Goal: Information Seeking & Learning: Learn about a topic

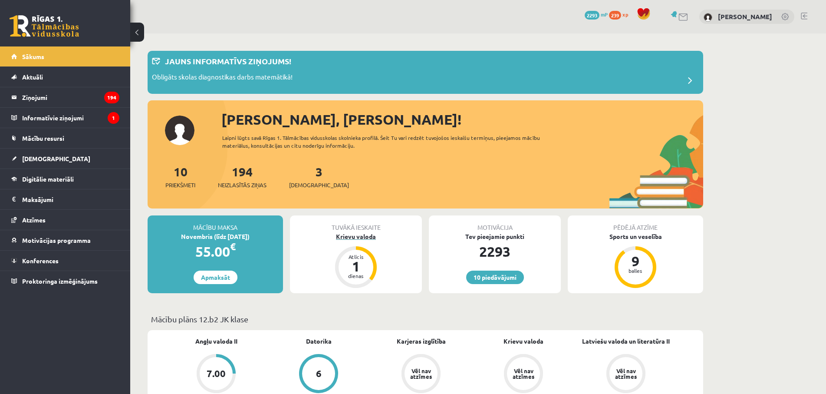
click at [365, 236] on div "Krievu valoda" at bounding box center [356, 236] width 132 height 9
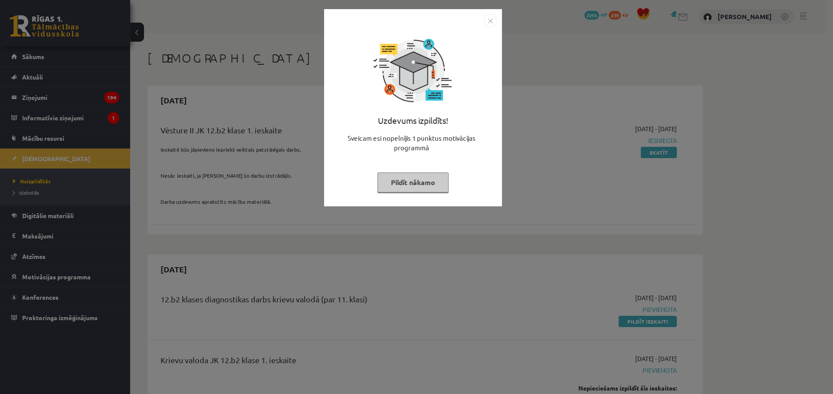
click at [348, 300] on div "Uzdevums izpildīts! Sveicam esi nopelnījis 1 punktus motivācijas programmā Pild…" at bounding box center [416, 197] width 833 height 394
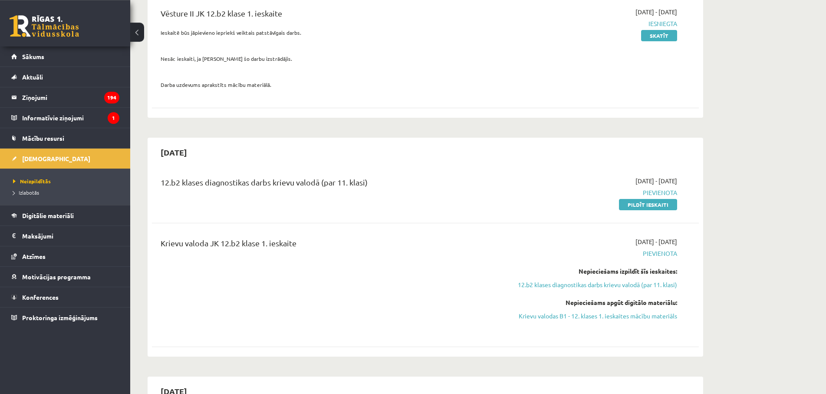
scroll to position [133, 0]
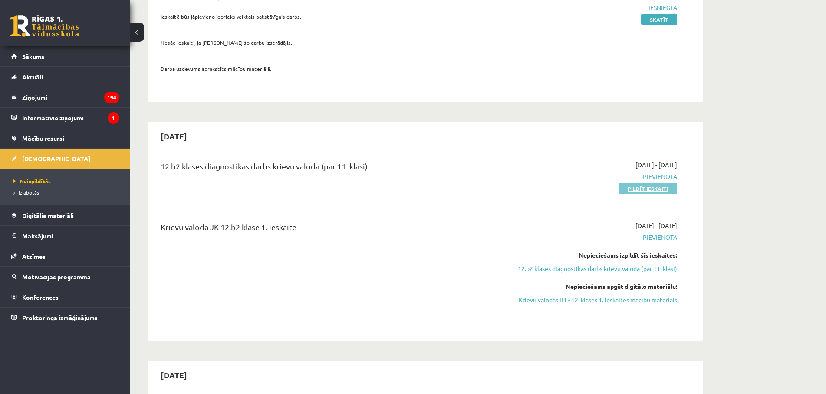
click at [646, 192] on link "Pildīt ieskaiti" at bounding box center [648, 188] width 58 height 11
click at [655, 184] on link "Pildīt ieskaiti" at bounding box center [648, 188] width 58 height 11
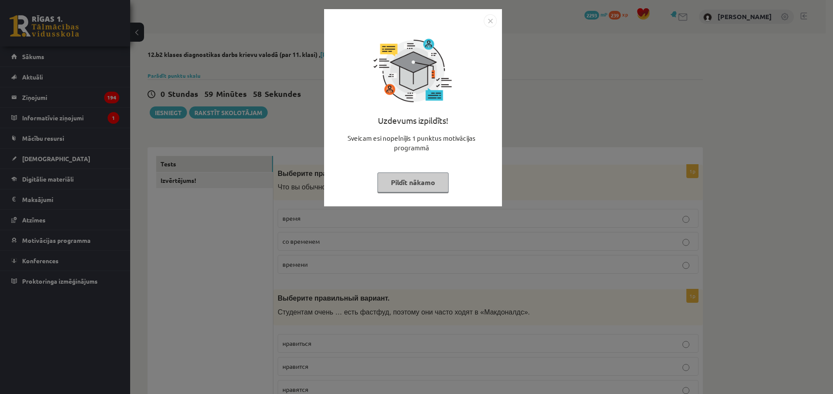
click at [421, 234] on div "Uzdevums izpildīts! Sveicam esi nopelnījis 1 punktus motivācijas programmā Pild…" at bounding box center [416, 197] width 833 height 394
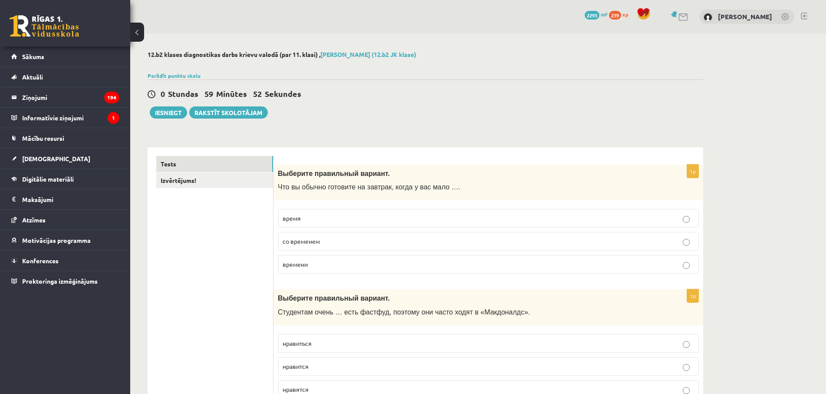
click at [322, 266] on p "времени" at bounding box center [488, 264] width 411 height 9
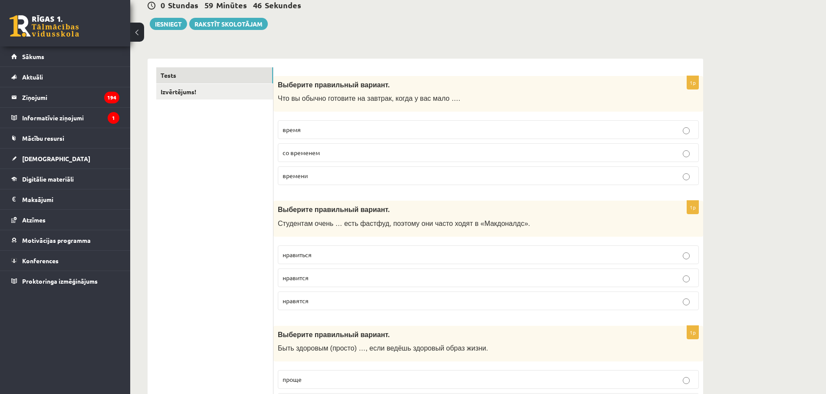
click at [322, 261] on label "нравиться" at bounding box center [488, 254] width 421 height 19
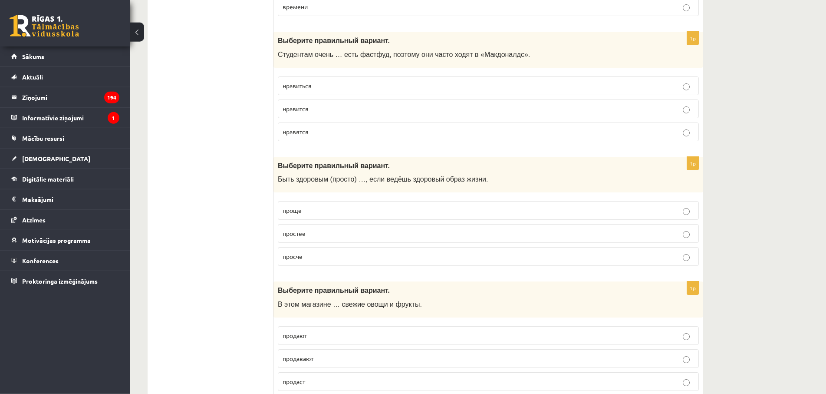
scroll to position [266, 0]
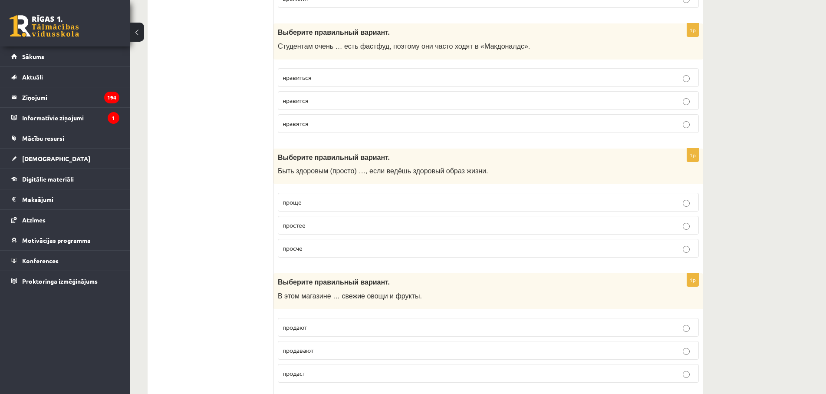
click at [316, 202] on p "проще" at bounding box center [488, 201] width 411 height 9
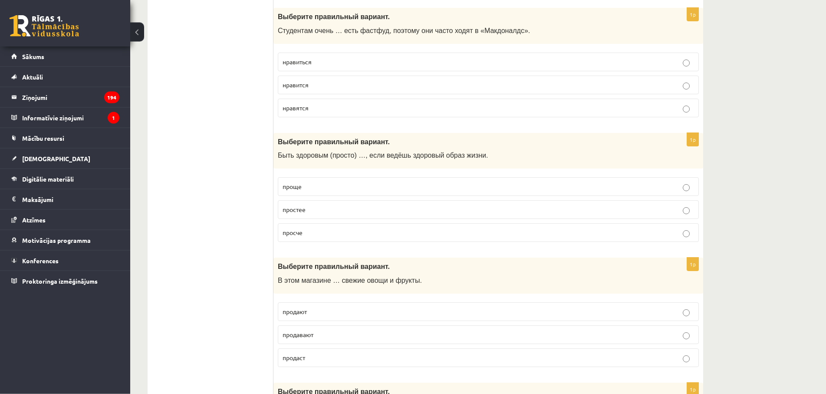
scroll to position [341, 0]
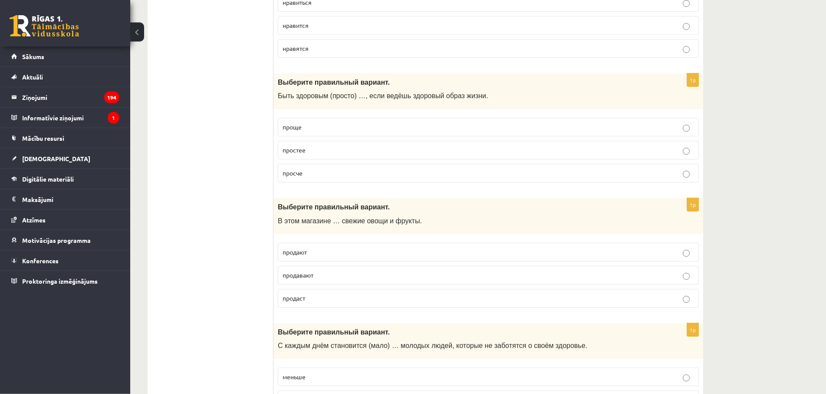
click at [337, 250] on p "продают" at bounding box center [488, 251] width 411 height 9
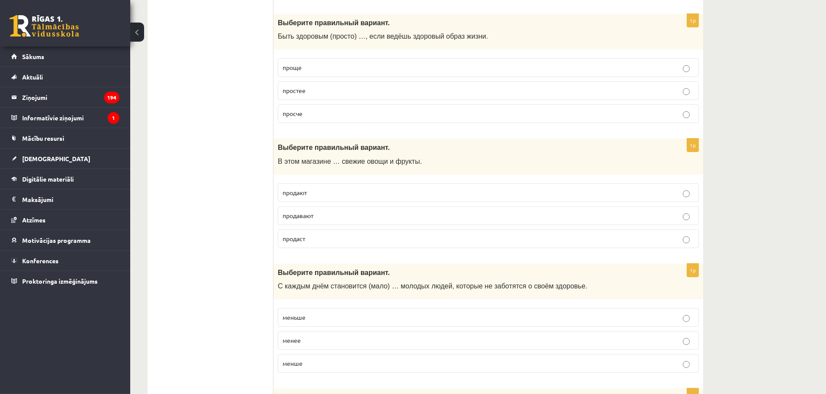
scroll to position [429, 0]
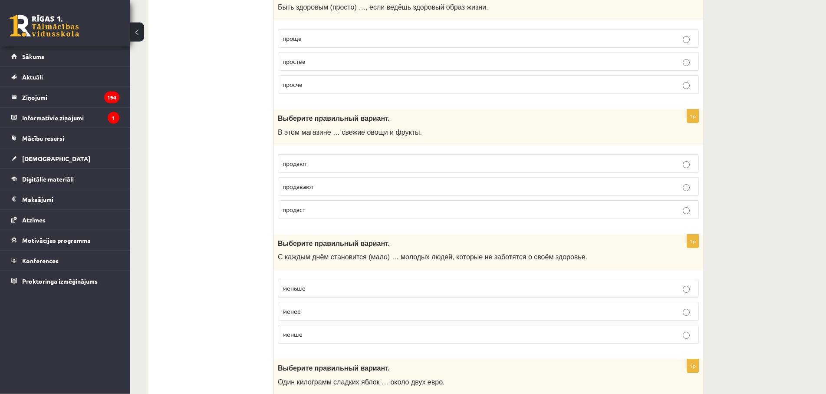
click at [313, 291] on p "меньше" at bounding box center [488, 287] width 411 height 9
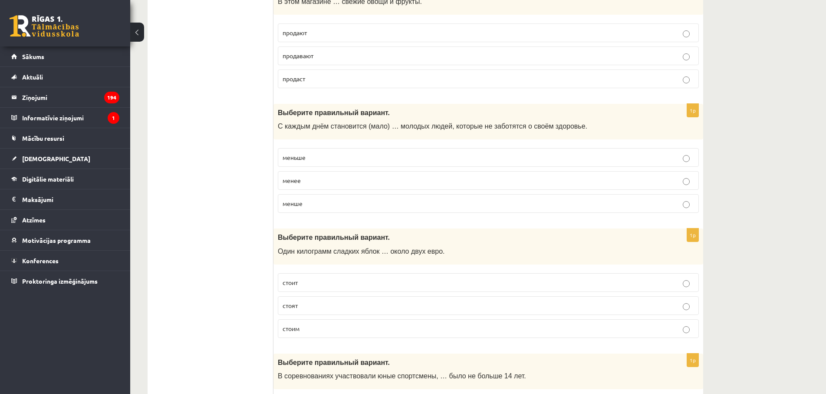
scroll to position [651, 0]
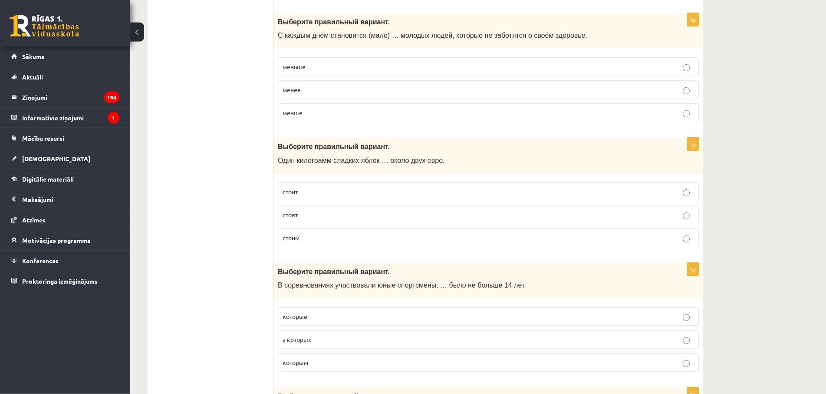
click at [386, 211] on p "стоят" at bounding box center [488, 214] width 411 height 9
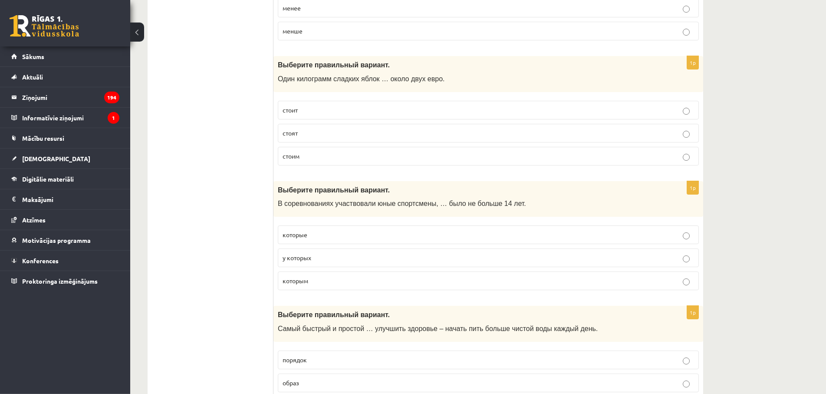
scroll to position [783, 0]
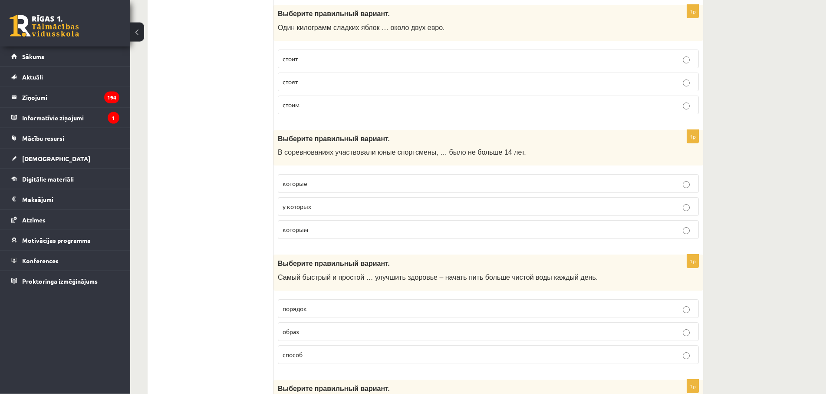
click at [352, 184] on p "которые" at bounding box center [488, 183] width 411 height 9
click at [342, 188] on label "которые" at bounding box center [488, 183] width 421 height 19
click at [340, 206] on p "у которых" at bounding box center [488, 206] width 411 height 9
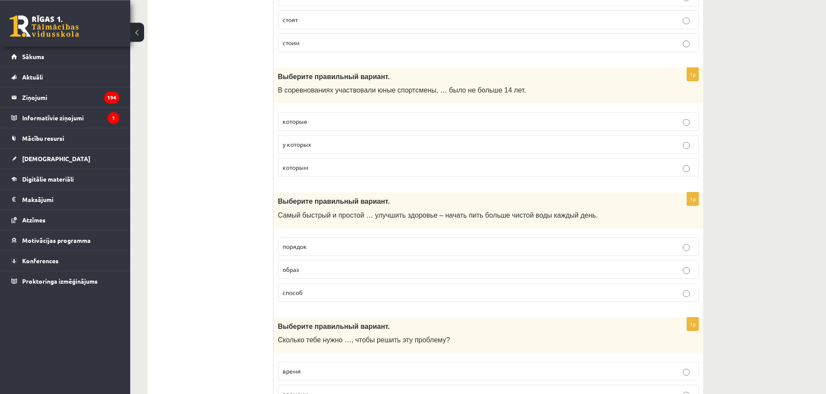
scroll to position [916, 0]
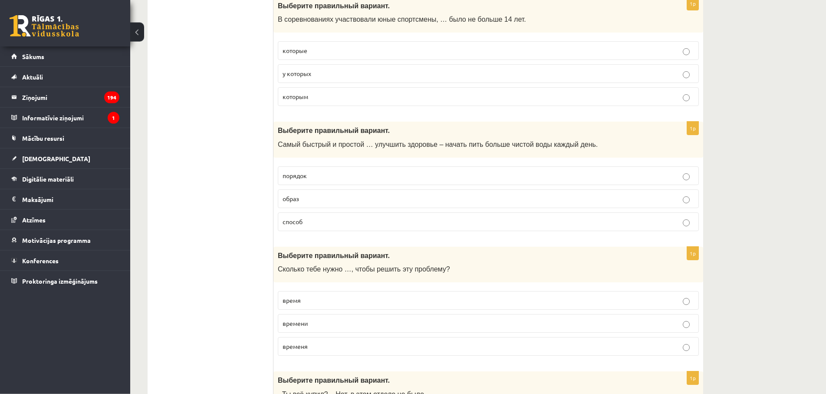
click at [323, 200] on p "образ" at bounding box center [488, 198] width 411 height 9
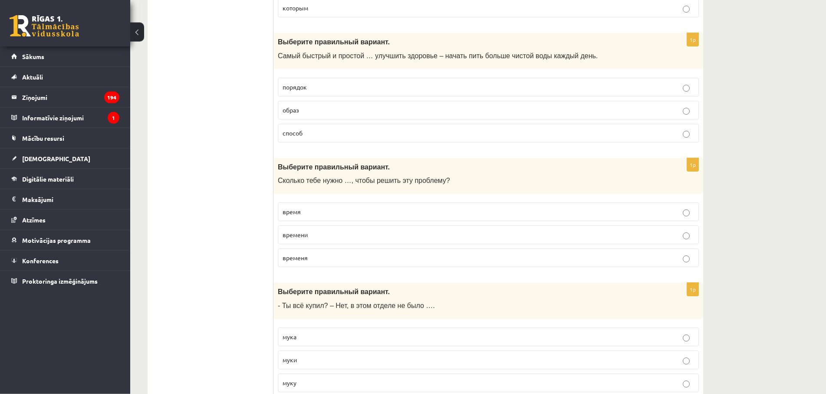
click at [319, 133] on p "способ" at bounding box center [488, 132] width 411 height 9
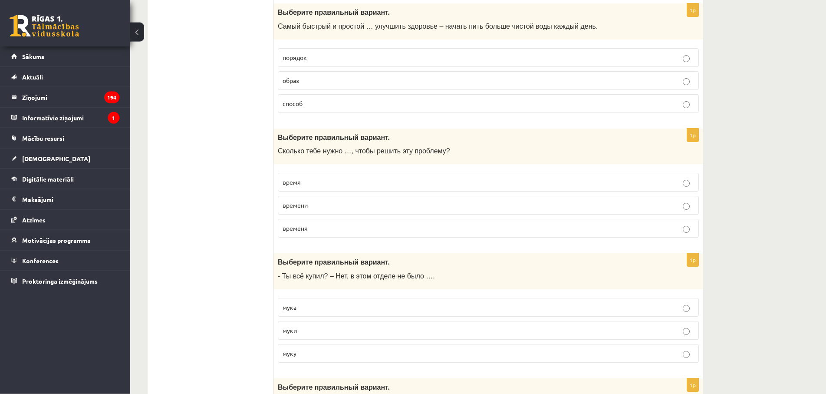
scroll to position [1049, 0]
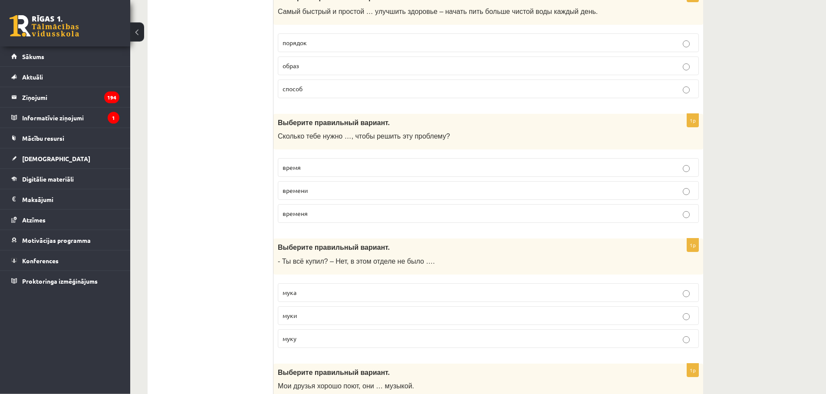
click at [325, 196] on label "времени" at bounding box center [488, 190] width 421 height 19
click at [352, 169] on p "время" at bounding box center [488, 167] width 411 height 9
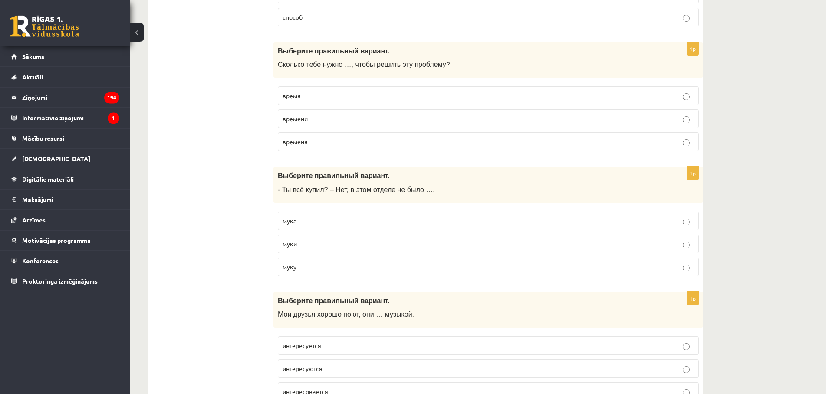
scroll to position [1138, 0]
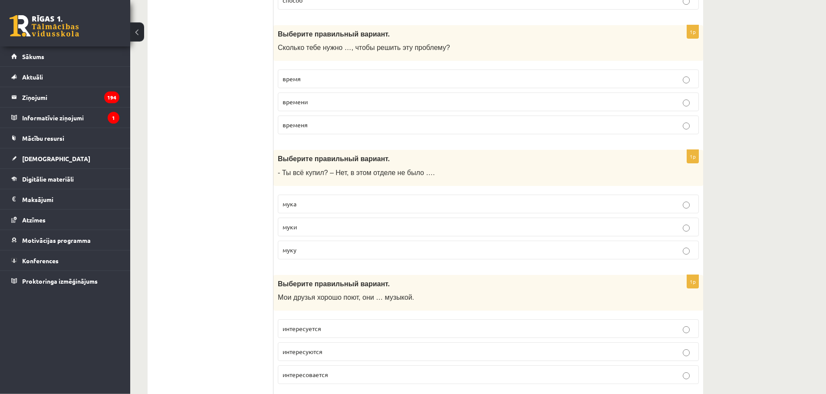
click at [319, 223] on p "муки" at bounding box center [488, 226] width 411 height 9
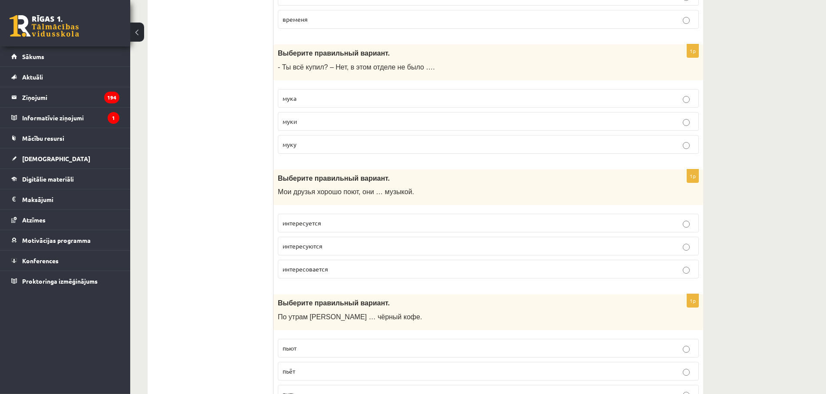
scroll to position [1270, 0]
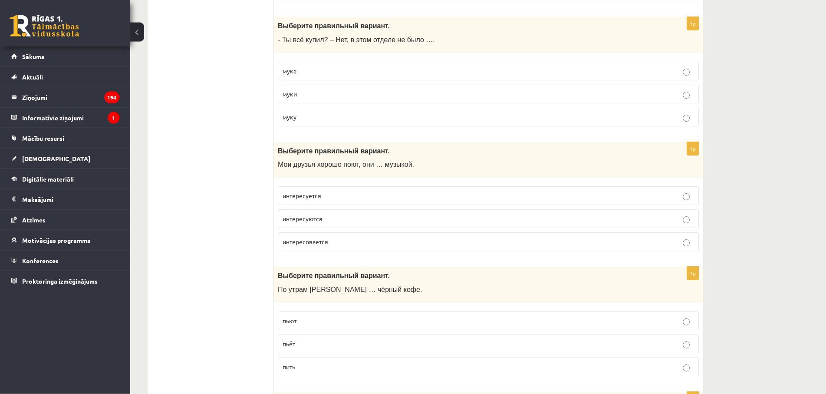
click at [332, 224] on label "интересуются" at bounding box center [488, 218] width 421 height 19
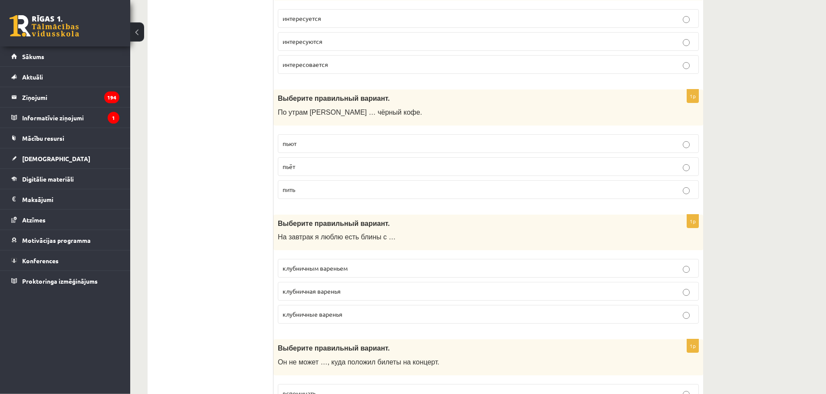
click at [339, 170] on p "пьёт" at bounding box center [488, 166] width 411 height 9
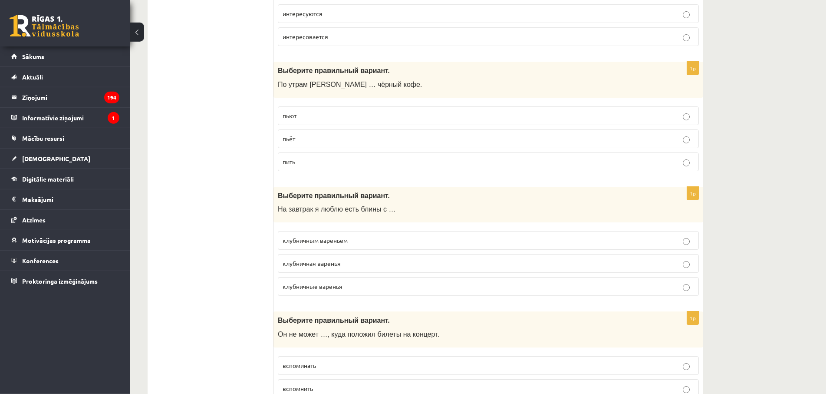
scroll to position [1492, 0]
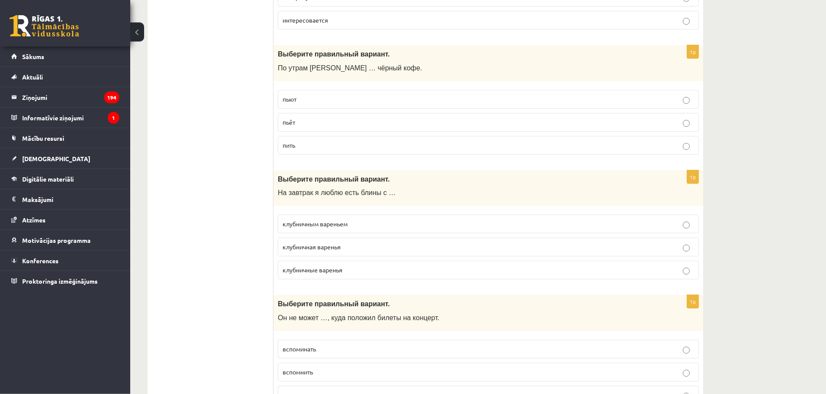
click at [392, 227] on p "клубничным вареньем" at bounding box center [488, 223] width 411 height 9
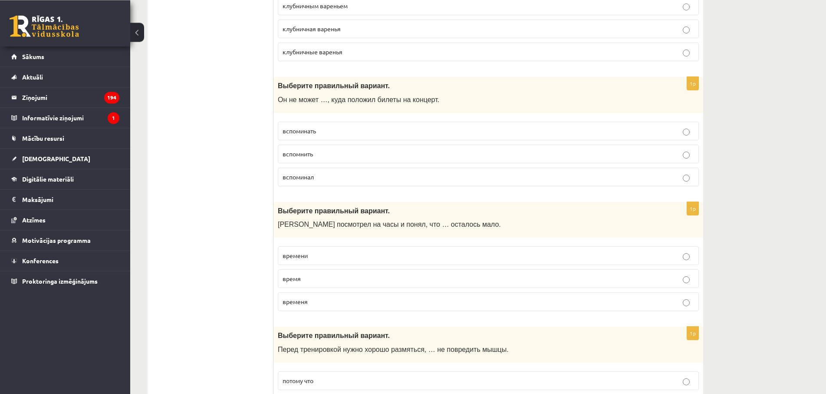
scroll to position [1713, 0]
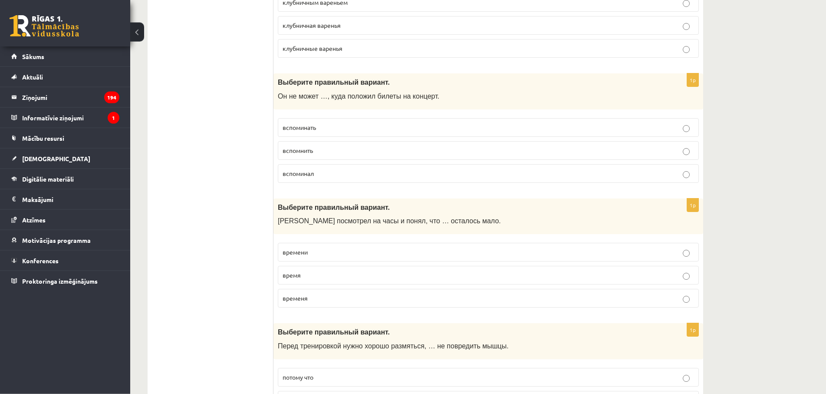
click at [336, 152] on p "вспомнить" at bounding box center [488, 150] width 411 height 9
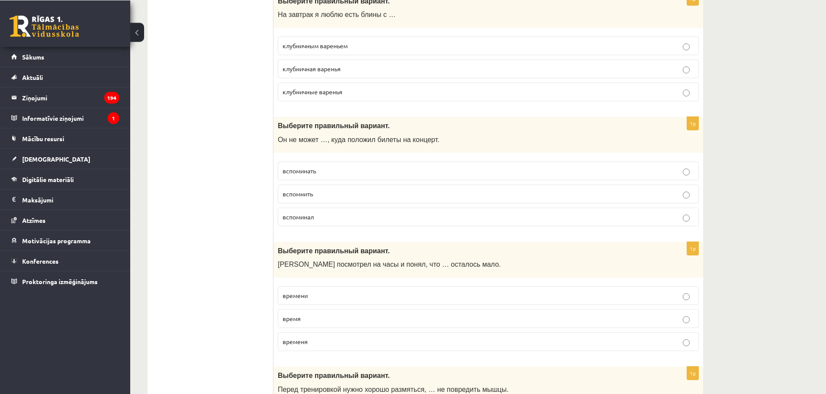
scroll to position [1757, 0]
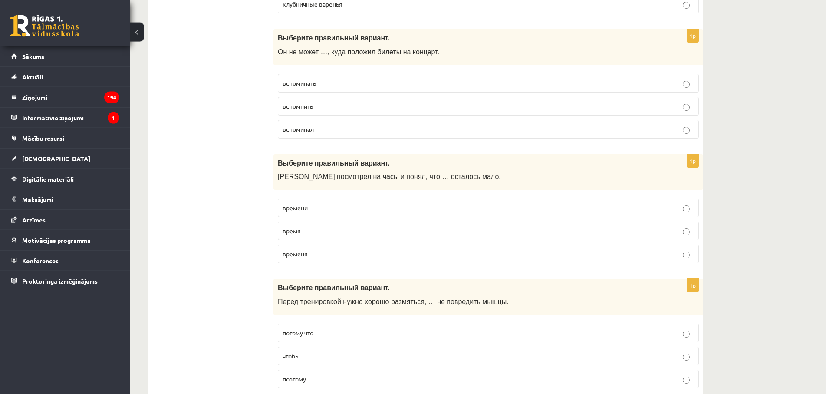
click at [331, 234] on p "время" at bounding box center [488, 230] width 411 height 9
click at [332, 202] on label "времени" at bounding box center [488, 207] width 421 height 19
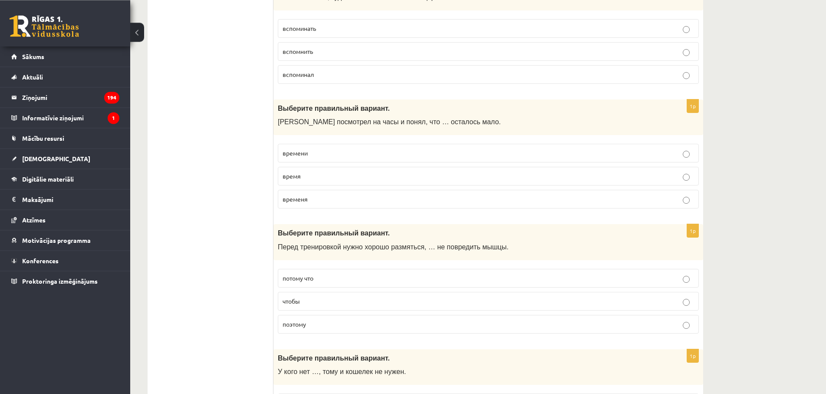
scroll to position [1846, 0]
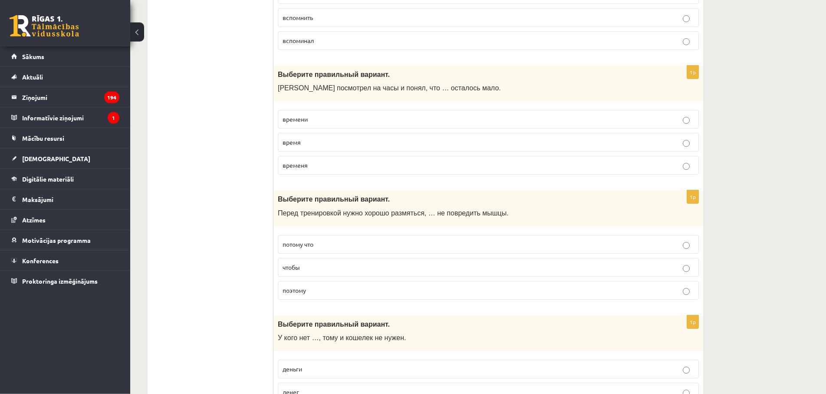
click at [352, 269] on p "чтобы" at bounding box center [488, 267] width 411 height 9
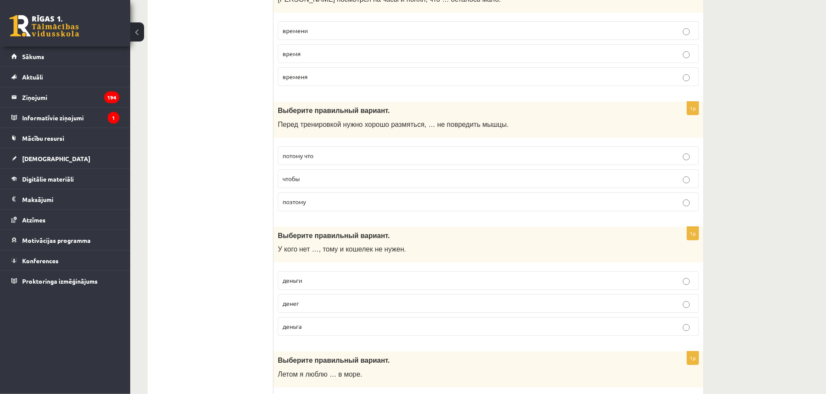
scroll to position [2112, 0]
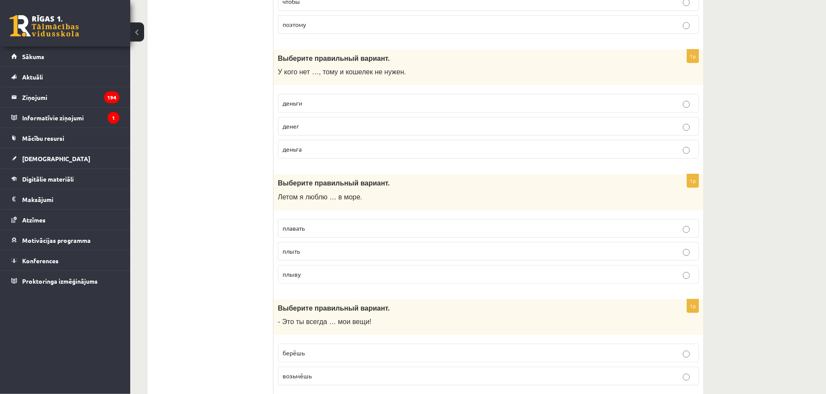
click at [311, 129] on p "денег" at bounding box center [488, 126] width 411 height 9
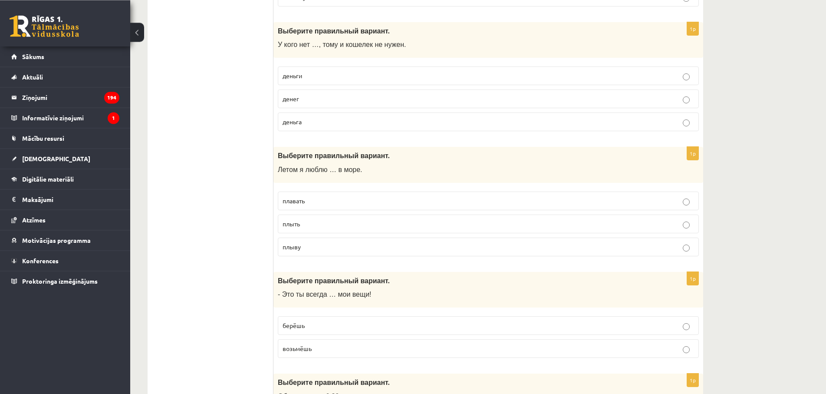
scroll to position [2156, 0]
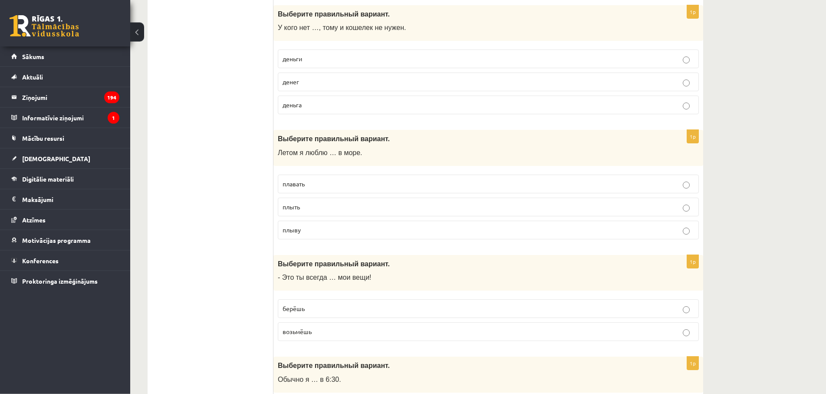
click at [342, 188] on p "плавать" at bounding box center [488, 183] width 411 height 9
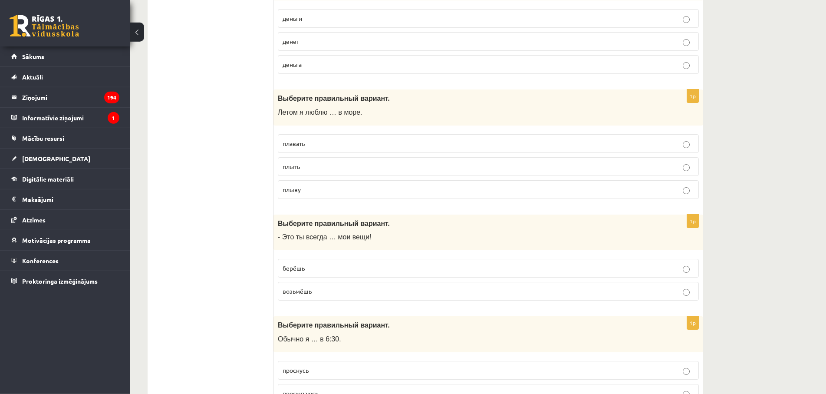
scroll to position [2200, 0]
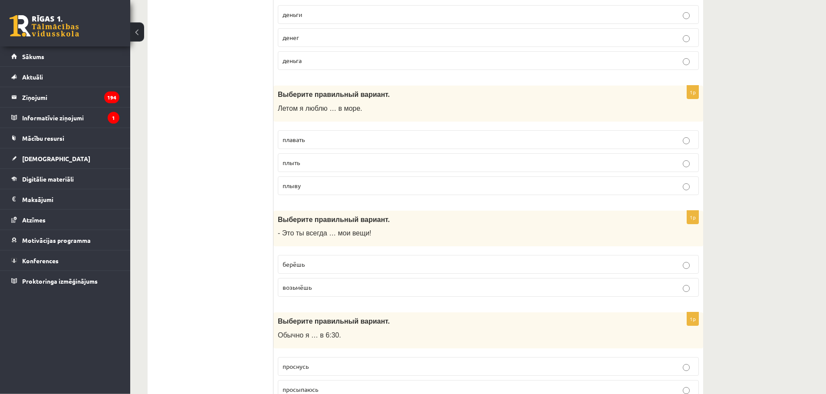
click at [306, 264] on p "берёшь" at bounding box center [488, 264] width 411 height 9
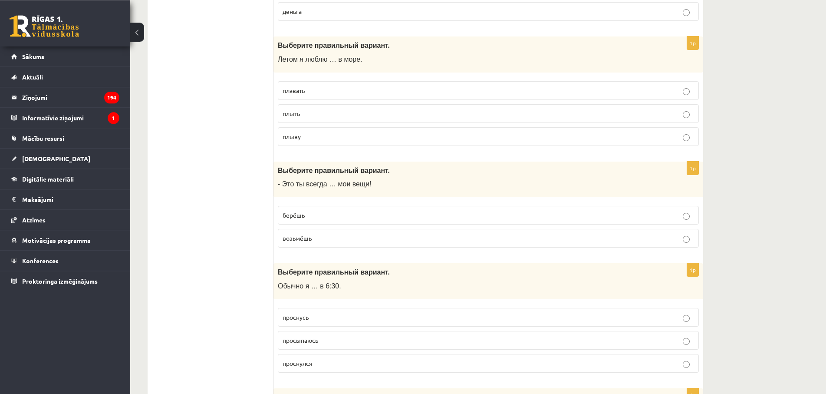
scroll to position [2289, 0]
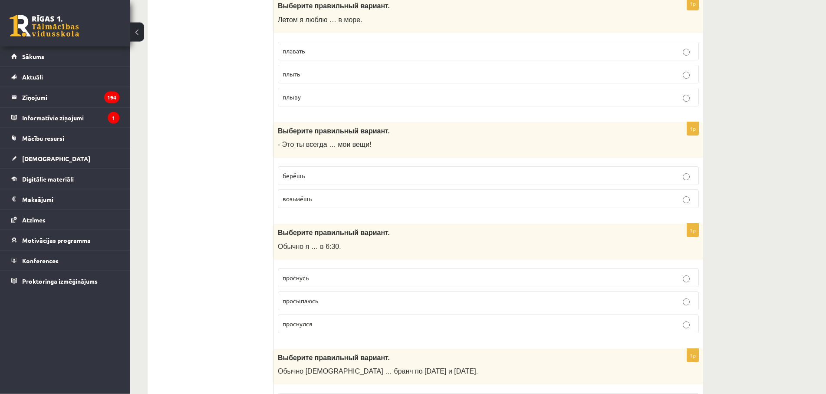
click at [336, 299] on p "просыпаюсь" at bounding box center [488, 300] width 411 height 9
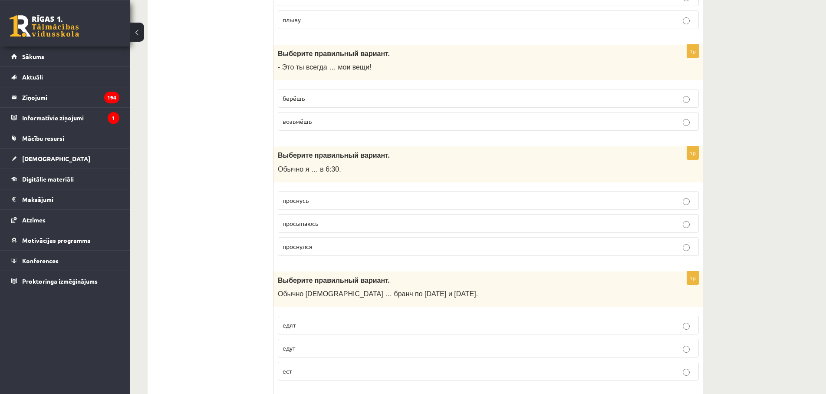
scroll to position [2421, 0]
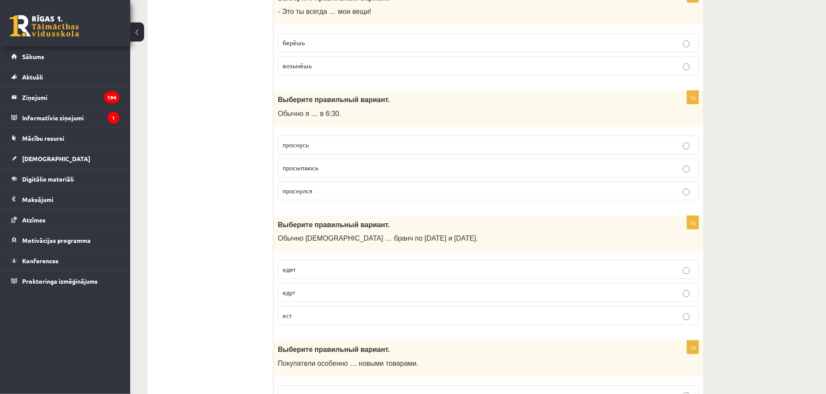
click at [333, 292] on p "едут" at bounding box center [488, 292] width 411 height 9
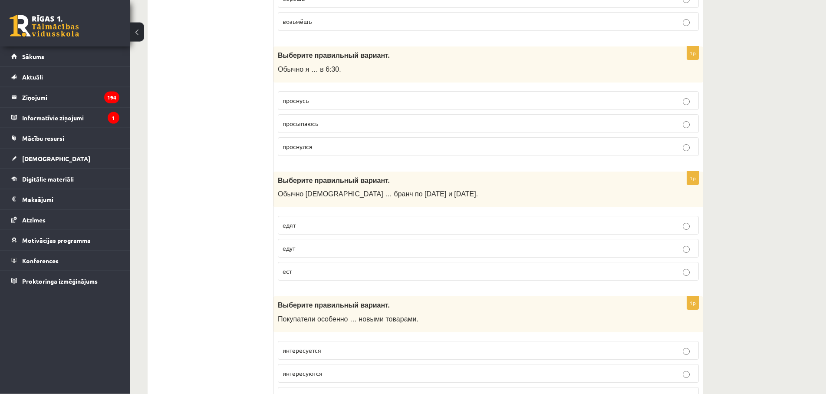
click at [300, 253] on label "едут" at bounding box center [488, 248] width 421 height 19
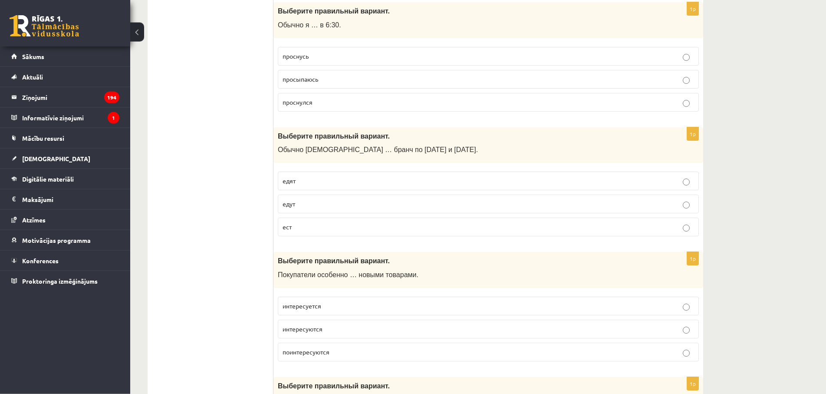
click at [343, 178] on p "едят" at bounding box center [488, 180] width 411 height 9
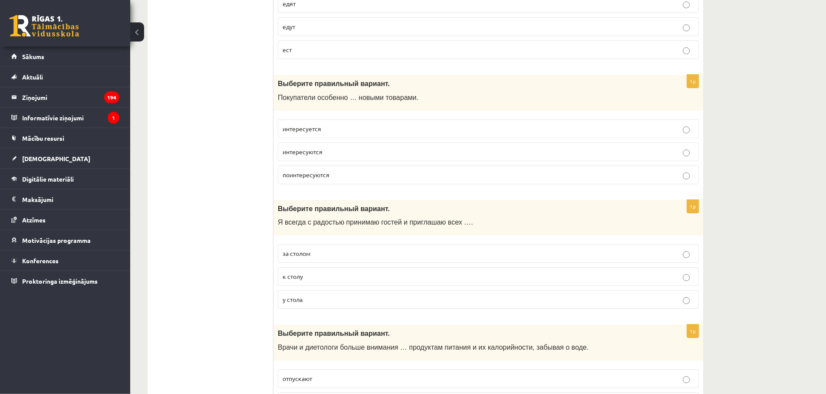
click at [317, 155] on p "интересуются" at bounding box center [488, 151] width 411 height 9
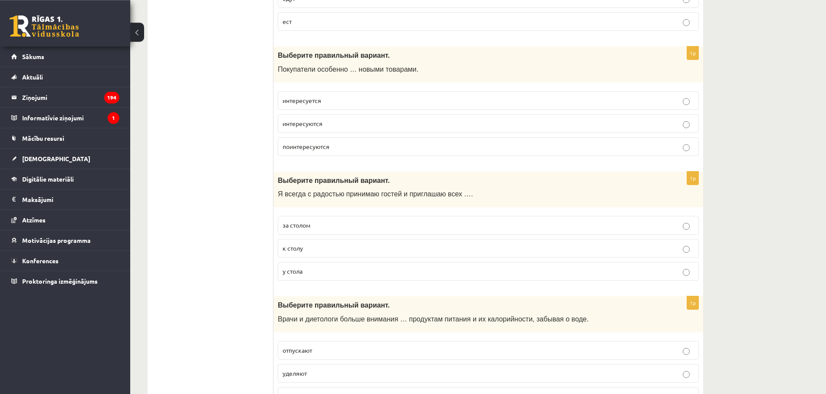
scroll to position [2731, 0]
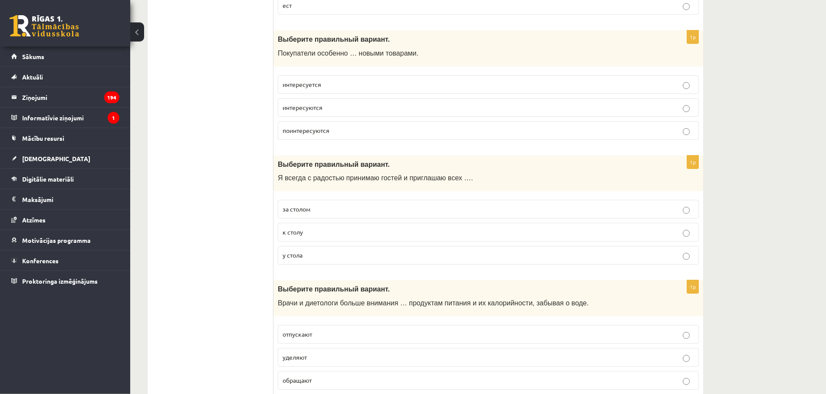
click at [302, 237] on label "к столу" at bounding box center [488, 232] width 421 height 19
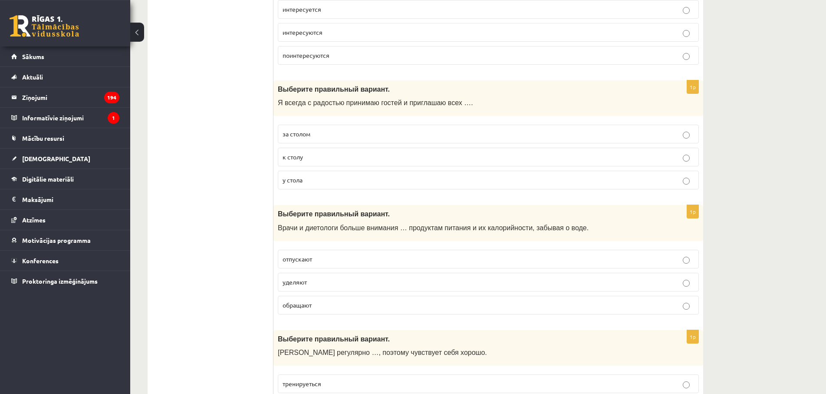
scroll to position [2820, 0]
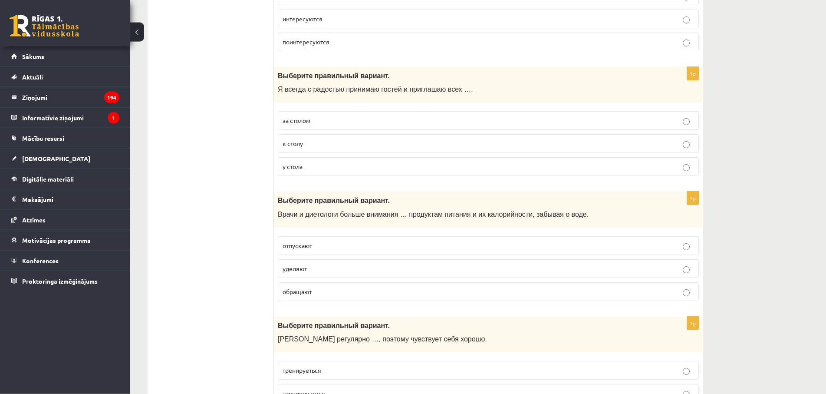
click at [308, 266] on p "уделяют" at bounding box center [488, 268] width 411 height 9
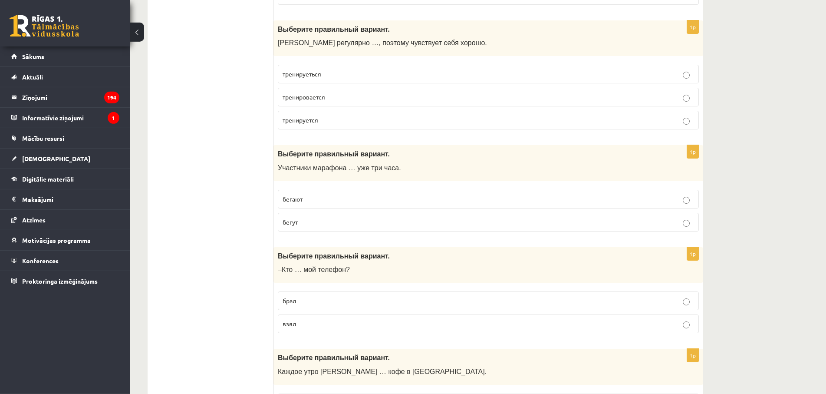
scroll to position [2939, 0]
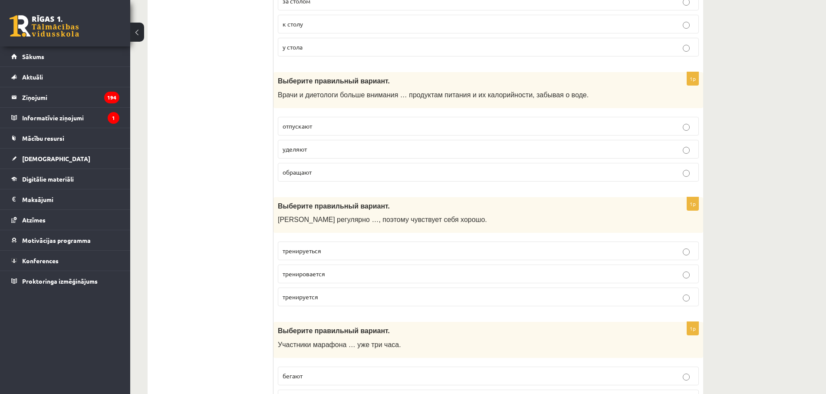
click at [299, 297] on span "тренируется" at bounding box center [301, 297] width 36 height 8
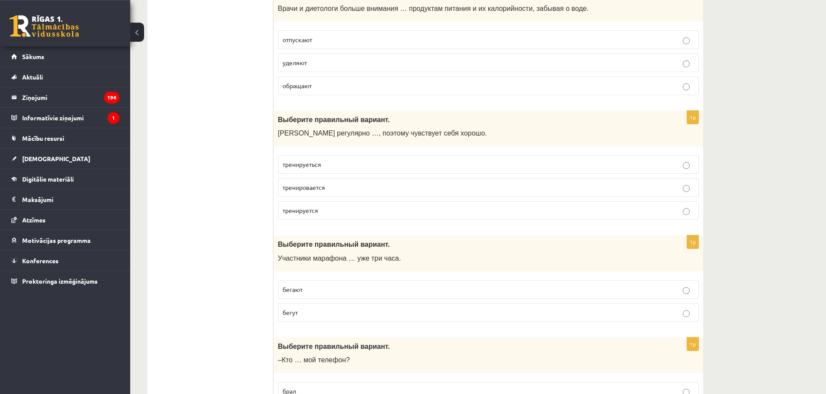
scroll to position [3028, 0]
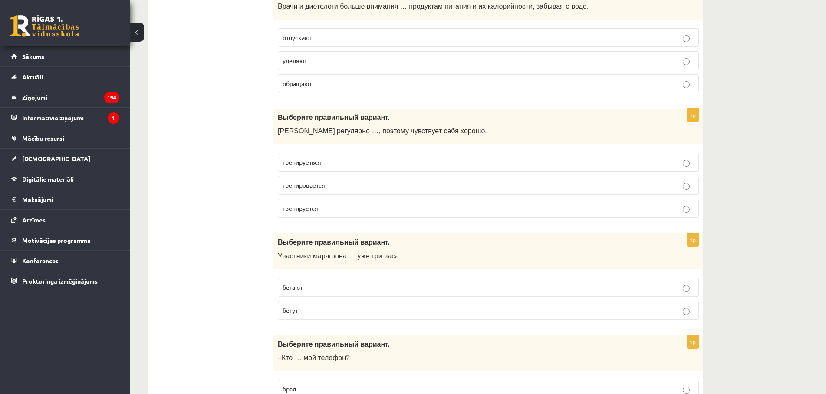
click at [330, 156] on label "тренируеться" at bounding box center [488, 162] width 421 height 19
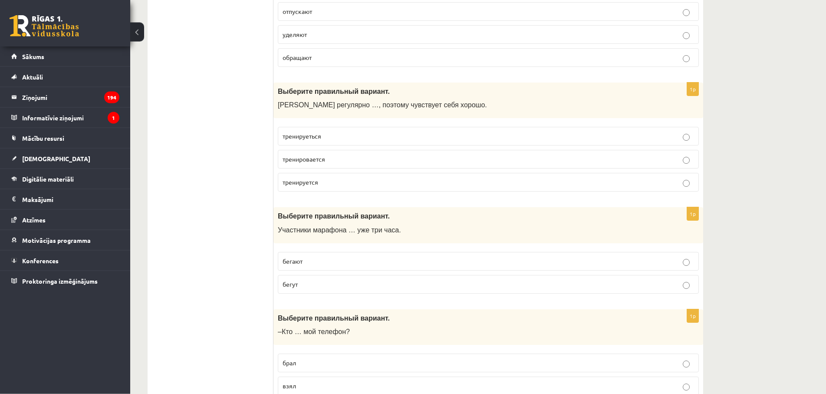
scroll to position [3072, 0]
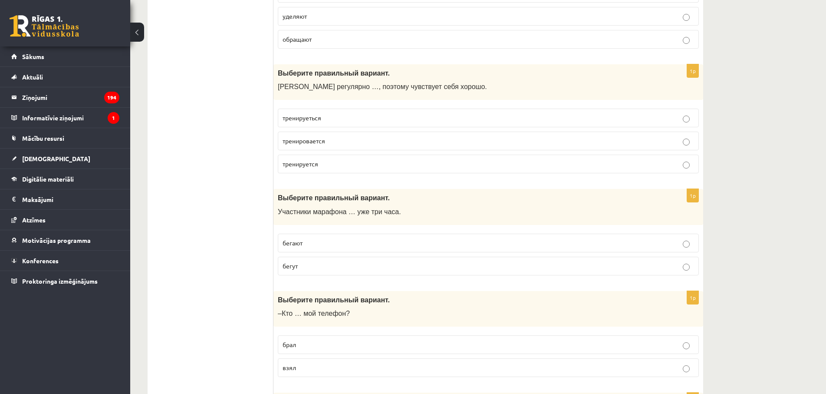
click at [313, 268] on p "бегут" at bounding box center [488, 265] width 411 height 9
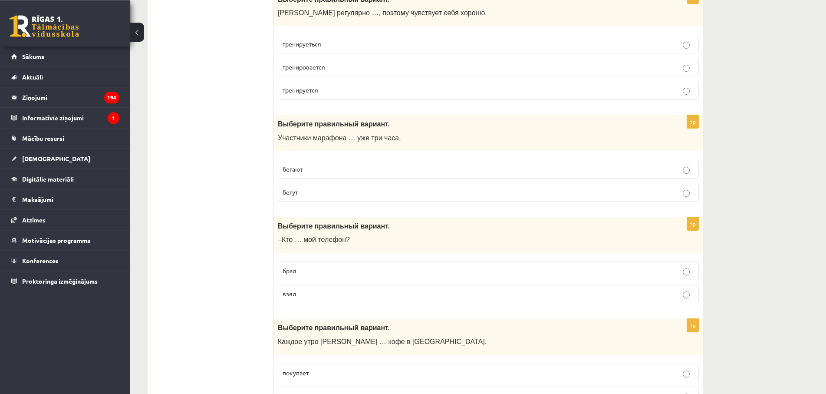
scroll to position [3161, 0]
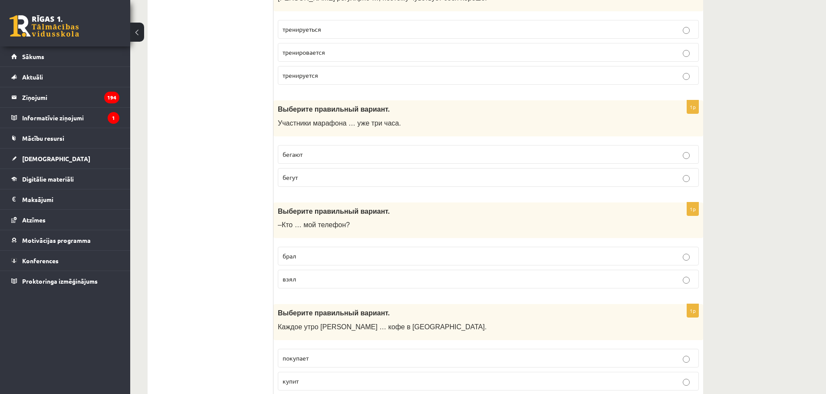
click at [295, 286] on label "взял" at bounding box center [488, 279] width 421 height 19
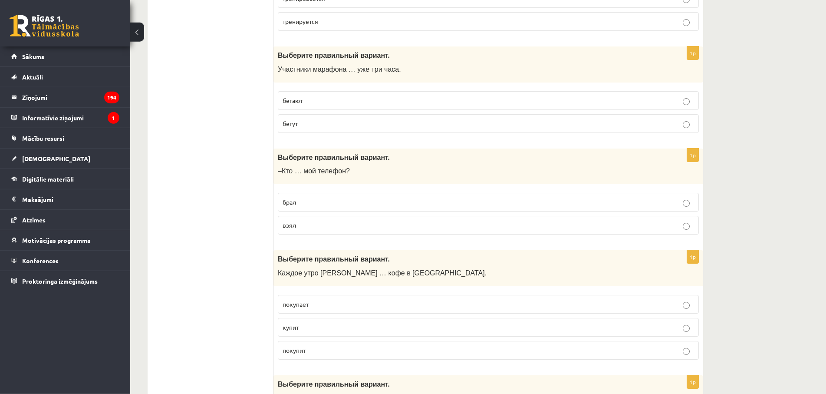
scroll to position [3249, 0]
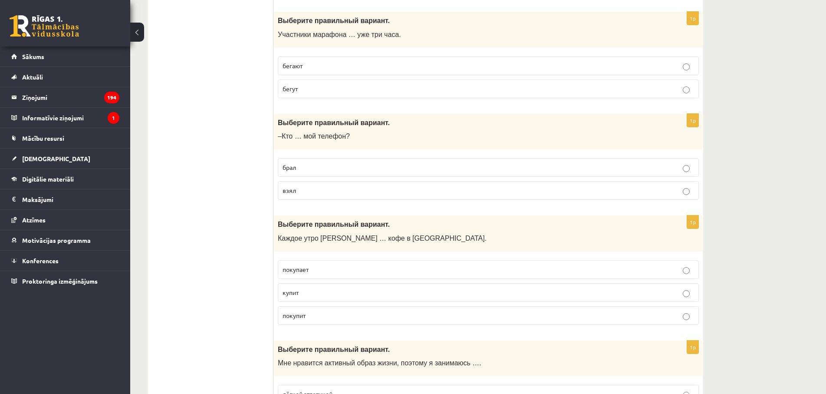
click at [318, 271] on p "покупает" at bounding box center [488, 269] width 411 height 9
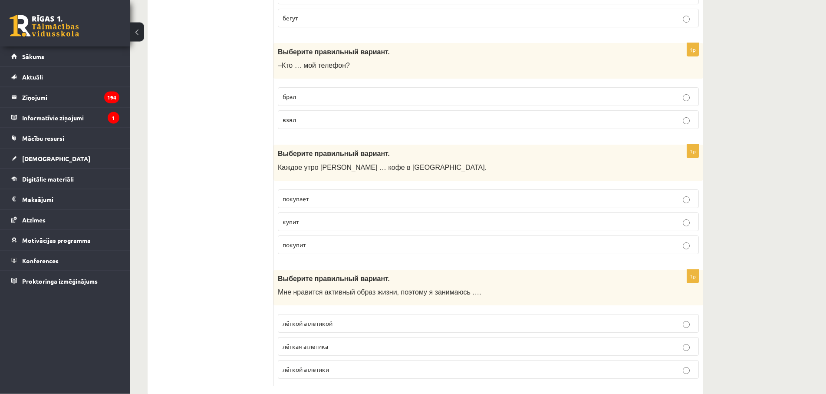
scroll to position [3338, 0]
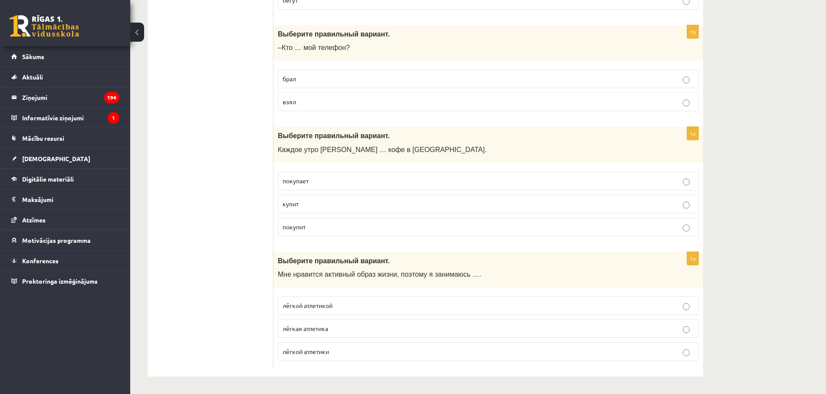
click at [323, 309] on span "лёгкой атлетикой" at bounding box center [308, 305] width 50 height 8
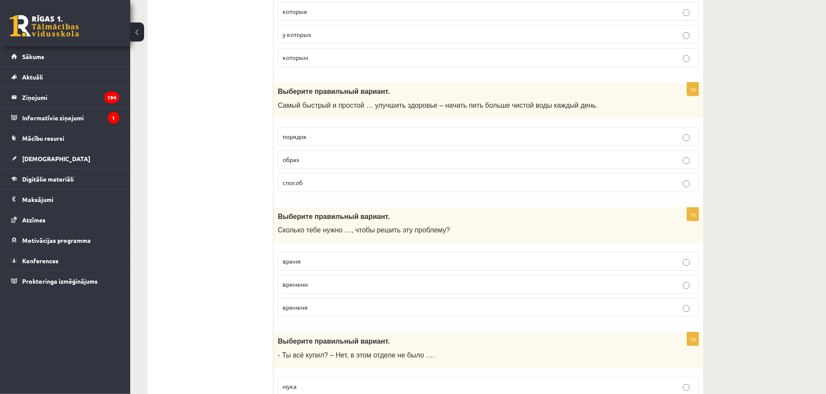
scroll to position [0, 0]
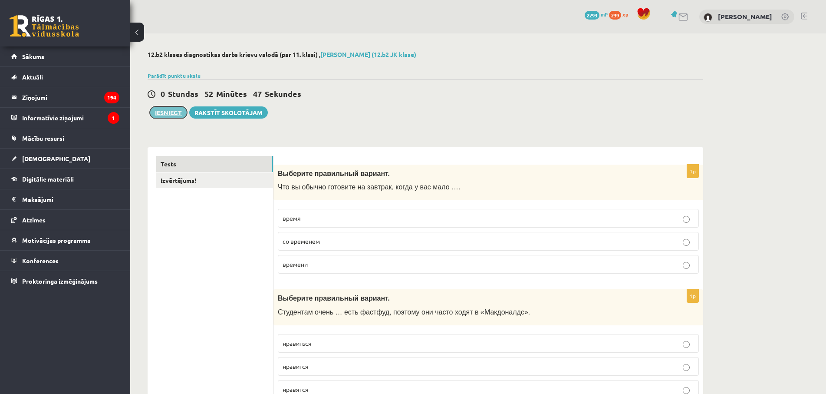
click at [162, 116] on button "Iesniegt" at bounding box center [168, 112] width 37 height 12
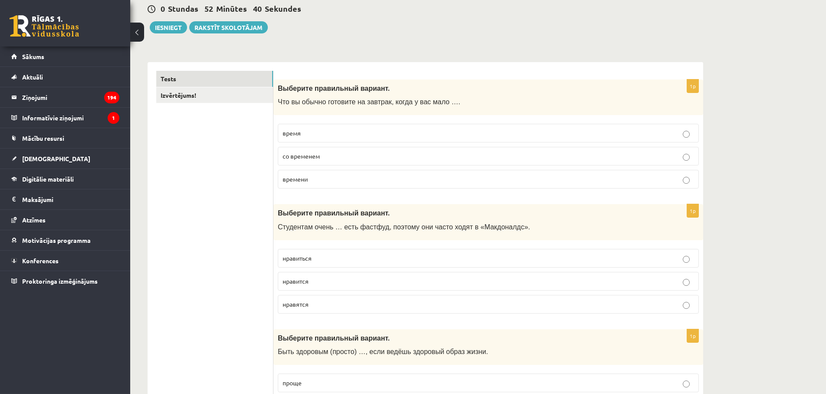
scroll to position [89, 0]
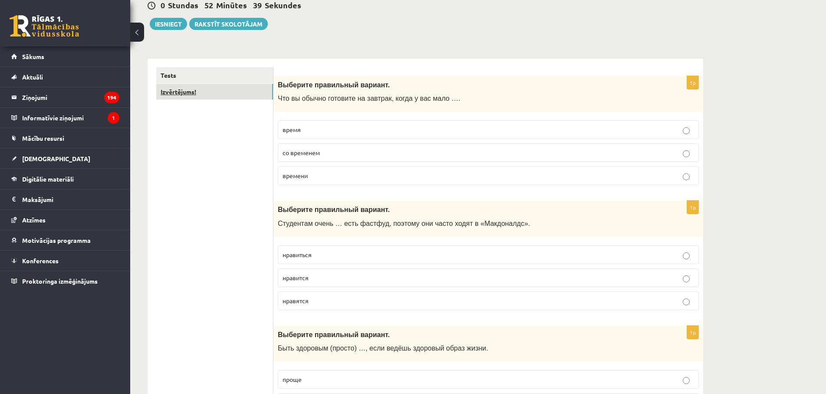
click at [188, 95] on link "Izvērtējums!" at bounding box center [214, 92] width 117 height 16
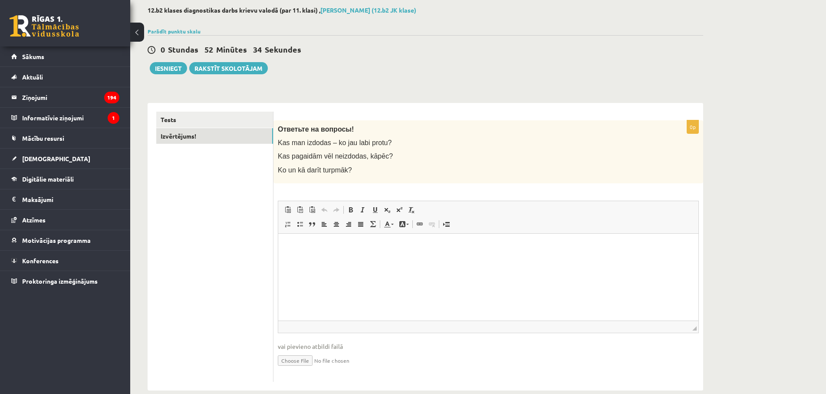
scroll to position [57, 0]
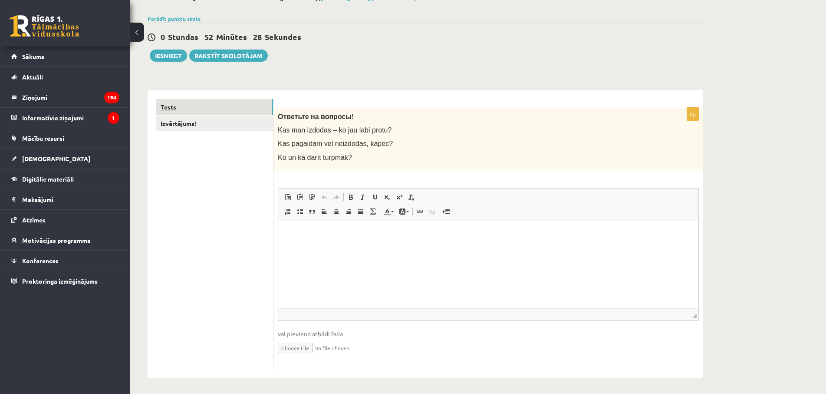
click at [180, 108] on link "Tests" at bounding box center [214, 107] width 117 height 16
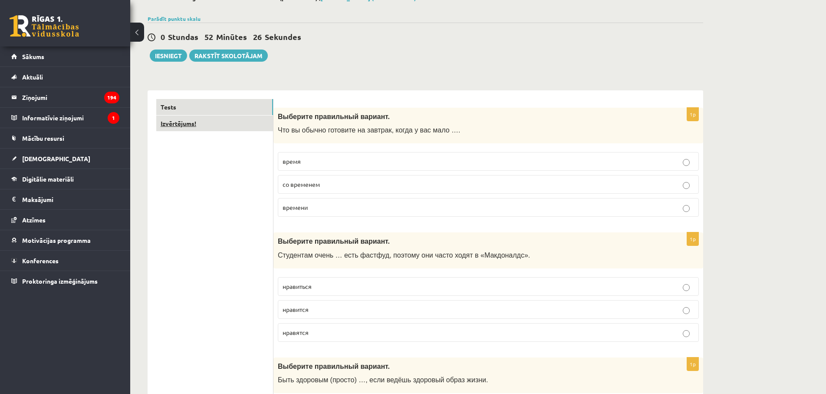
click at [199, 116] on link "Izvērtējums!" at bounding box center [214, 123] width 117 height 16
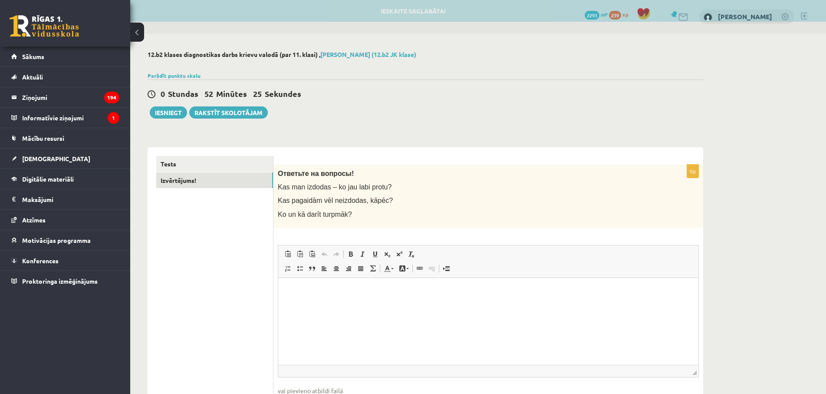
scroll to position [0, 0]
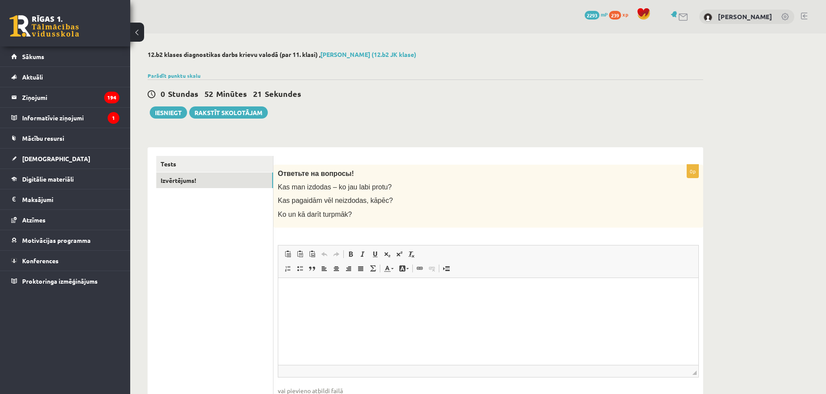
click at [315, 294] on p "Editor, wiswyg-editor-user-answer-47433776375020" at bounding box center [488, 290] width 403 height 9
drag, startPoint x: 282, startPoint y: 186, endPoint x: 324, endPoint y: 191, distance: 42.9
click at [375, 186] on span "Kas man izdodas – ko jau labi protu?" at bounding box center [335, 186] width 114 height 7
click at [279, 186] on span "Kas man izdodas – ko jau labi protu?" at bounding box center [335, 186] width 114 height 7
drag, startPoint x: 279, startPoint y: 186, endPoint x: 385, endPoint y: 183, distance: 106.4
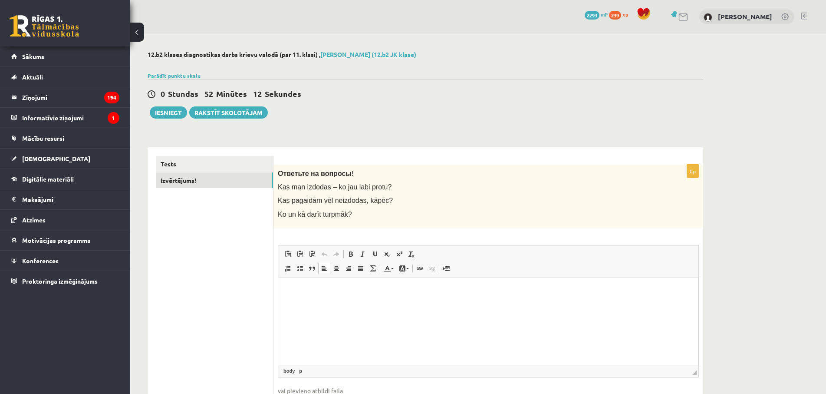
click at [385, 183] on p "Kas man izdodas – ko jau labi protu?" at bounding box center [467, 186] width 378 height 9
copy span "Kas man izdodas – ko jau labi protu?"
click at [355, 313] on html at bounding box center [488, 320] width 420 height 87
drag, startPoint x: 429, startPoint y: 289, endPoint x: 35, endPoint y: 284, distance: 394.1
click at [278, 284] on html "**********" at bounding box center [488, 320] width 420 height 87
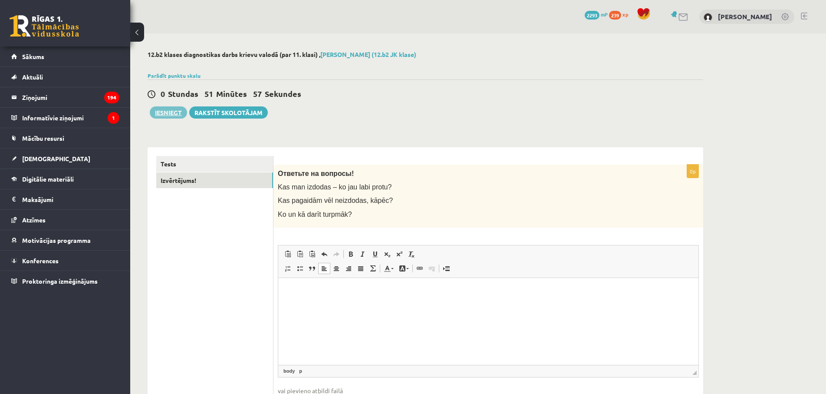
click at [178, 116] on button "Iesniegt" at bounding box center [168, 112] width 37 height 12
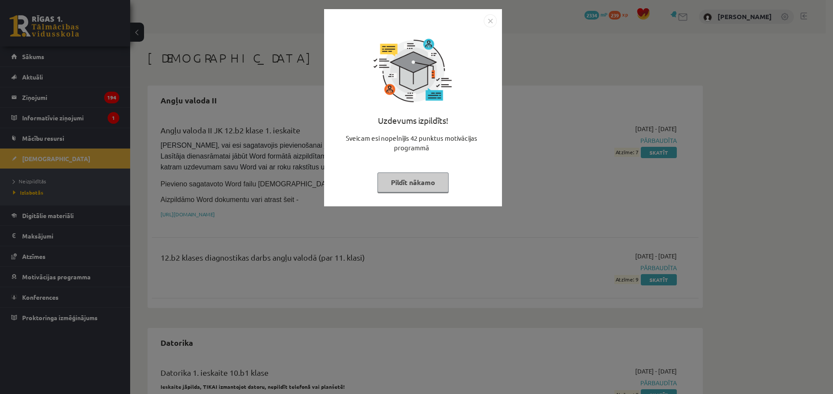
drag, startPoint x: 246, startPoint y: 240, endPoint x: 246, endPoint y: 233, distance: 6.9
click at [246, 236] on div "Uzdevums izpildīts! Sveicam esi nopelnījis 42 punktus motivācijas programmā Pil…" at bounding box center [416, 197] width 833 height 394
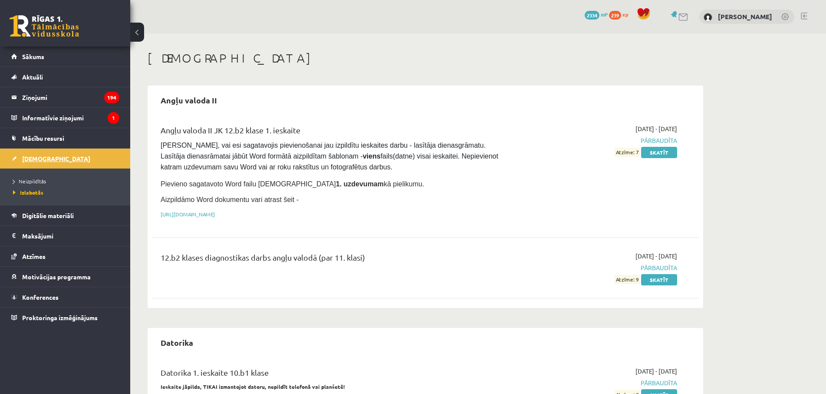
click at [32, 165] on link "[DEMOGRAPHIC_DATA]" at bounding box center [65, 158] width 108 height 20
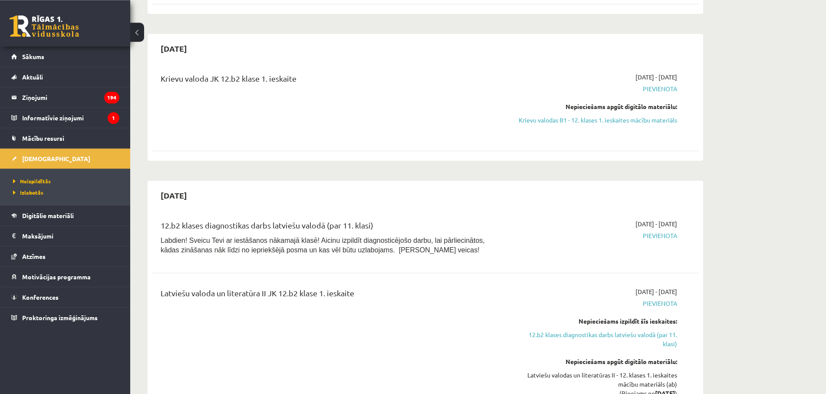
scroll to position [221, 0]
click at [597, 118] on link "Krievu valodas B1 - 12. klases 1. ieskaites mācību materiāls" at bounding box center [595, 119] width 164 height 9
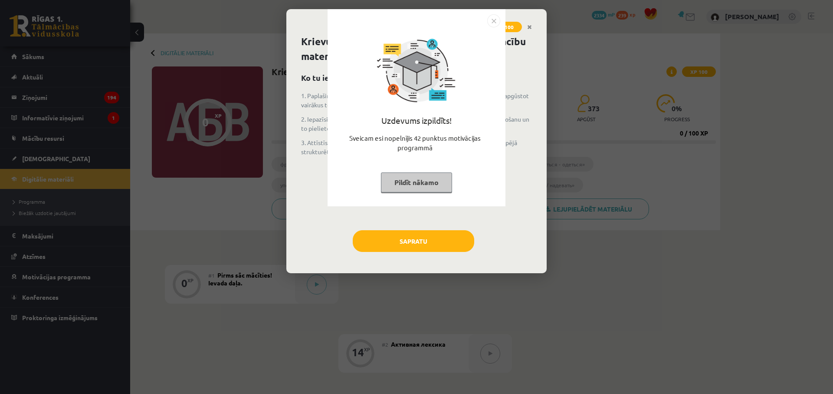
click at [572, 247] on div "Uzdevums izpildīts! Sveicam esi nopelnījis 42 punktus motivācijas programmā Pil…" at bounding box center [416, 197] width 833 height 394
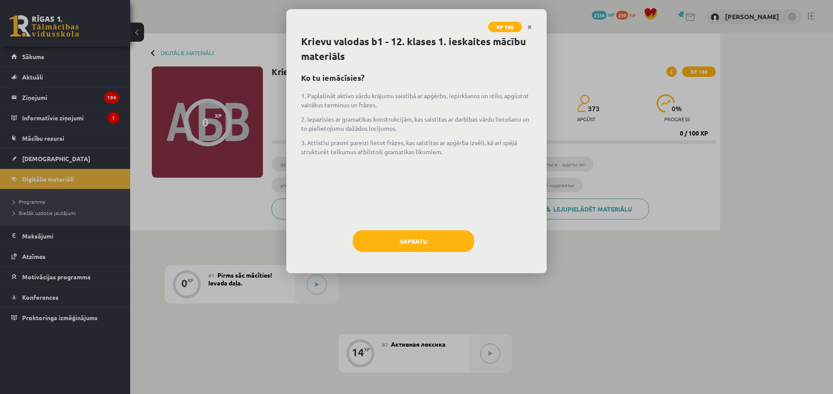
click at [408, 230] on div "Krievu valodas b1 - 12. klases 1. ieskaites mācību materiāls Ko tu iemācīsies? …" at bounding box center [416, 153] width 260 height 239
click at [407, 237] on button "Sapratu" at bounding box center [414, 241] width 122 height 22
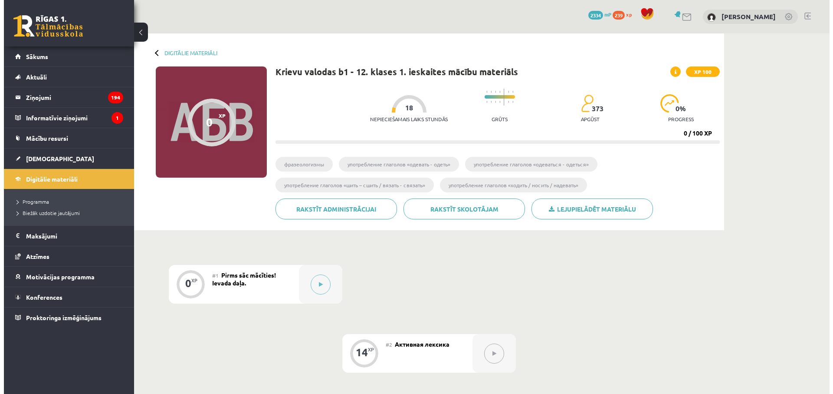
scroll to position [44, 0]
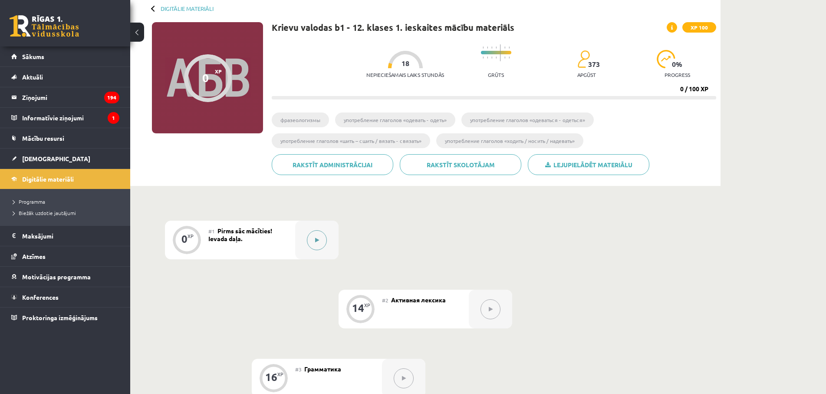
click at [307, 241] on div at bounding box center [316, 239] width 43 height 39
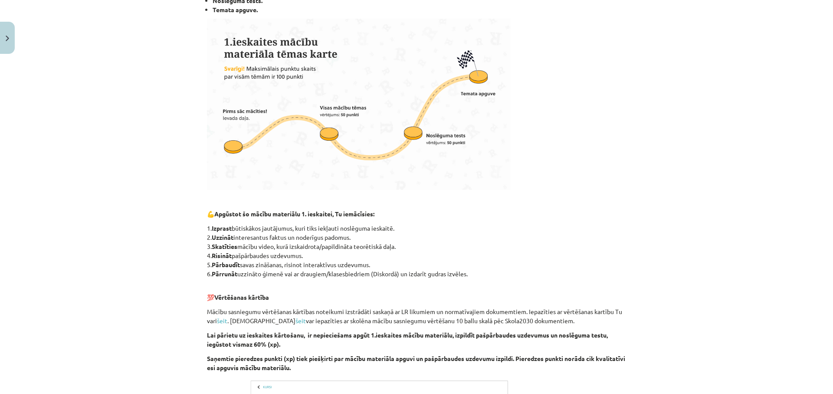
scroll to position [435, 0]
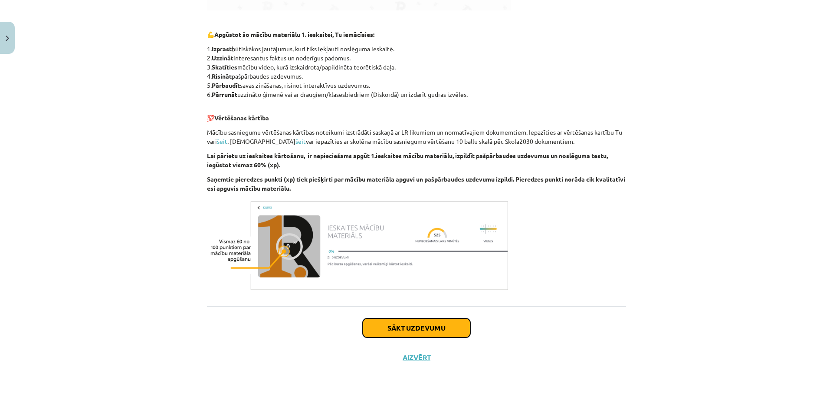
click at [439, 324] on button "Sākt uzdevumu" at bounding box center [417, 327] width 108 height 19
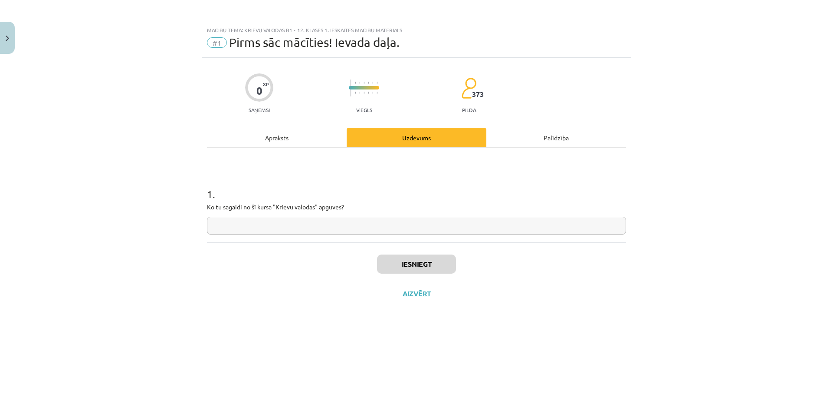
click at [384, 224] on input "text" at bounding box center [416, 226] width 419 height 18
type input "*"
type input "**********"
click at [438, 264] on button "Iesniegt" at bounding box center [416, 263] width 79 height 19
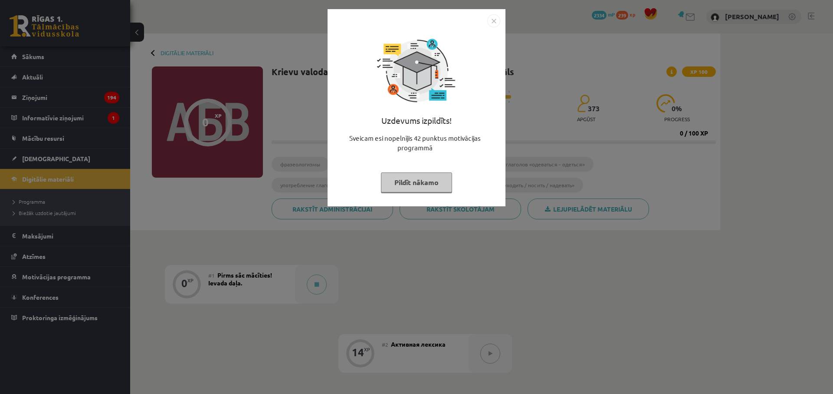
drag, startPoint x: 374, startPoint y: 319, endPoint x: 374, endPoint y: 313, distance: 6.1
click at [374, 317] on div "Uzdevums izpildīts! Sveicam esi nopelnījis 42 punktus motivācijas programmā Pil…" at bounding box center [416, 197] width 833 height 394
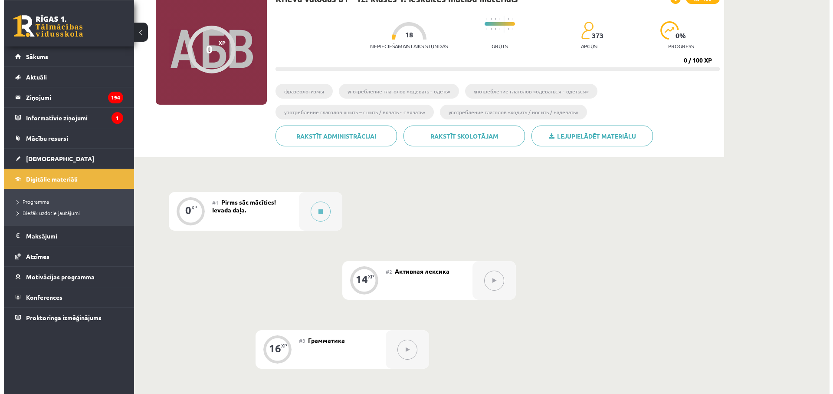
scroll to position [89, 0]
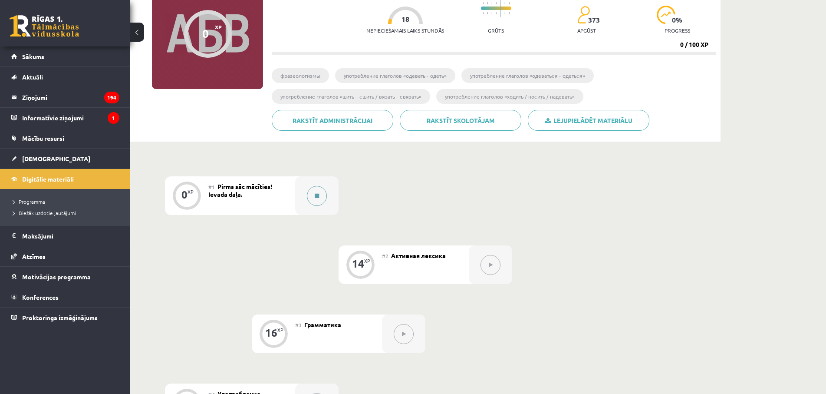
click at [309, 198] on button at bounding box center [317, 196] width 20 height 20
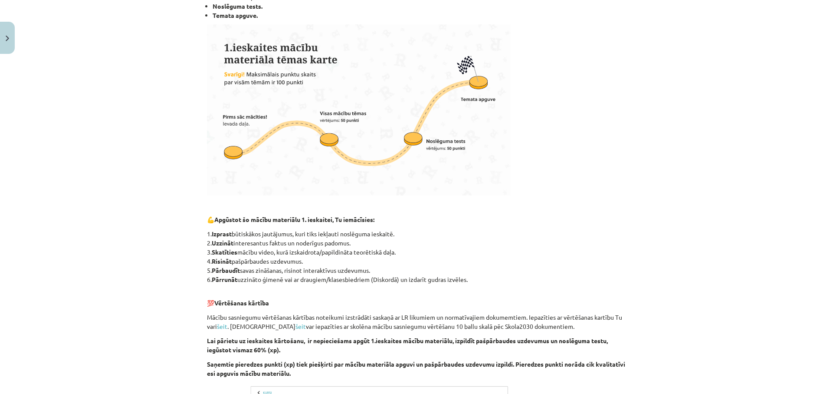
scroll to position [435, 0]
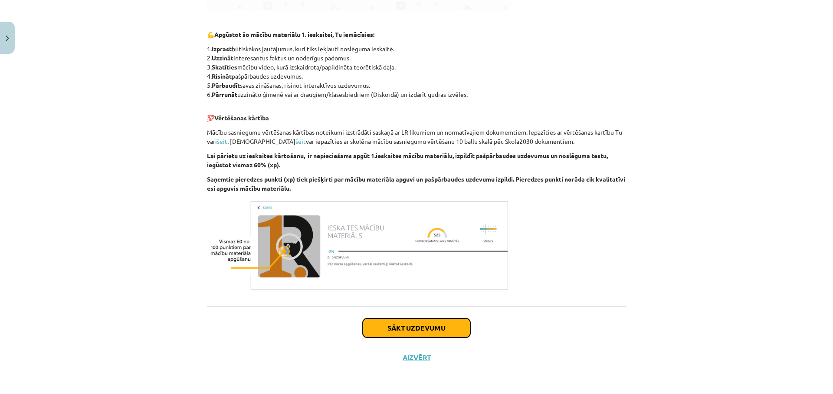
click at [444, 330] on button "Sākt uzdevumu" at bounding box center [417, 327] width 108 height 19
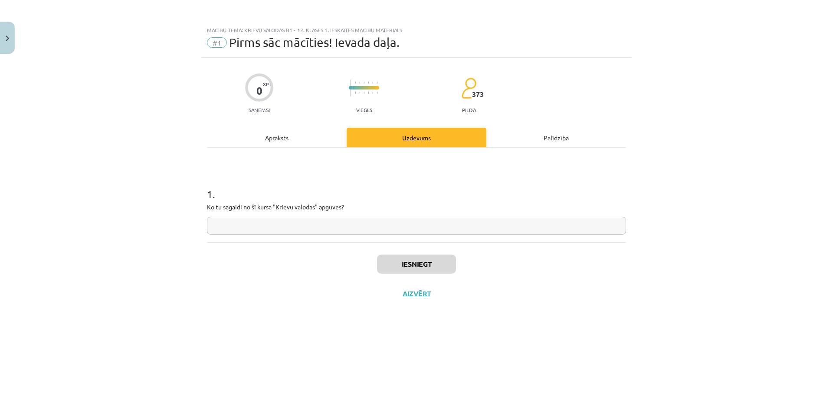
scroll to position [0, 0]
click at [375, 232] on input "text" at bounding box center [416, 226] width 419 height 18
type input "**********"
click at [423, 261] on button "Iesniegt" at bounding box center [416, 263] width 79 height 19
click at [408, 298] on button "Nākamā nodarbība" at bounding box center [416, 299] width 85 height 20
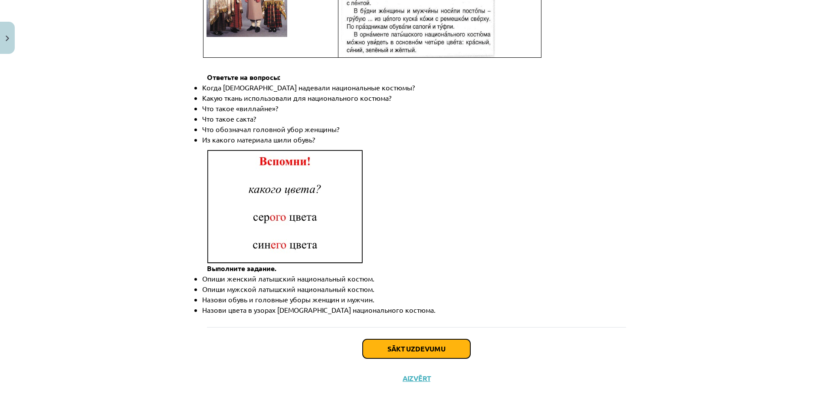
click at [378, 339] on button "Sākt uzdevumu" at bounding box center [417, 348] width 108 height 19
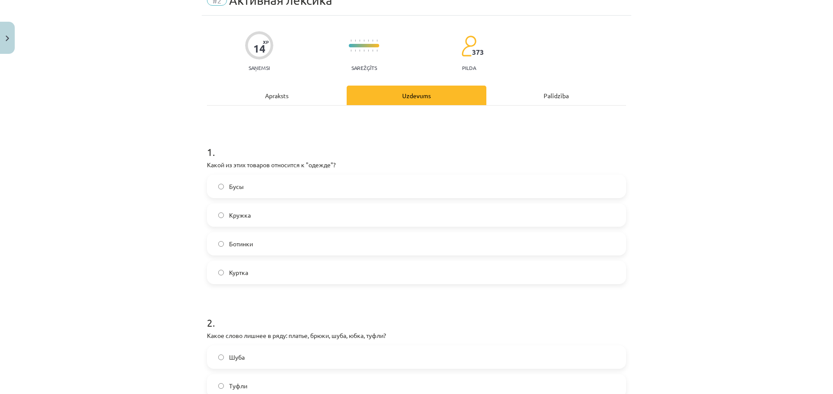
scroll to position [83, 0]
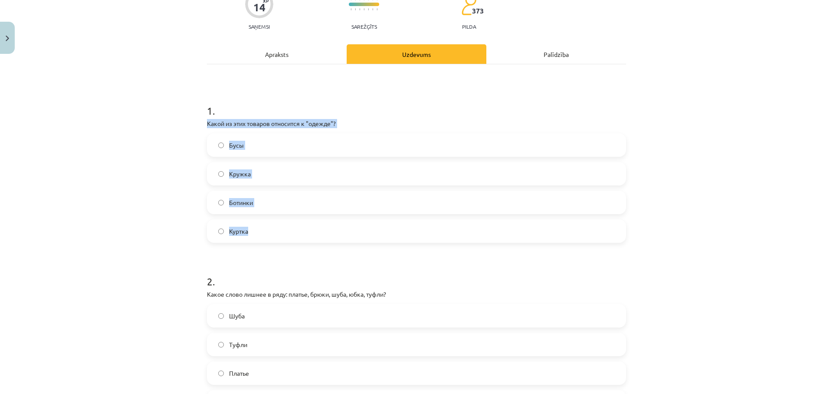
drag, startPoint x: 191, startPoint y: 127, endPoint x: 316, endPoint y: 227, distance: 159.6
click at [316, 227] on div "Mācību tēma: Krievu valodas b1 - 12. klases 1. ieskaites mācību materiāls #2 Ак…" at bounding box center [416, 197] width 833 height 394
copy div "Какой из этих товаров относится к "одежде"? Бусы Кружка Ботинки Куртка"
drag, startPoint x: 201, startPoint y: 190, endPoint x: 210, endPoint y: 200, distance: 13.6
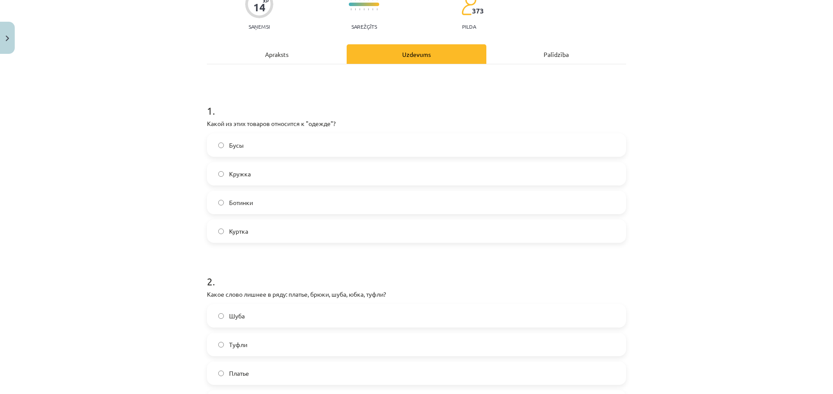
click at [211, 200] on label "Ботинки" at bounding box center [417, 202] width 418 height 22
click at [229, 234] on span "Куртка" at bounding box center [238, 231] width 19 height 9
click at [225, 205] on label "Ботинки" at bounding box center [417, 202] width 418 height 22
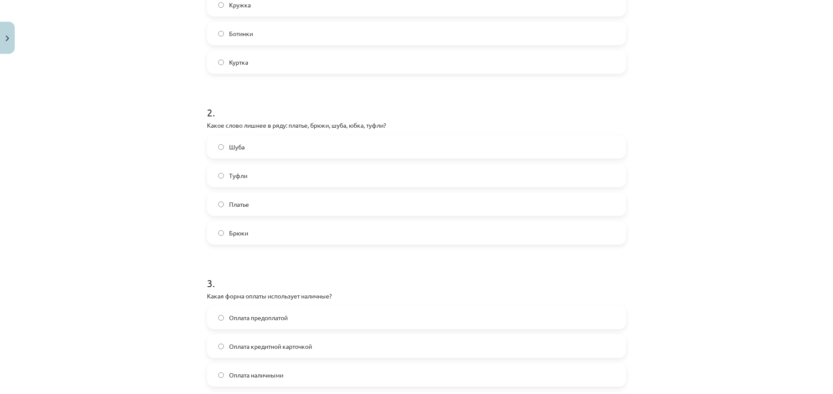
scroll to position [292, 0]
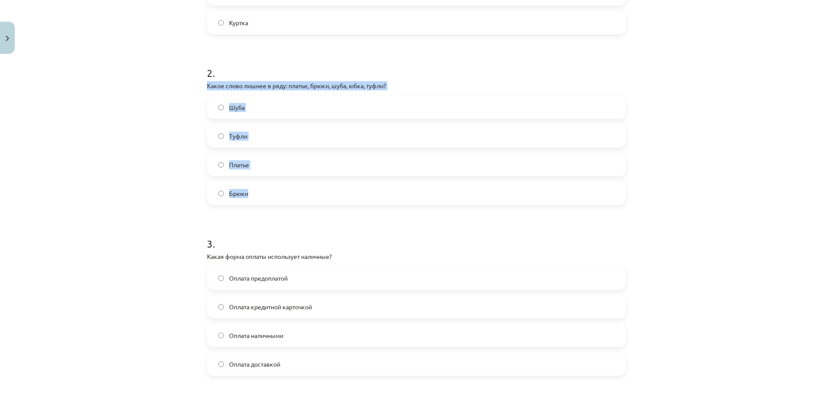
drag, startPoint x: 195, startPoint y: 82, endPoint x: 437, endPoint y: 195, distance: 266.6
click at [437, 195] on div "Mācību tēma: Krievu valodas b1 - 12. klases 1. ieskaites mācību materiāls #2 Ак…" at bounding box center [416, 197] width 833 height 394
copy div "Какое слово лишнее в ряду: платье, брюки, шуба, юбка, туфли? Шуба Туфли Платье …"
click at [245, 129] on label "Туфли" at bounding box center [417, 136] width 418 height 22
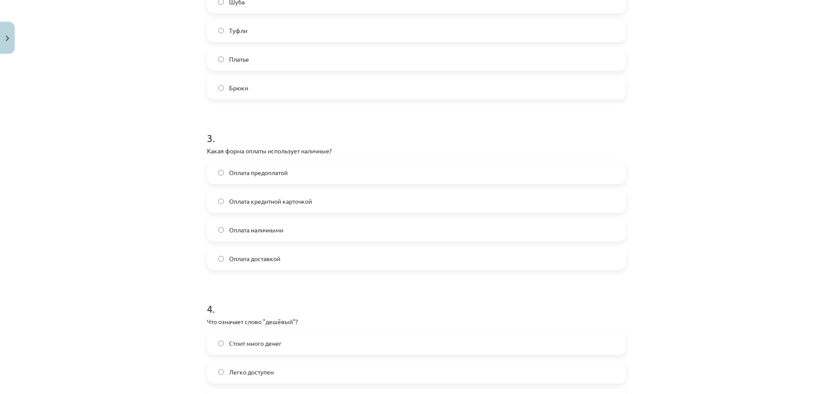
scroll to position [417, 0]
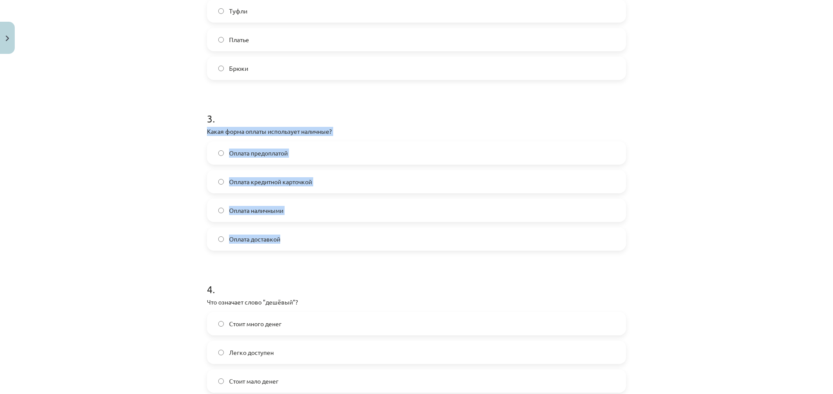
drag, startPoint x: 198, startPoint y: 131, endPoint x: 344, endPoint y: 240, distance: 182.3
click at [344, 240] on div "Mācību tēma: Krievu valodas b1 - 12. klases 1. ieskaites mācību materiāls #2 Ак…" at bounding box center [416, 197] width 833 height 394
copy div "Какая форма оплаты использует наличные? Оплата предоплатой Оплата кредитной кар…"
click at [241, 212] on span "Оплата наличными" at bounding box center [256, 210] width 54 height 9
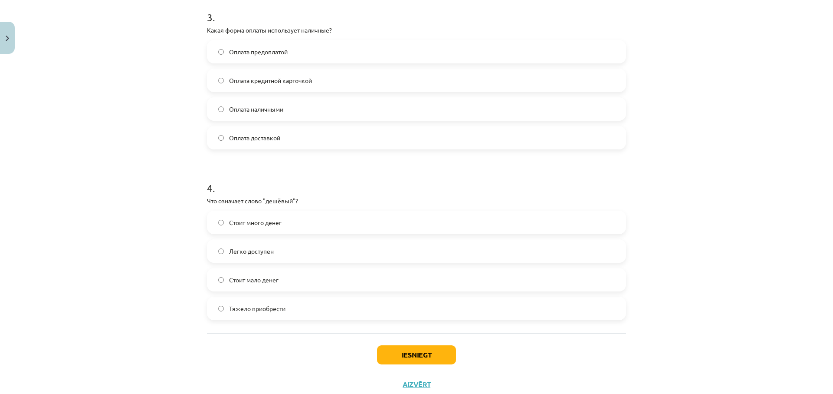
scroll to position [542, 0]
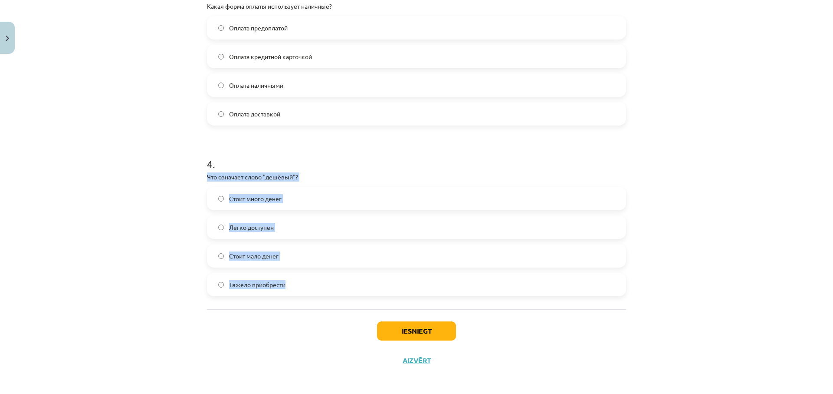
drag, startPoint x: 201, startPoint y: 179, endPoint x: 328, endPoint y: 273, distance: 158.0
copy div "Что означает слово "дешёвый"? Стоит много денег Легко доступен Стоит мало денег…"
click at [272, 206] on label "Стоит много денег" at bounding box center [417, 199] width 418 height 22
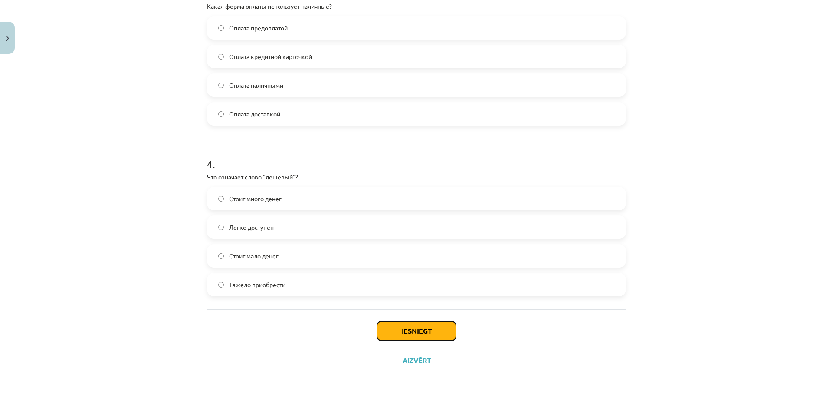
click at [395, 335] on button "Iesniegt" at bounding box center [416, 330] width 79 height 19
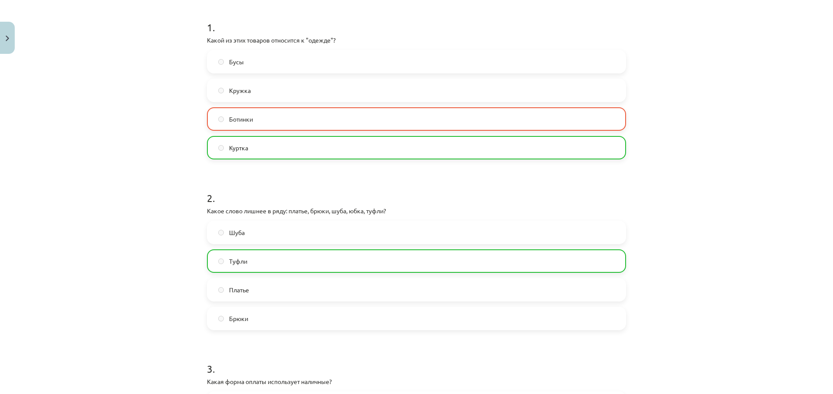
scroll to position [0, 0]
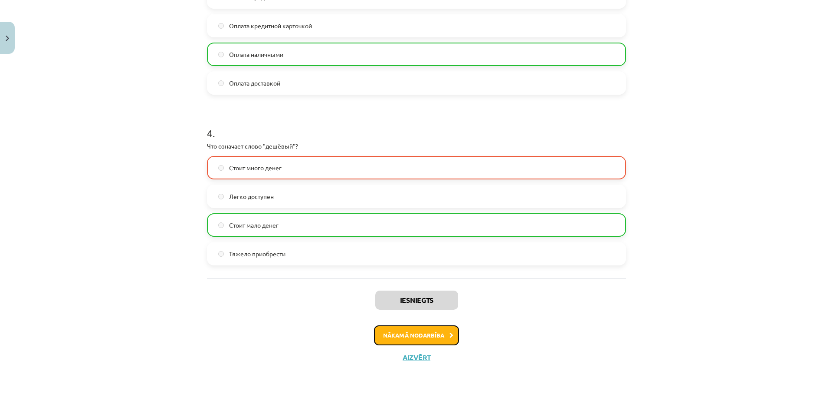
click at [387, 335] on button "Nākamā nodarbība" at bounding box center [416, 335] width 85 height 20
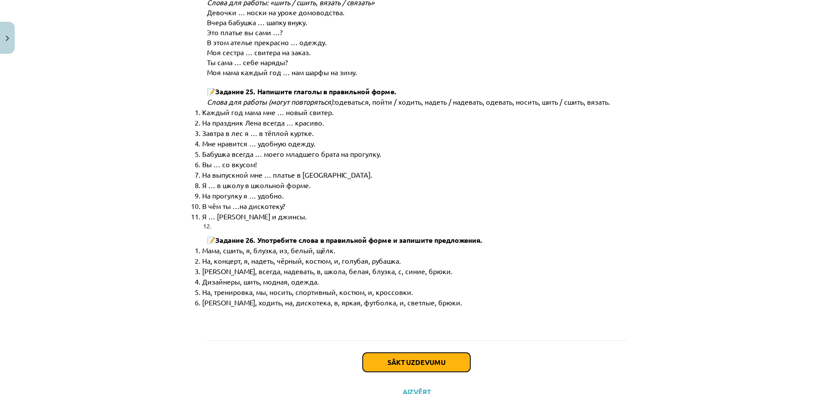
click at [382, 352] on button "Sākt uzdevumu" at bounding box center [417, 361] width 108 height 19
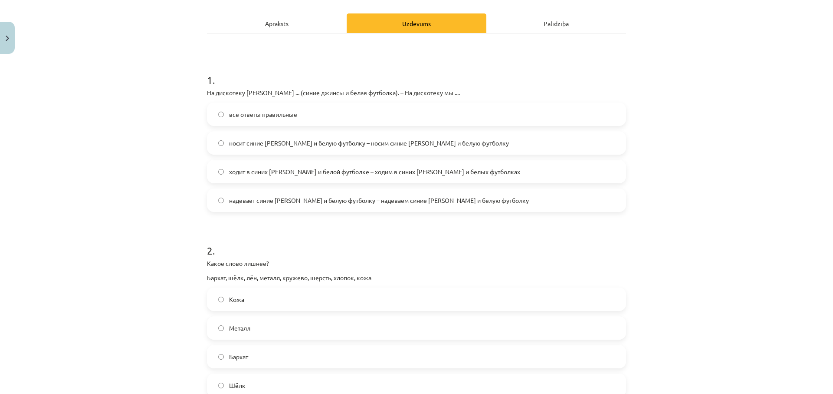
scroll to position [101, 0]
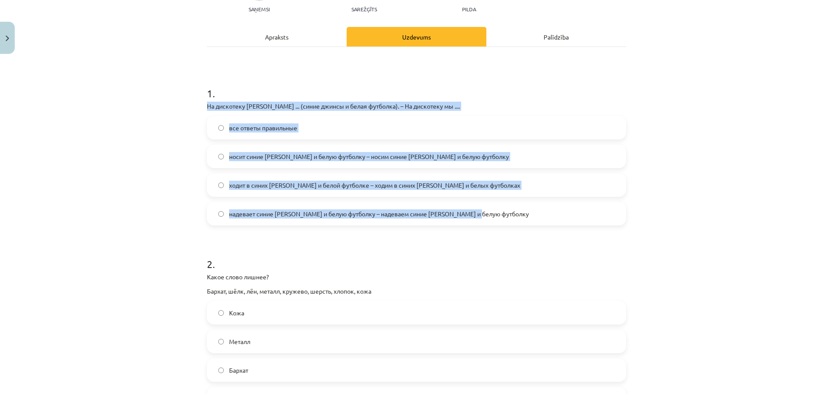
drag, startPoint x: 197, startPoint y: 106, endPoint x: 487, endPoint y: 212, distance: 309.3
click at [487, 212] on div "Mācību tēma: Krievu valodas b1 - 12. klases 1. ieskaites mācību materiāls #3 Гр…" at bounding box center [416, 197] width 833 height 394
copy div "На дискотеку Янис ... (синие джинсы и белая футболка). – На дискотеку мы .... в…"
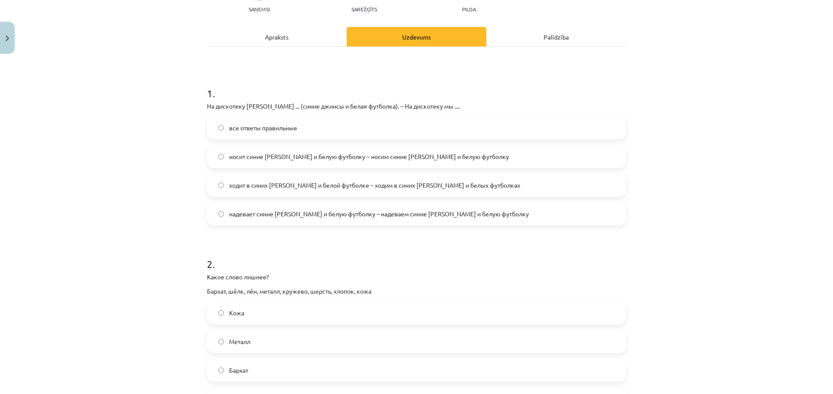
click at [291, 220] on label "надевает синие джинсы и белую футболку – надеваем синие джинсы и белую футболку" at bounding box center [417, 214] width 418 height 22
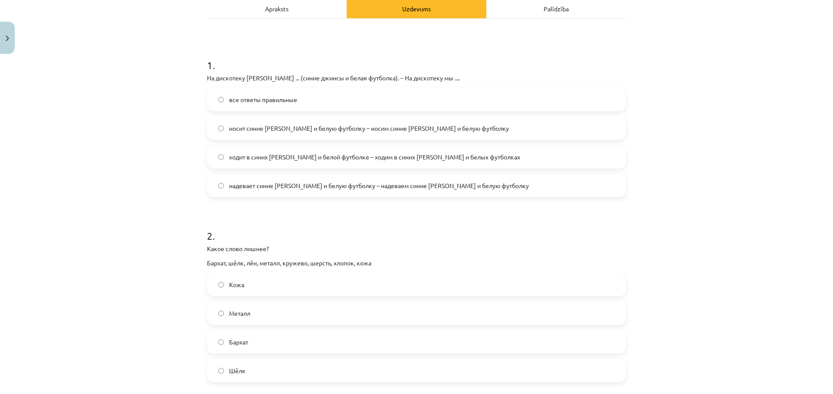
scroll to position [142, 0]
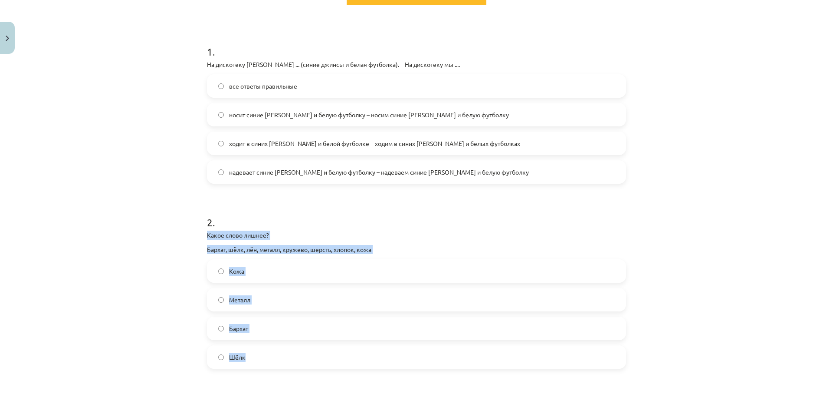
drag, startPoint x: 199, startPoint y: 237, endPoint x: 379, endPoint y: 358, distance: 216.8
click at [379, 358] on div "16 XP Saņemsi Sarežģīts 373 pilda Apraksts Uzdevums Palīdzība 1 . На дискотеку …" at bounding box center [417, 351] width 430 height 873
copy div "Какое слово лишнее? Бархат, шёлк, лён, металл, кружево, шерсть, хлопок, кожа Ко…"
click at [253, 291] on label "Металл" at bounding box center [417, 300] width 418 height 22
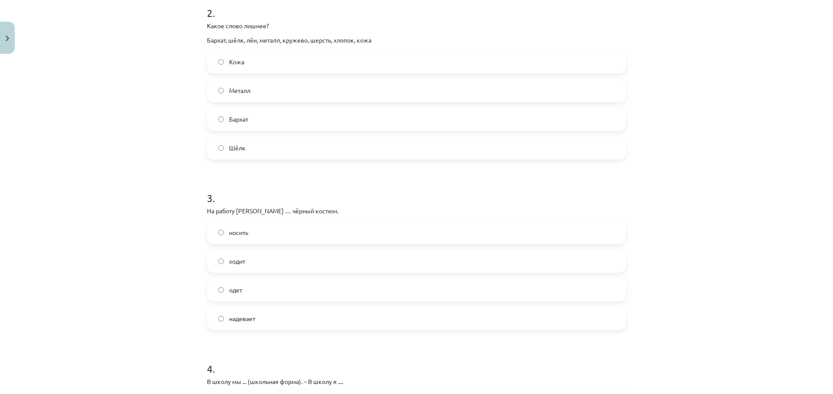
scroll to position [392, 0]
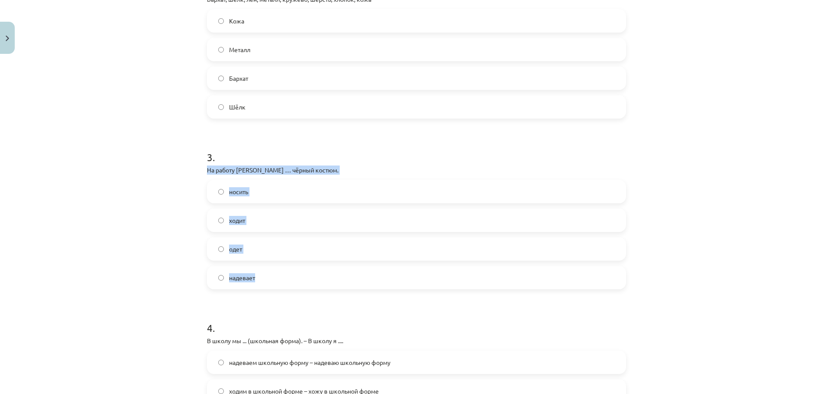
drag, startPoint x: 194, startPoint y: 170, endPoint x: 333, endPoint y: 283, distance: 179.6
click at [333, 283] on div "Mācību tēma: Krievu valodas b1 - 12. klases 1. ieskaites mācību materiāls #3 Гр…" at bounding box center [416, 197] width 833 height 394
copy div "На работу Янис … чёрный костюм. носить ходит одет надевает"
click at [271, 277] on label "надевает" at bounding box center [417, 277] width 418 height 22
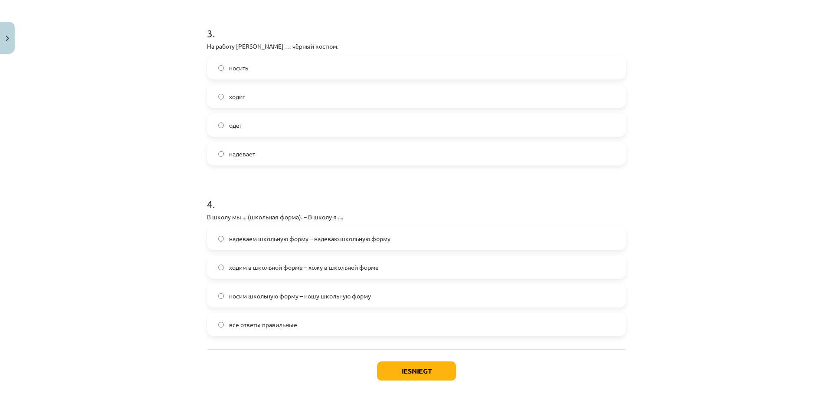
scroll to position [517, 0]
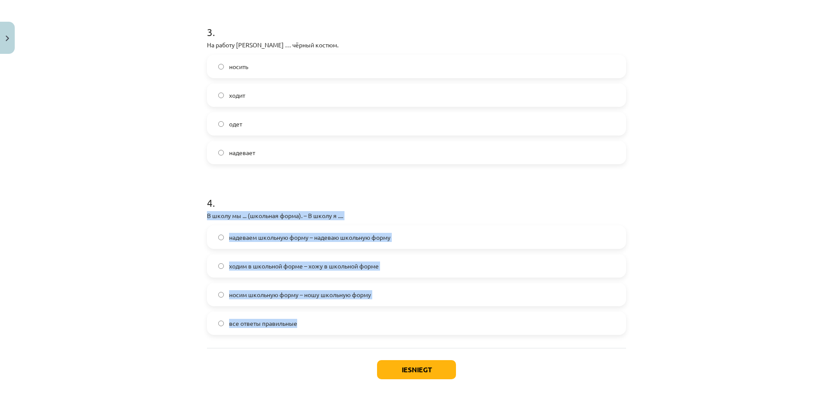
drag, startPoint x: 245, startPoint y: 226, endPoint x: 369, endPoint y: 327, distance: 159.5
click at [369, 327] on div "Mācību tēma: Krievu valodas b1 - 12. klases 1. ieskaites mācību materiāls #3 Гр…" at bounding box center [416, 197] width 833 height 394
copy div "В школу мы ... (школьная форма). – В школу я .... надеваем школьную форму – над…"
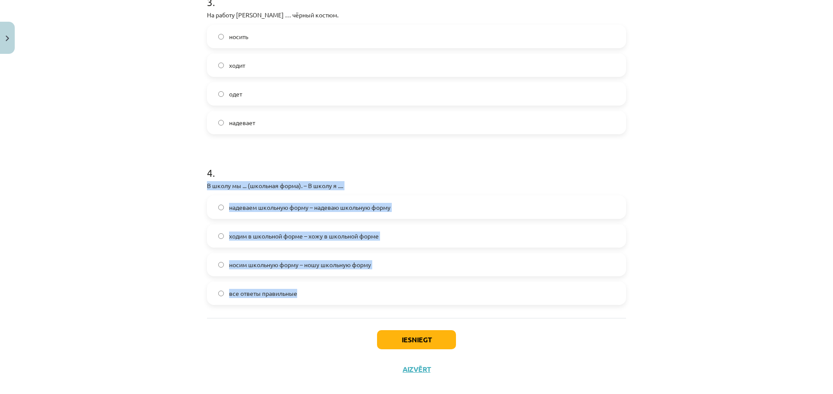
scroll to position [559, 0]
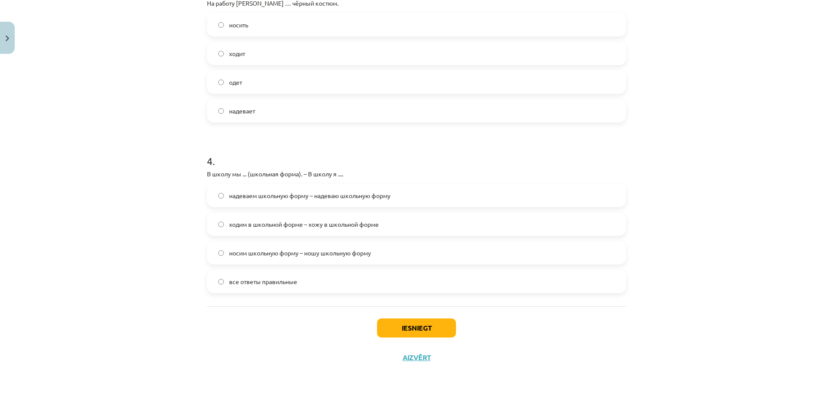
click at [141, 270] on div "Mācību tēma: Krievu valodas b1 - 12. klases 1. ieskaites mācību materiāls #3 Гр…" at bounding box center [416, 197] width 833 height 394
click at [261, 287] on label "все ответы правильные" at bounding box center [417, 281] width 418 height 22
click at [405, 323] on button "Iesniegt" at bounding box center [416, 327] width 79 height 19
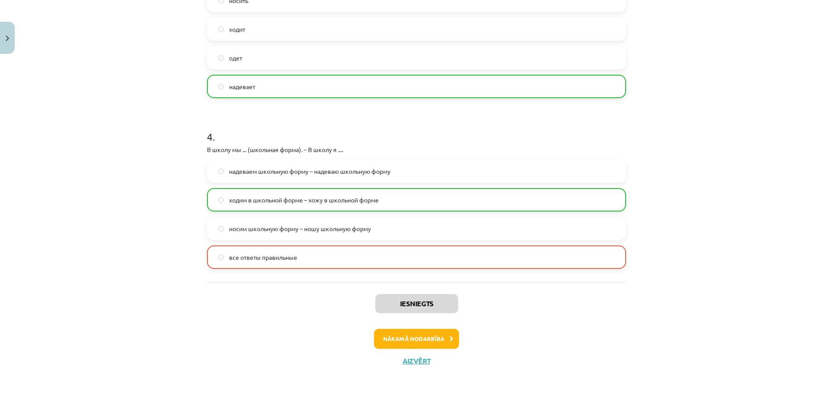
scroll to position [587, 0]
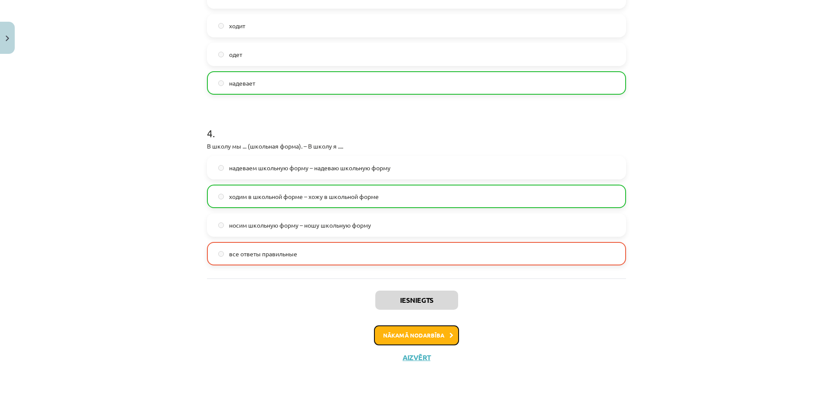
click at [382, 338] on button "Nākamā nodarbība" at bounding box center [416, 335] width 85 height 20
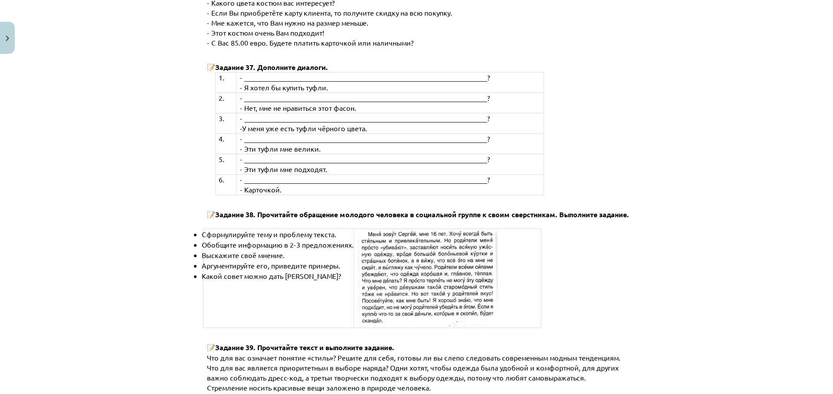
scroll to position [3253, 0]
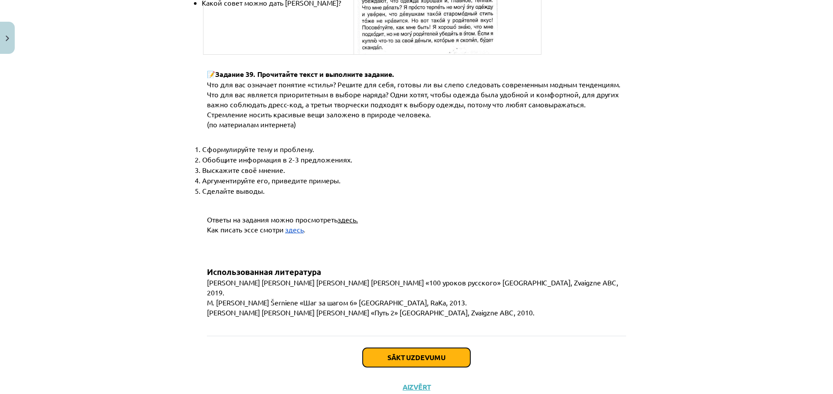
click at [376, 348] on button "Sākt uzdevumu" at bounding box center [417, 357] width 108 height 19
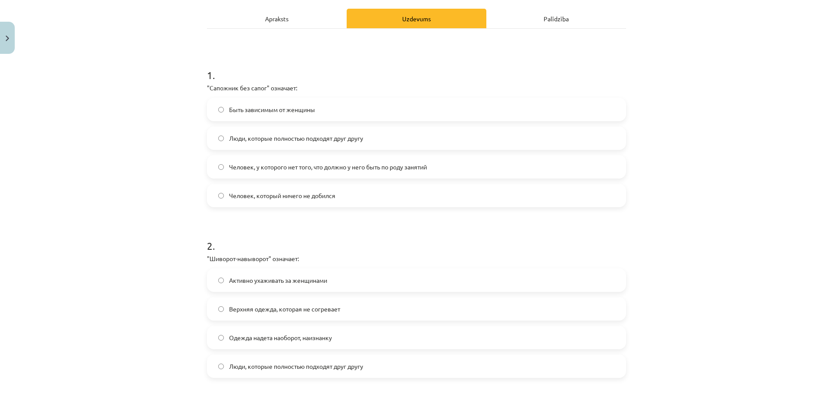
scroll to position [45, 0]
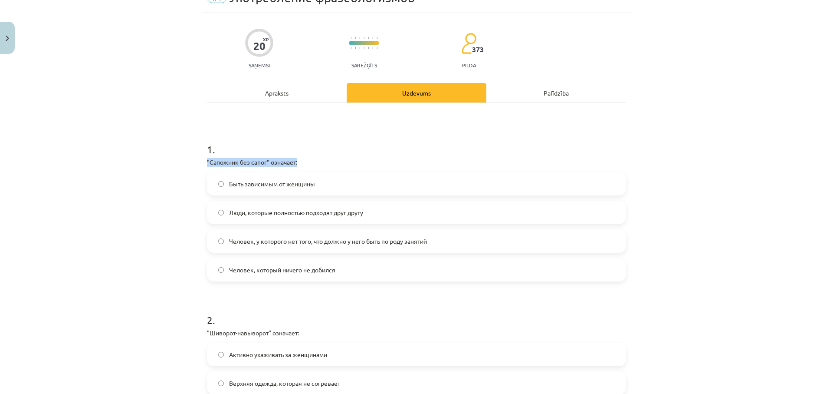
drag, startPoint x: 197, startPoint y: 163, endPoint x: 310, endPoint y: 159, distance: 112.9
click at [310, 159] on div "Mācību tēma: Krievu valodas b1 - 12. klases 1. ieskaites mācību materiāls #4 Уп…" at bounding box center [416, 197] width 833 height 394
copy p ""Сапожник без сапог" означает:"
drag, startPoint x: 178, startPoint y: 169, endPoint x: 184, endPoint y: 169, distance: 6.1
click at [179, 169] on div "Mācību tēma: Krievu valodas b1 - 12. klases 1. ieskaites mācību materiāls #4 Уп…" at bounding box center [416, 197] width 833 height 394
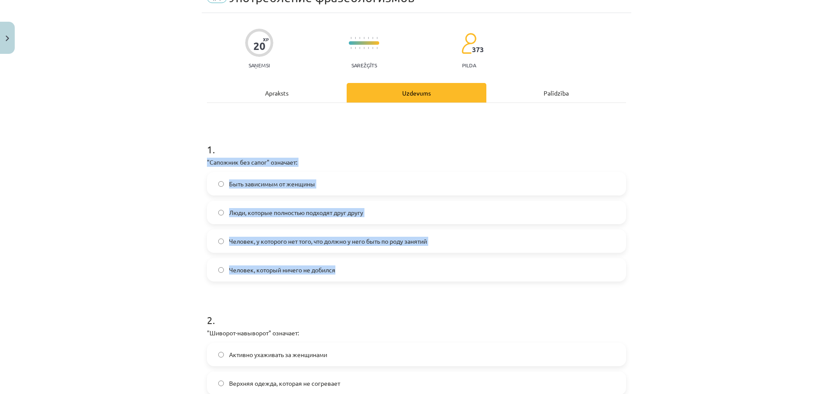
drag, startPoint x: 200, startPoint y: 160, endPoint x: 349, endPoint y: 276, distance: 189.1
copy div ""Сапожник без сапог" означает: Быть зависимым от женщины Люди, которые полность…"
click at [307, 242] on span "Человек, у которого нет того, что должно у него быть по роду занятий" at bounding box center [328, 241] width 198 height 9
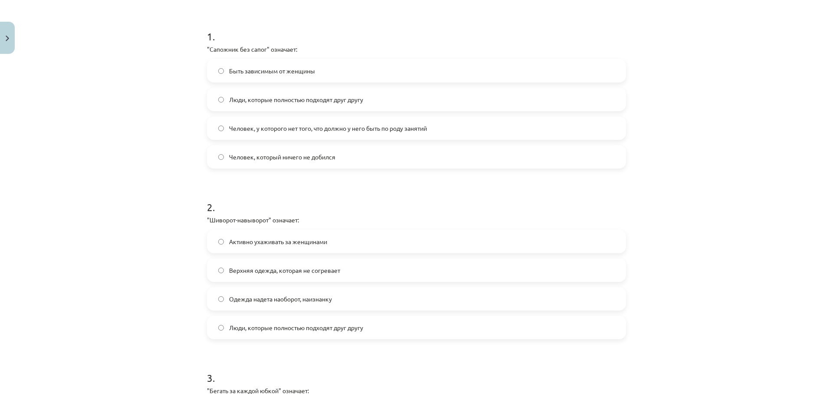
scroll to position [170, 0]
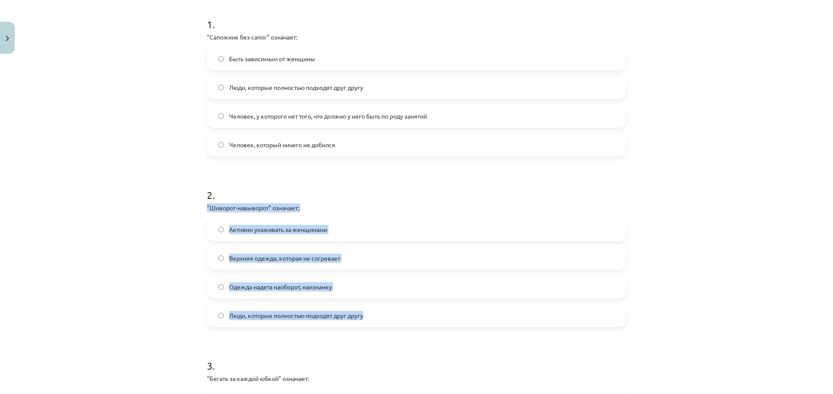
drag, startPoint x: 191, startPoint y: 206, endPoint x: 370, endPoint y: 313, distance: 209.2
click at [370, 313] on div "Mācību tēma: Krievu valodas b1 - 12. klases 1. ieskaites mācību materiāls #4 Уп…" at bounding box center [416, 197] width 833 height 394
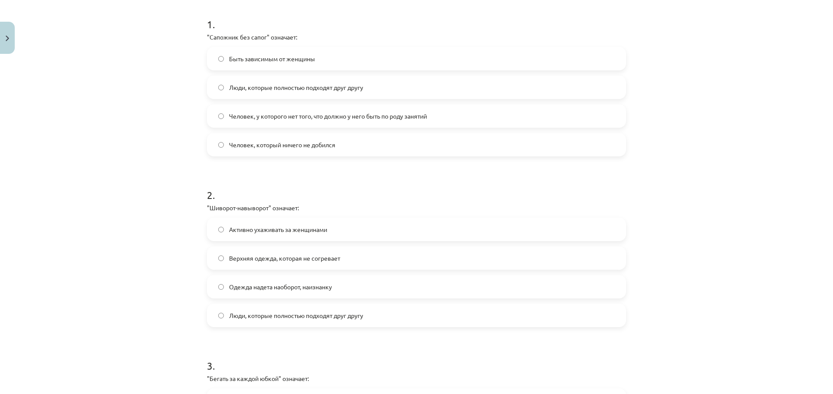
click at [134, 281] on div "Mācību tēma: Krievu valodas b1 - 12. klases 1. ieskaites mācību materiāls #4 Уп…" at bounding box center [416, 197] width 833 height 394
click at [240, 287] on span "Одежда надета наоборот, наизнанку" at bounding box center [280, 286] width 103 height 9
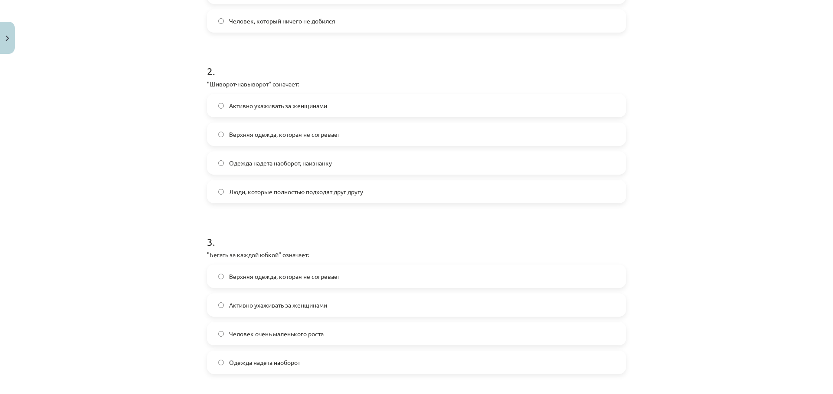
scroll to position [295, 0]
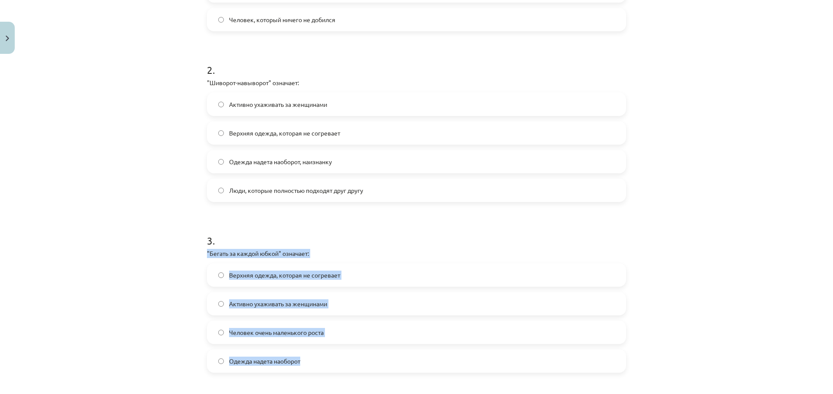
drag, startPoint x: 198, startPoint y: 254, endPoint x: 362, endPoint y: 367, distance: 198.8
click at [362, 367] on div "20 XP Saņemsi Sarežģīts 373 pilda Apraksts Uzdevums Palīdzība 1 . "Сапожник без…" at bounding box center [417, 192] width 430 height 859
click at [259, 303] on span "Активно ухаживать за женщинами" at bounding box center [278, 303] width 98 height 9
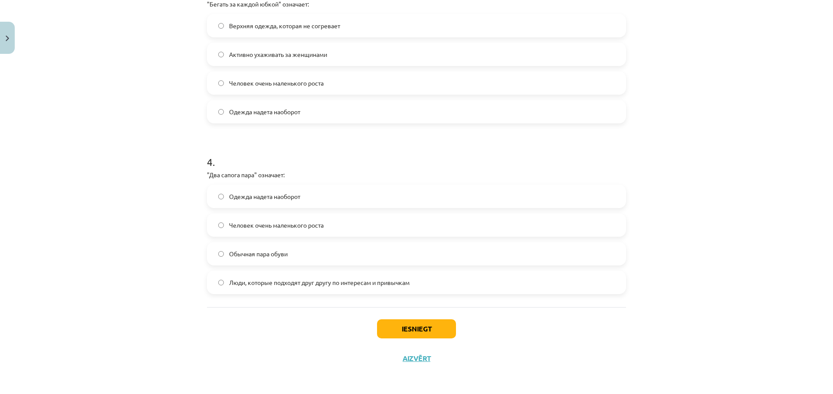
scroll to position [545, 0]
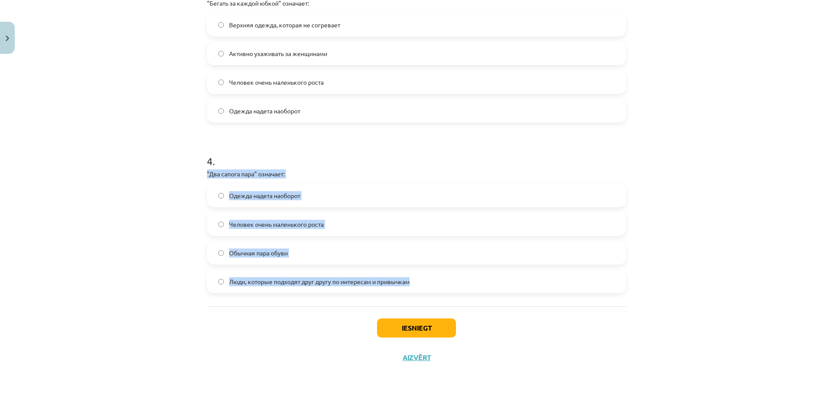
drag, startPoint x: 185, startPoint y: 177, endPoint x: 425, endPoint y: 273, distance: 258.8
click at [425, 273] on div "Mācību tēma: Krievu valodas b1 - 12. klases 1. ieskaites mācību materiāls #4 Уп…" at bounding box center [416, 197] width 833 height 394
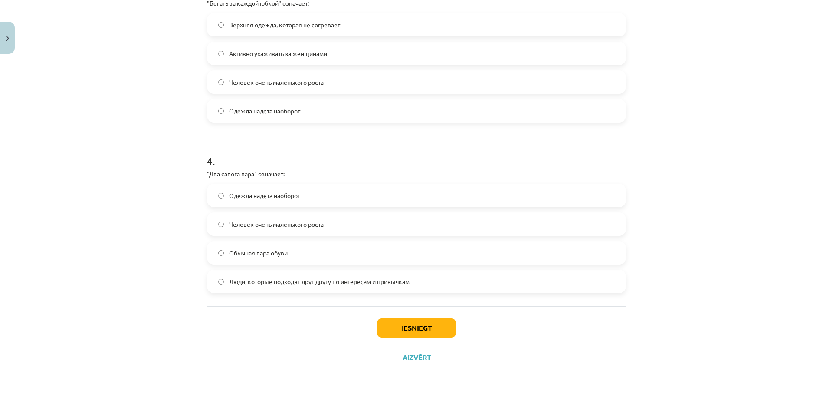
click at [64, 273] on div "Mācību tēma: Krievu valodas b1 - 12. klases 1. ieskaites mācību materiāls #4 Уп…" at bounding box center [416, 197] width 833 height 394
click at [330, 284] on span "Люди, которые подходят друг другу по интересам и привычкам" at bounding box center [319, 281] width 181 height 9
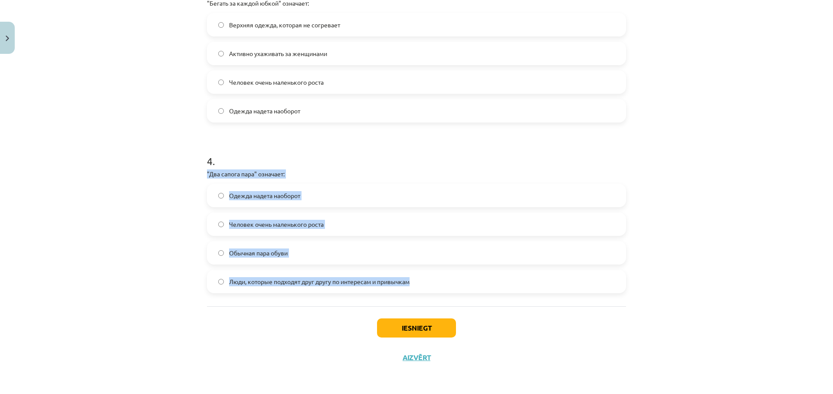
drag, startPoint x: 184, startPoint y: 170, endPoint x: 438, endPoint y: 288, distance: 280.4
click at [438, 288] on div "Mācību tēma: Krievu valodas b1 - 12. klases 1. ieskaites mācību materiāls #4 Уп…" at bounding box center [416, 197] width 833 height 394
click at [429, 321] on button "Iesniegt" at bounding box center [416, 327] width 79 height 19
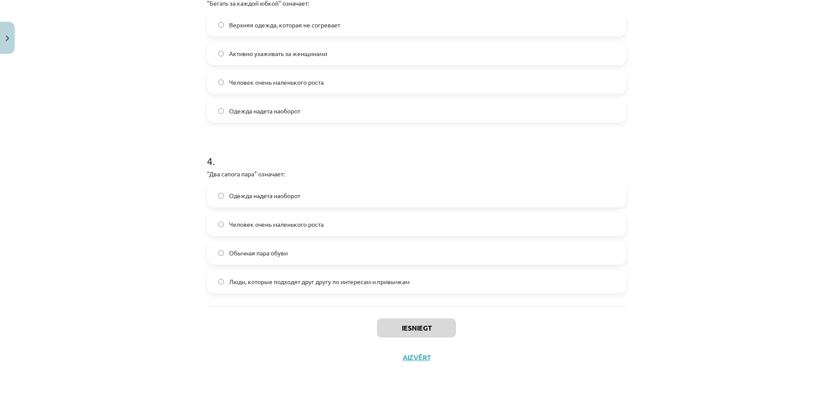
click at [641, 165] on div "Mācību tēma: Krievu valodas b1 - 12. klases 1. ieskaites mācību materiāls #4 Уп…" at bounding box center [416, 197] width 833 height 394
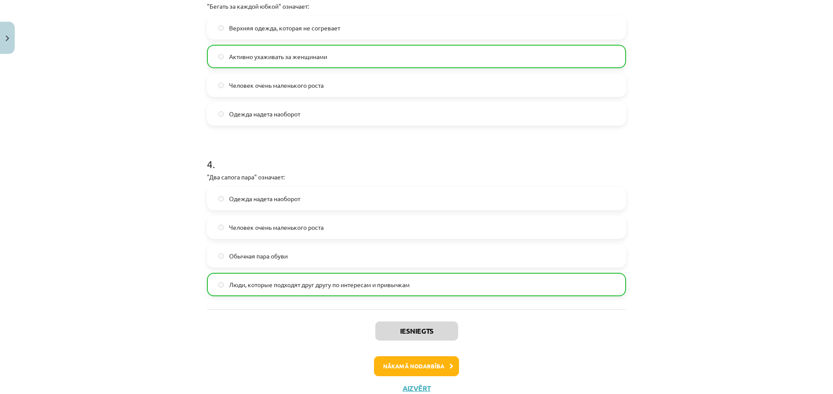
scroll to position [572, 0]
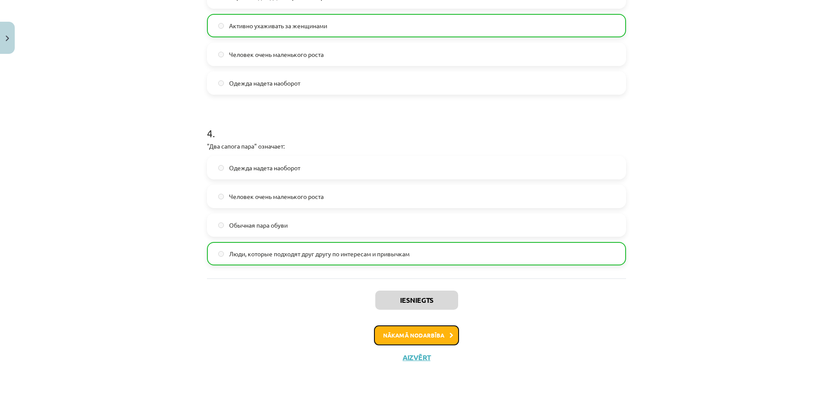
click at [393, 333] on button "Nākamā nodarbība" at bounding box center [416, 335] width 85 height 20
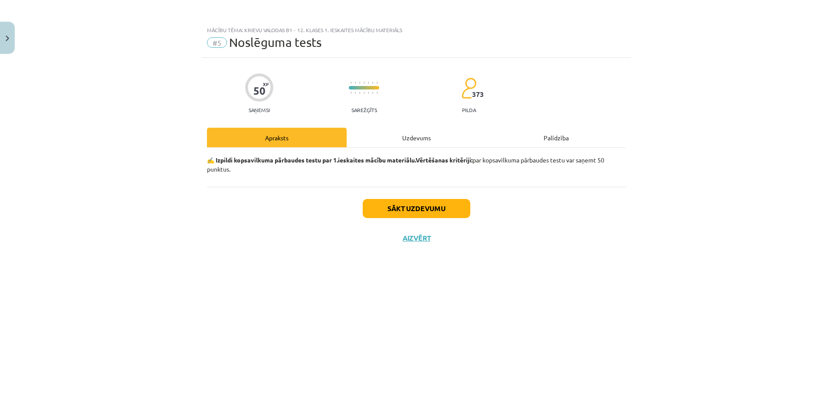
scroll to position [0, 0]
click at [378, 207] on button "Sākt uzdevumu" at bounding box center [417, 208] width 108 height 19
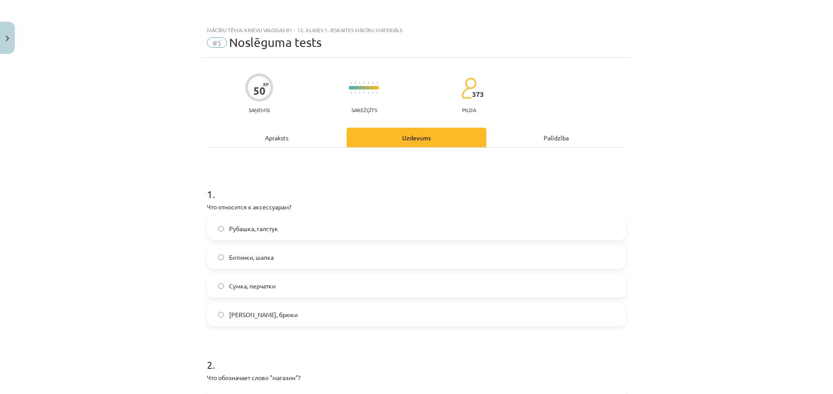
scroll to position [167, 0]
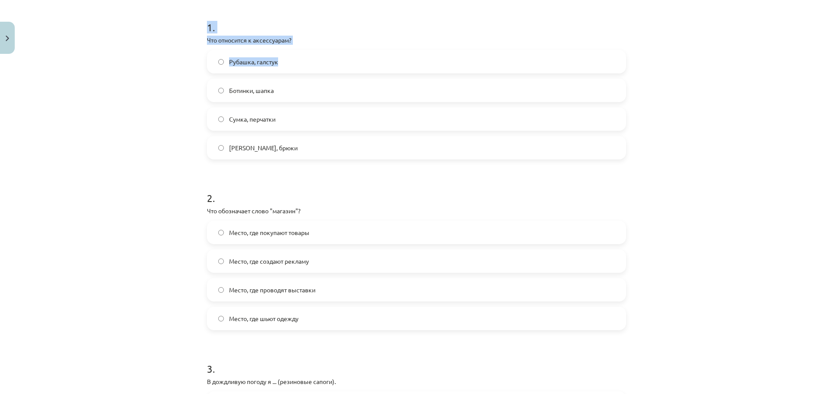
drag, startPoint x: 200, startPoint y: 25, endPoint x: 305, endPoint y: 61, distance: 110.8
click at [106, 52] on div "Mācību tēma: Krievu valodas b1 - 12. klases 1. ieskaites mācību materiāls #5 No…" at bounding box center [416, 197] width 833 height 394
drag, startPoint x: 200, startPoint y: 40, endPoint x: 326, endPoint y: 156, distance: 171.1
click at [326, 156] on div "Mācību tēma: Krievu valodas b1 - 12. klases 1. ieskaites mācību materiāls #5 No…" at bounding box center [416, 197] width 833 height 394
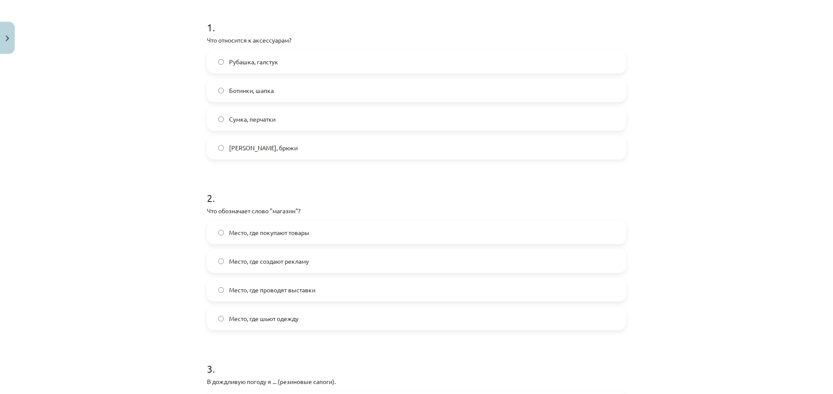
drag, startPoint x: 136, startPoint y: 177, endPoint x: 189, endPoint y: 142, distance: 63.6
click at [139, 175] on div "Mācību tēma: Krievu valodas b1 - 12. klases 1. ieskaites mācību materiāls #5 No…" at bounding box center [416, 197] width 833 height 394
click at [237, 125] on label "Сумка, перчатки" at bounding box center [417, 119] width 418 height 22
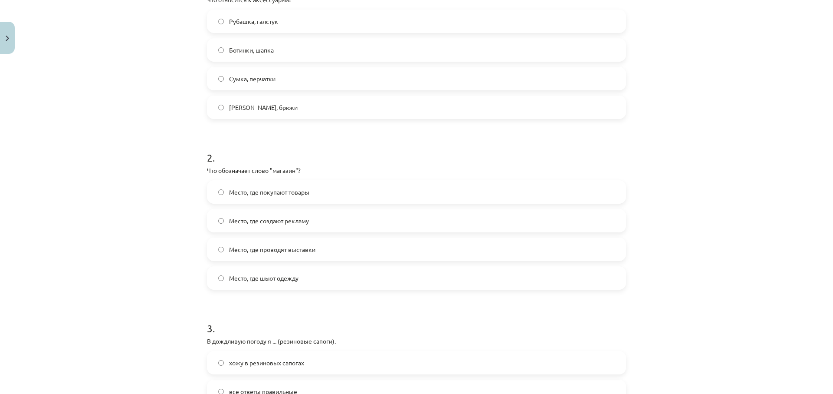
scroll to position [250, 0]
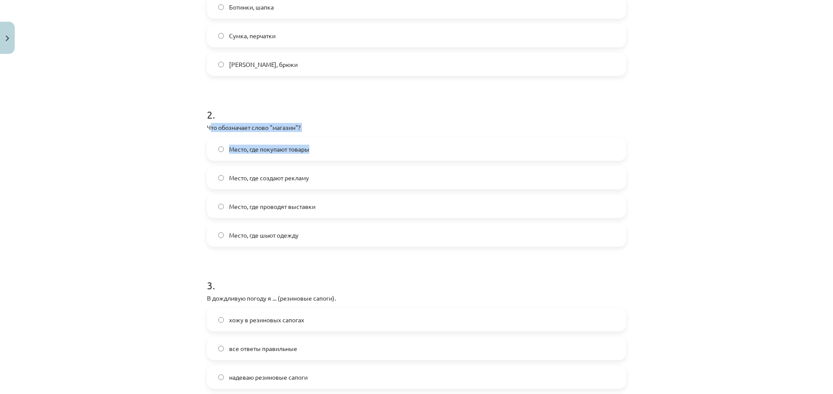
drag, startPoint x: 207, startPoint y: 125, endPoint x: 323, endPoint y: 146, distance: 118.1
click at [323, 146] on div "2 . Что обозначает слово "магазин"? Место, где покупают товары Место, где созда…" at bounding box center [416, 169] width 419 height 153
drag, startPoint x: 23, startPoint y: 131, endPoint x: 31, endPoint y: 131, distance: 7.8
click at [23, 132] on div "Mācību tēma: Krievu valodas b1 - 12. klases 1. ieskaites mācību materiāls #5 No…" at bounding box center [416, 197] width 833 height 394
click at [265, 145] on span "Место, где покупают товары" at bounding box center [269, 149] width 80 height 9
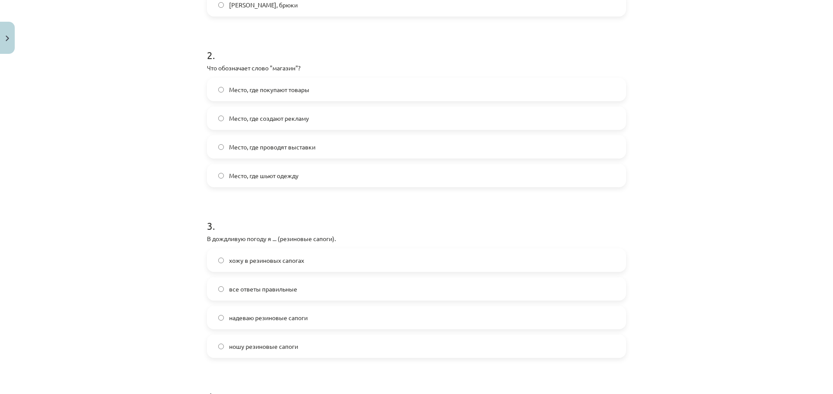
scroll to position [333, 0]
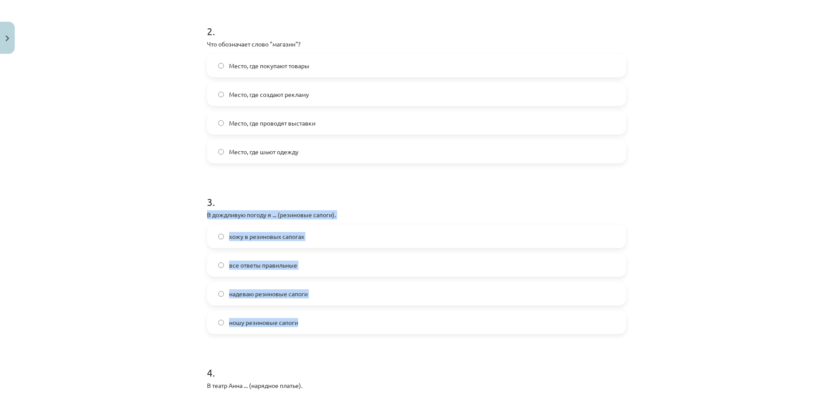
drag, startPoint x: 192, startPoint y: 216, endPoint x: 372, endPoint y: 304, distance: 200.5
click at [376, 309] on div "Mācību tēma: Krievu valodas b1 - 12. klases 1. ieskaites mācību materiāls #5 No…" at bounding box center [416, 197] width 833 height 394
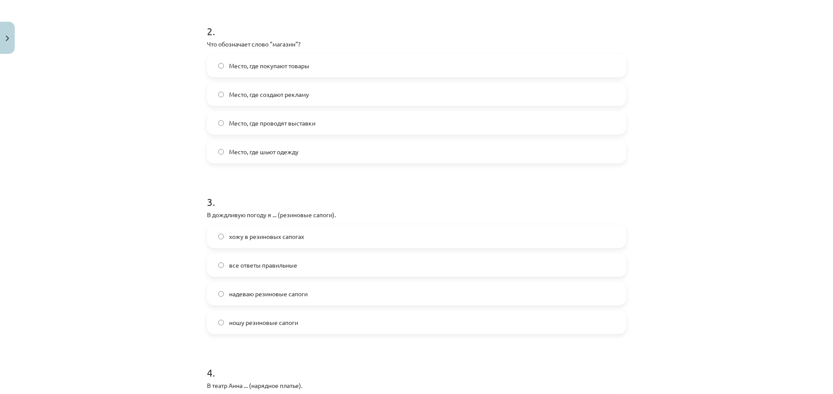
drag, startPoint x: 37, startPoint y: 219, endPoint x: 86, endPoint y: 217, distance: 48.2
click at [37, 218] on div "Mācību tēma: Krievu valodas b1 - 12. klases 1. ieskaites mācību materiāls #5 No…" at bounding box center [416, 197] width 833 height 394
click at [313, 264] on label "все ответы правильные" at bounding box center [417, 265] width 418 height 22
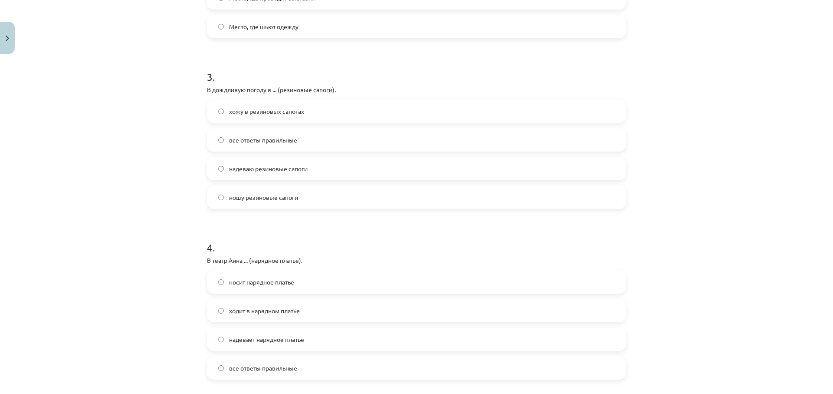
scroll to position [542, 0]
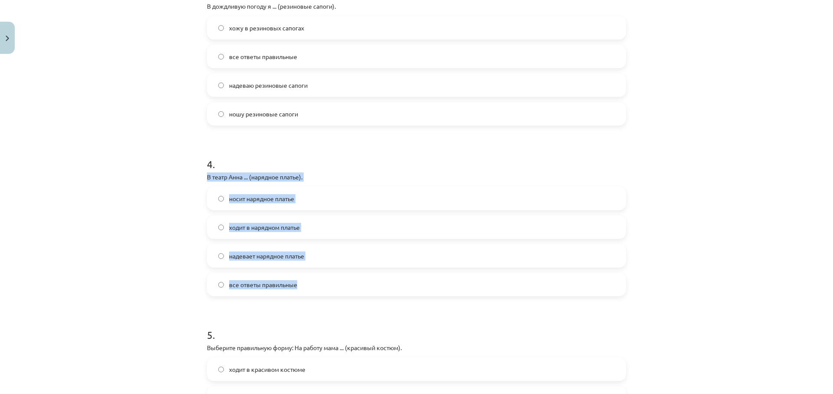
drag, startPoint x: 193, startPoint y: 174, endPoint x: 332, endPoint y: 286, distance: 179.0
click at [332, 286] on div "Mācību tēma: Krievu valodas b1 - 12. klases 1. ieskaites mācību materiāls #5 No…" at bounding box center [416, 197] width 833 height 394
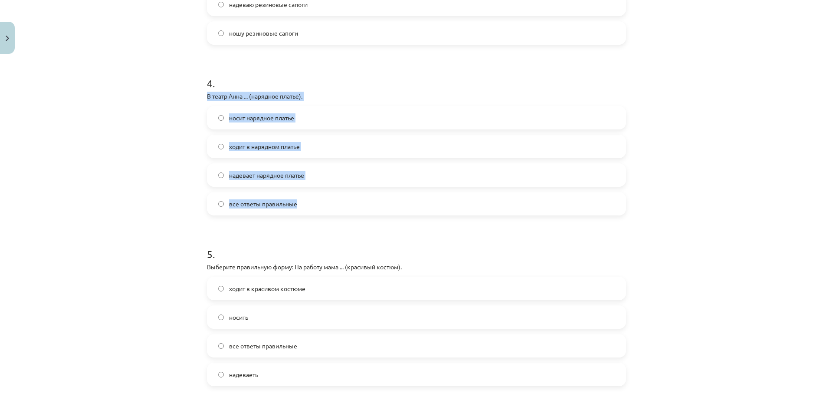
scroll to position [610, 0]
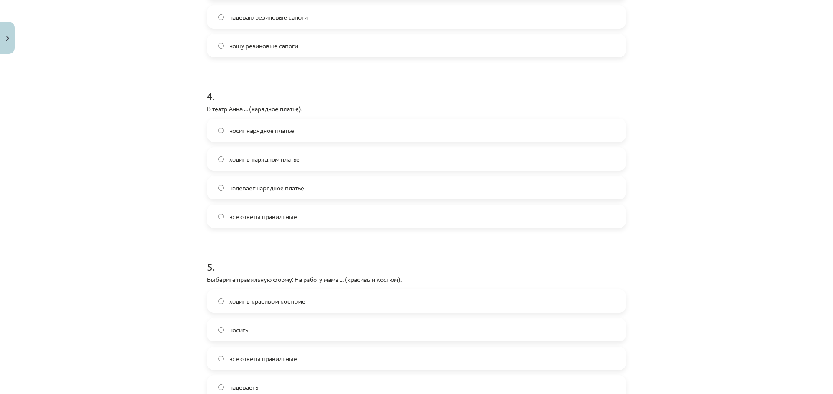
click at [158, 190] on div "Mācību tēma: Krievu valodas b1 - 12. klases 1. ieskaites mācību materiāls #5 No…" at bounding box center [416, 197] width 833 height 394
click at [299, 212] on label "все ответы правильные" at bounding box center [417, 216] width 418 height 22
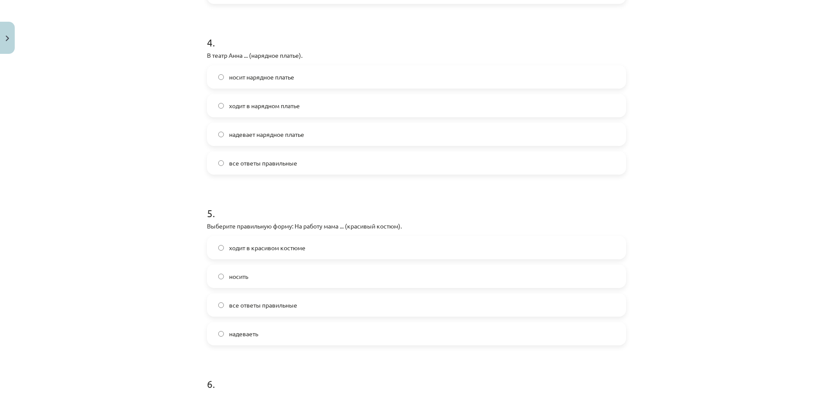
scroll to position [693, 0]
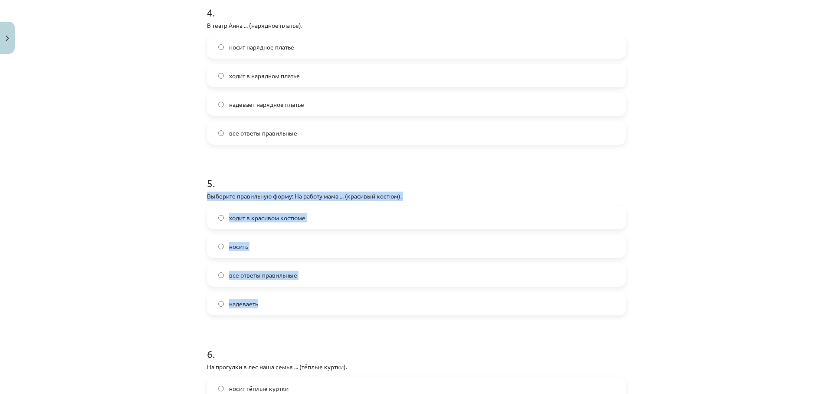
drag, startPoint x: 201, startPoint y: 197, endPoint x: 330, endPoint y: 299, distance: 165.3
click at [330, 299] on div "50 XP Saņemsi Sarežģīts 373 pilda Apraksts Uzdevums Palīdzība 1 . Что относится…" at bounding box center [417, 306] width 430 height 1882
drag, startPoint x: 118, startPoint y: 250, endPoint x: 155, endPoint y: 237, distance: 39.3
click at [118, 249] on div "Mācību tēma: Krievu valodas b1 - 12. klases 1. ieskaites mācību materiāls #5 No…" at bounding box center [416, 197] width 833 height 394
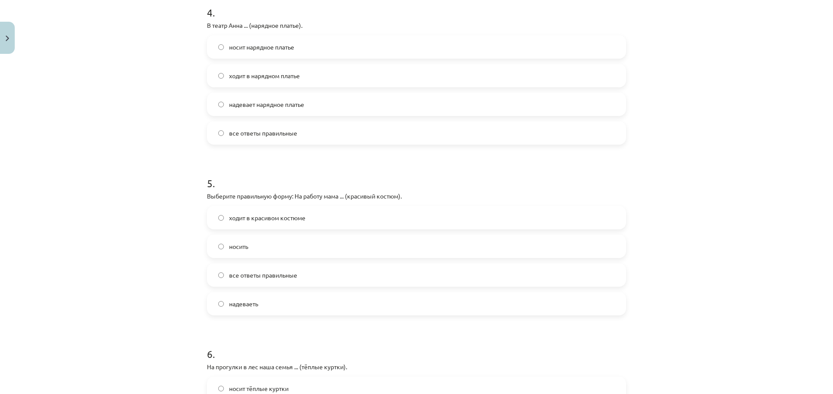
click at [262, 220] on span "ходит в красивом костюме" at bounding box center [267, 217] width 76 height 9
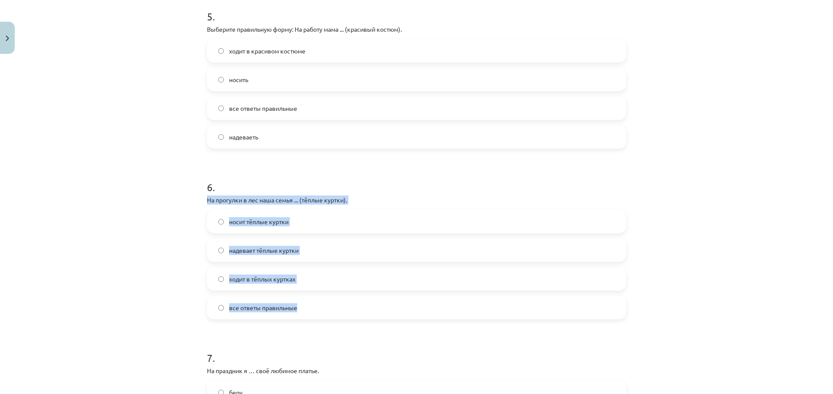
drag, startPoint x: 185, startPoint y: 197, endPoint x: 354, endPoint y: 306, distance: 200.8
click at [354, 306] on div "Mācību tēma: Krievu valodas b1 - 12. klases 1. ieskaites mācību materiāls #5 No…" at bounding box center [416, 197] width 833 height 394
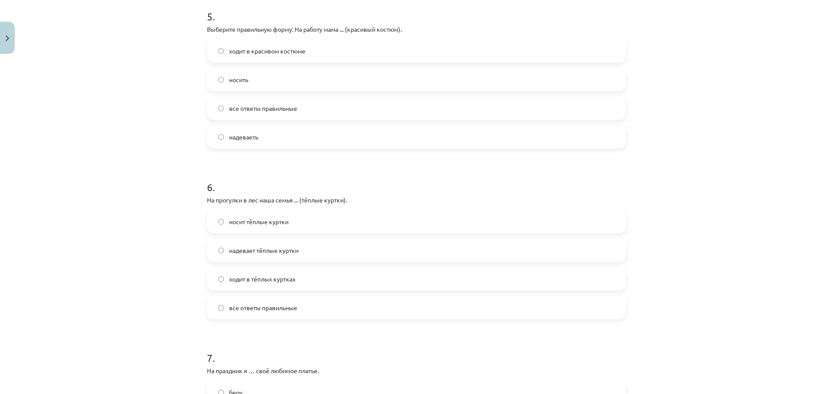
click at [191, 268] on div "Mācību tēma: Krievu valodas b1 - 12. klases 1. ieskaites mācību materiāls #5 No…" at bounding box center [416, 197] width 833 height 394
drag, startPoint x: 274, startPoint y: 304, endPoint x: 274, endPoint y: 300, distance: 4.4
click at [274, 304] on span "все ответы правильные" at bounding box center [263, 307] width 68 height 9
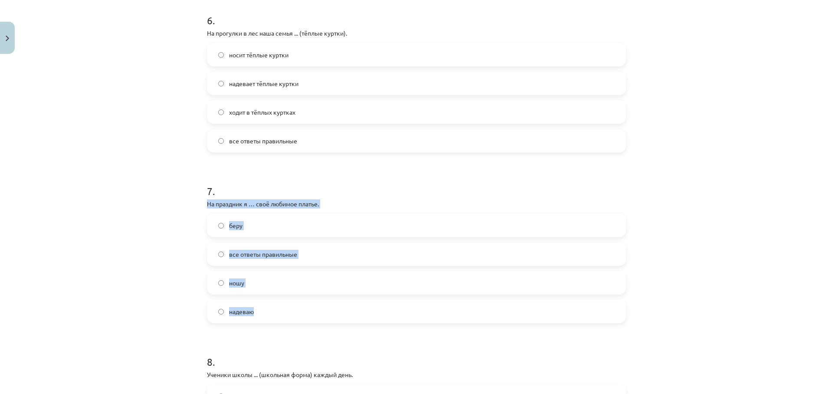
drag, startPoint x: 240, startPoint y: 216, endPoint x: 362, endPoint y: 313, distance: 156.0
click at [148, 267] on div "Mācību tēma: Krievu valodas b1 - 12. klases 1. ieskaites mācību materiāls #5 No…" at bounding box center [416, 197] width 833 height 394
click at [148, 295] on div "Mācību tēma: Krievu valodas b1 - 12. klases 1. ieskaites mācību materiāls #5 No…" at bounding box center [416, 197] width 833 height 394
drag, startPoint x: 187, startPoint y: 205, endPoint x: 335, endPoint y: 315, distance: 183.9
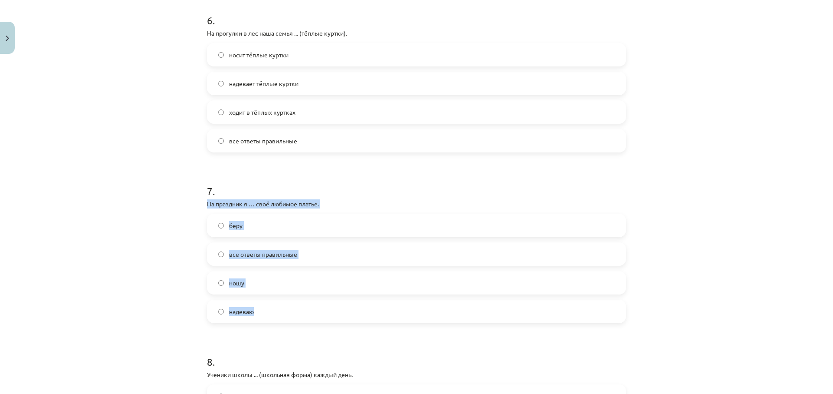
click at [335, 315] on div "Mācību tēma: Krievu valodas b1 - 12. klases 1. ieskaites mācību materiāls #5 No…" at bounding box center [416, 197] width 833 height 394
click at [245, 256] on span "все ответы правильные" at bounding box center [263, 254] width 68 height 9
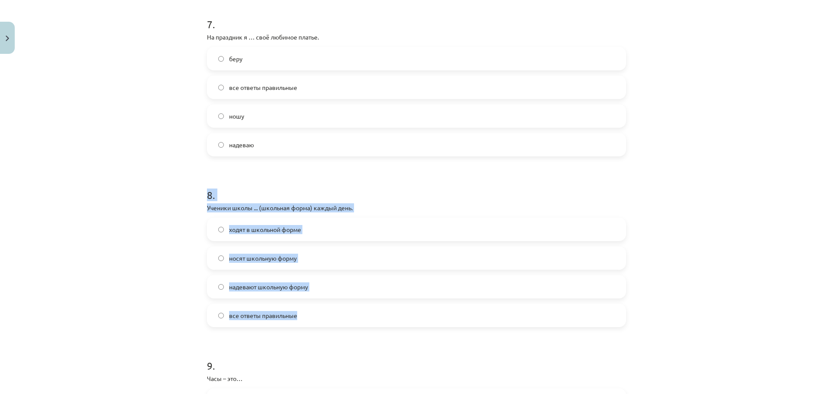
drag, startPoint x: 189, startPoint y: 200, endPoint x: 412, endPoint y: 320, distance: 253.4
click at [412, 320] on div "Mācību tēma: Krievu valodas b1 - 12. klases 1. ieskaites mācību materiāls #5 No…" at bounding box center [416, 197] width 833 height 394
click at [412, 320] on label "все ответы правильные" at bounding box center [417, 315] width 418 height 22
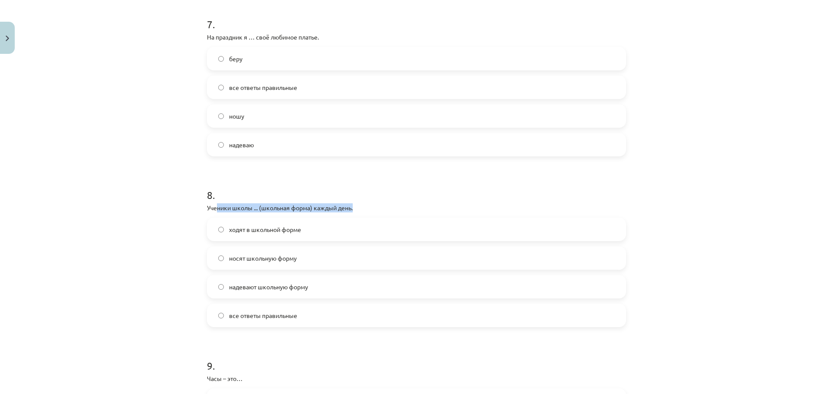
click at [209, 216] on div "8 . Ученики школы ... (школьная форма) каждый день. ходят в школьной форме нося…" at bounding box center [416, 250] width 419 height 153
click at [197, 212] on div "Mācību tēma: Krievu valodas b1 - 12. klases 1. ieskaites mācību materiāls #5 No…" at bounding box center [416, 197] width 833 height 394
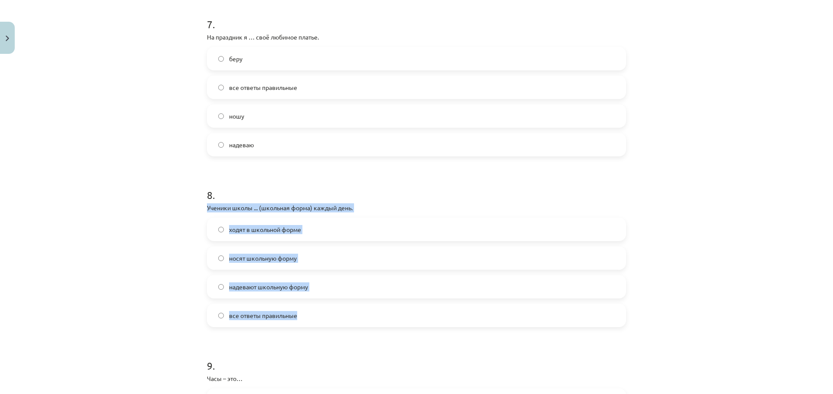
drag, startPoint x: 197, startPoint y: 204, endPoint x: 330, endPoint y: 316, distance: 173.2
click at [330, 316] on div "Mācību tēma: Krievu valodas b1 - 12. klases 1. ieskaites mācību materiāls #5 No…" at bounding box center [416, 197] width 833 height 394
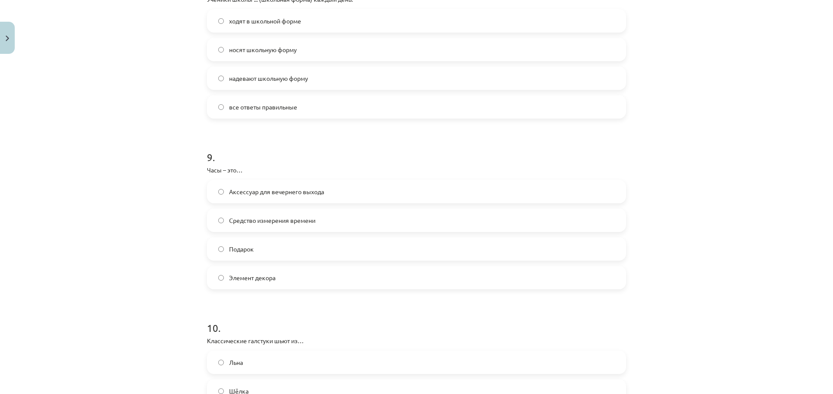
click at [138, 129] on div "Mācību tēma: Krievu valodas b1 - 12. klases 1. ieskaites mācību materiāls #5 No…" at bounding box center [416, 197] width 833 height 394
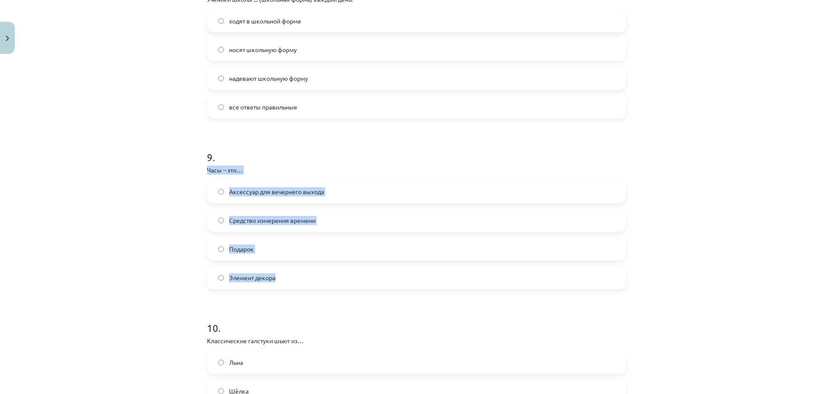
drag, startPoint x: 216, startPoint y: 178, endPoint x: 185, endPoint y: 238, distance: 67.2
click at [294, 270] on div "Mācību tēma: Krievu valodas b1 - 12. klases 1. ieskaites mācību materiāls #5 No…" at bounding box center [416, 197] width 833 height 394
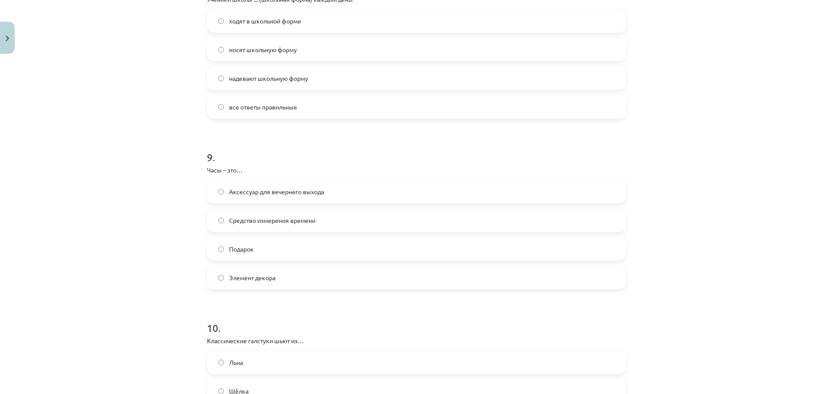
drag, startPoint x: 139, startPoint y: 231, endPoint x: 143, endPoint y: 227, distance: 5.5
click at [139, 230] on div "Mācību tēma: Krievu valodas b1 - 12. klases 1. ieskaites mācību materiāls #5 No…" at bounding box center [416, 197] width 833 height 394
click at [249, 224] on span "Средство измерения времени" at bounding box center [272, 220] width 86 height 9
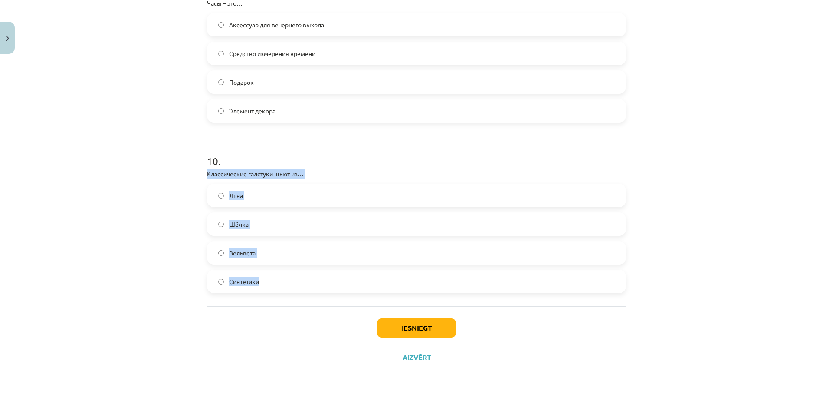
drag, startPoint x: 174, startPoint y: 171, endPoint x: 368, endPoint y: 270, distance: 217.2
click at [368, 270] on div "Mācību tēma: Krievu valodas b1 - 12. klases 1. ieskaites mācību materiāls #5 No…" at bounding box center [416, 197] width 833 height 394
click at [36, 242] on div "Mācību tēma: Krievu valodas b1 - 12. klases 1. ieskaites mācību materiāls #5 No…" at bounding box center [416, 197] width 833 height 394
click at [267, 222] on label "Шёлка" at bounding box center [417, 224] width 418 height 22
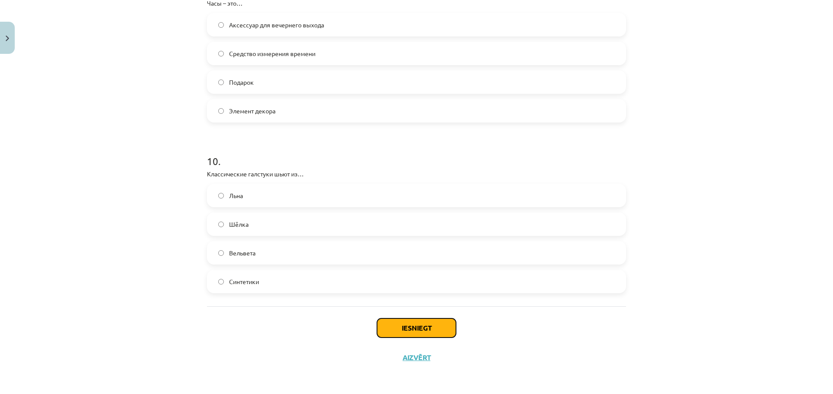
click at [412, 325] on button "Iesniegt" at bounding box center [416, 327] width 79 height 19
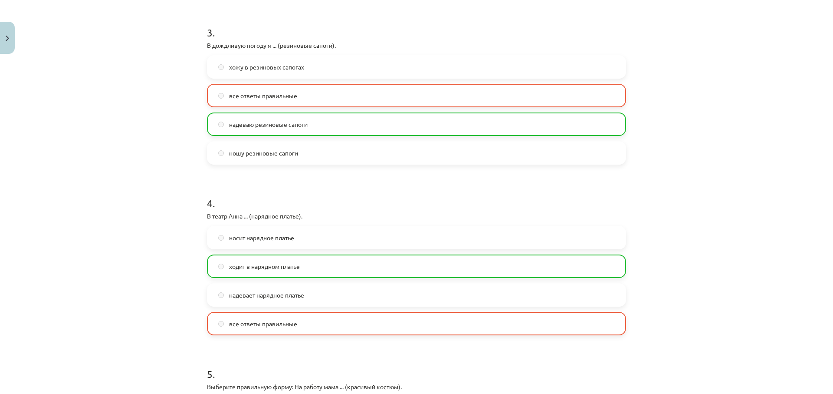
scroll to position [1596, 0]
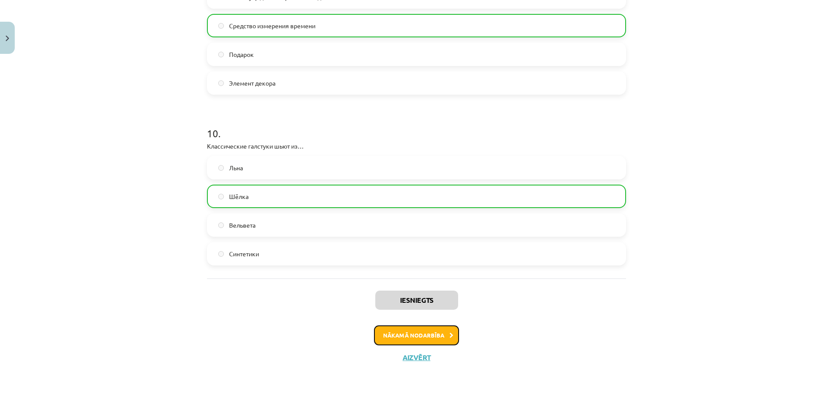
click at [443, 338] on button "Nākamā nodarbība" at bounding box center [416, 335] width 85 height 20
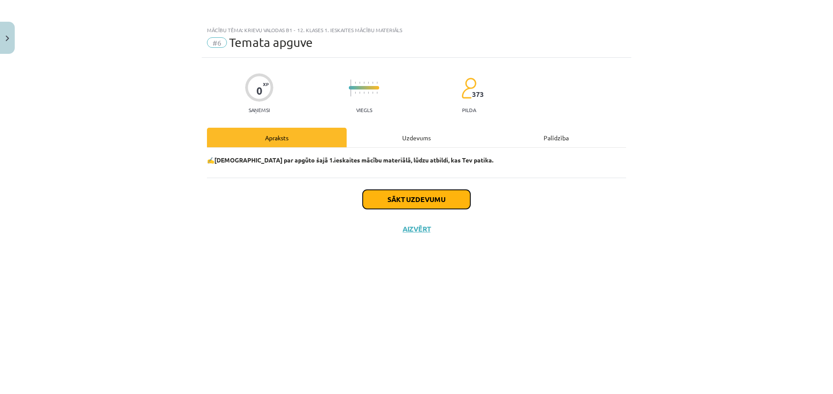
click at [389, 204] on button "Sākt uzdevumu" at bounding box center [417, 199] width 108 height 19
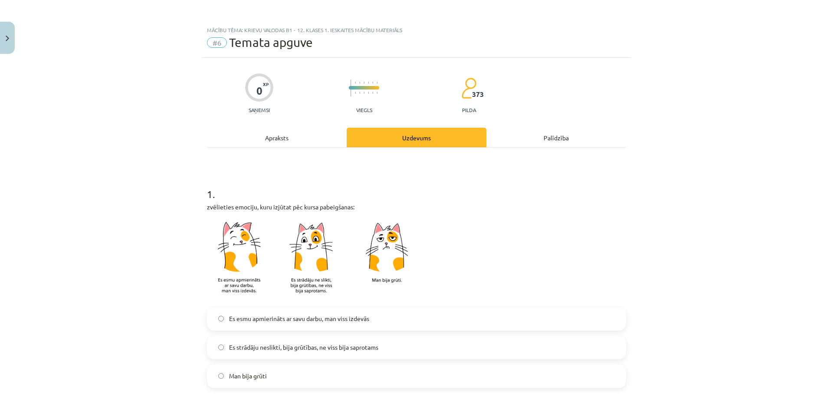
scroll to position [125, 0]
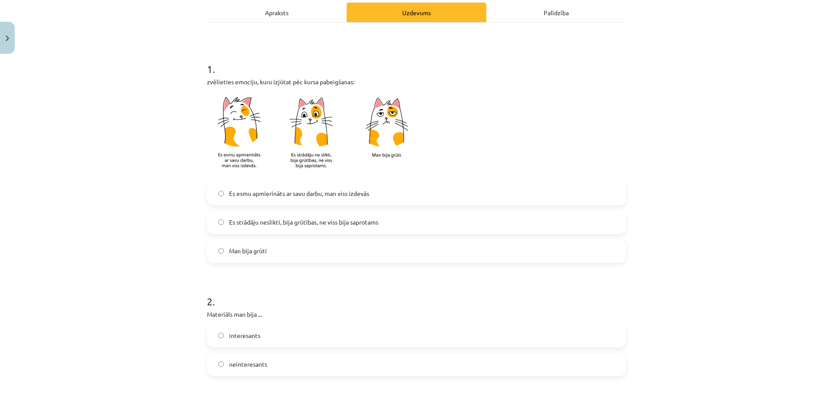
click at [347, 227] on label "Es strādāju neslikti, bija grūtības, ne viss bija saprotams" at bounding box center [417, 222] width 418 height 22
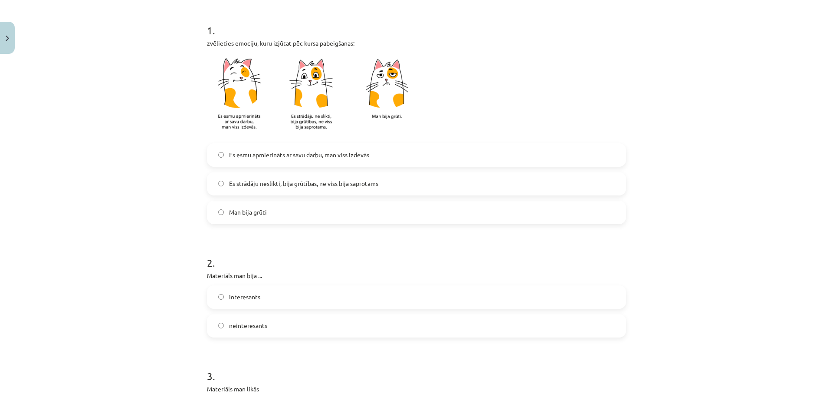
scroll to position [208, 0]
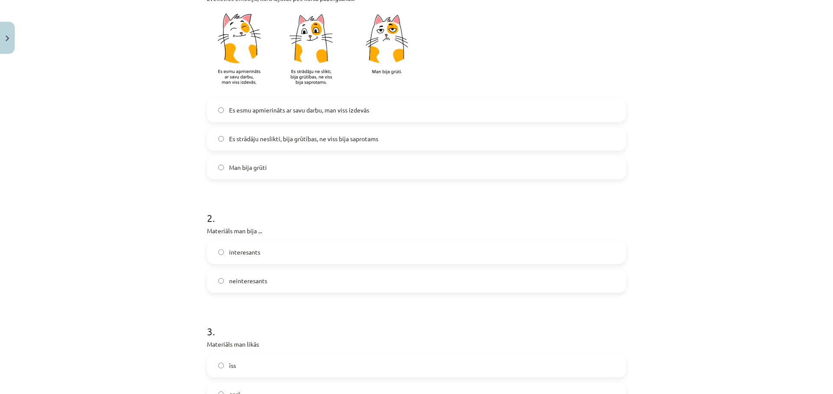
click at [273, 109] on span "Es esmu apmierināts ar savu darbu, man viss izdevās" at bounding box center [299, 109] width 140 height 9
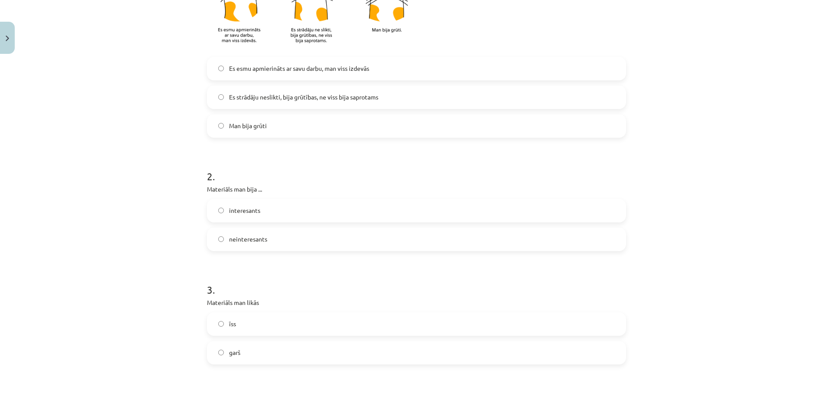
click at [266, 214] on label "interesants" at bounding box center [417, 211] width 418 height 22
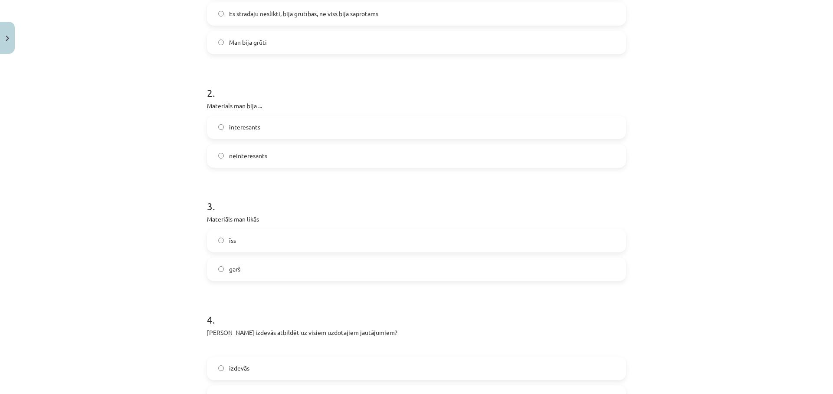
click at [230, 272] on span "garš" at bounding box center [234, 268] width 11 height 9
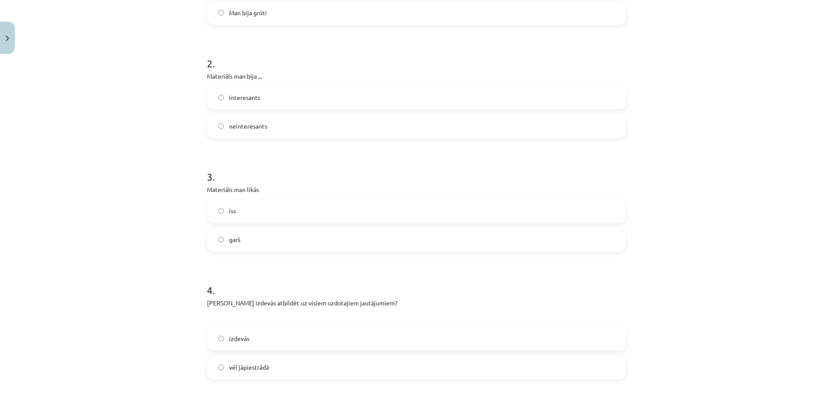
scroll to position [458, 0]
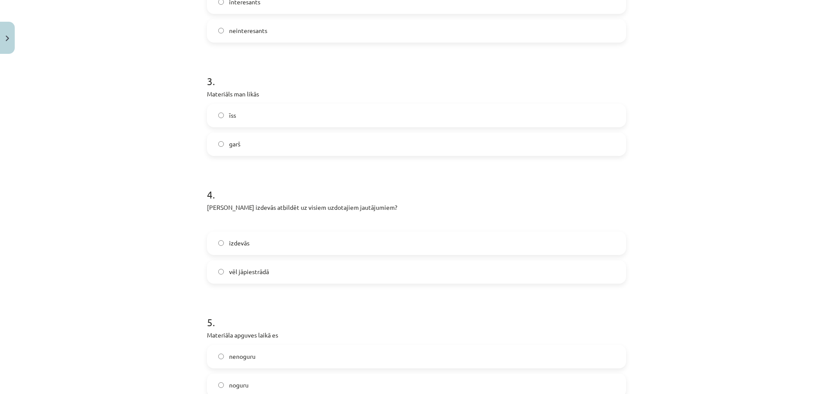
click at [255, 271] on span "vēl jāpiestrādā" at bounding box center [249, 271] width 40 height 9
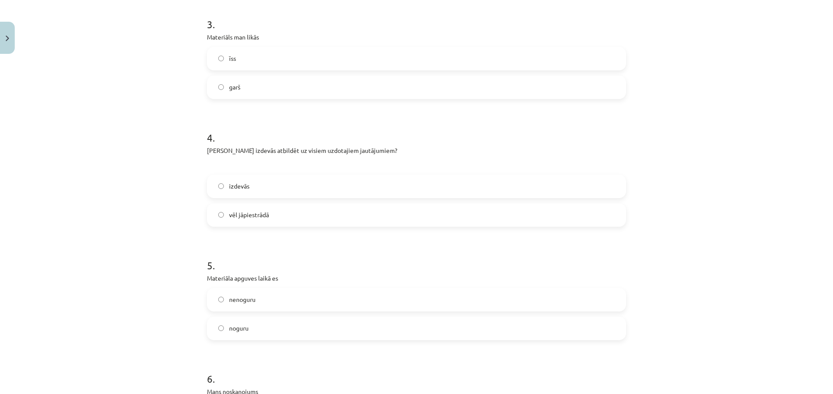
scroll to position [542, 0]
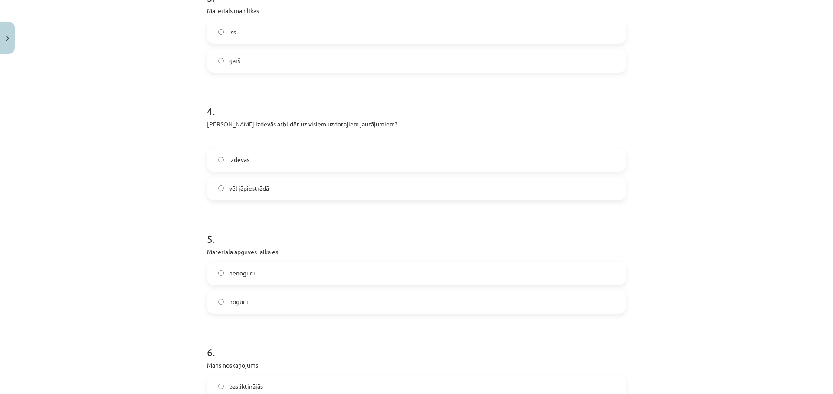
click at [237, 296] on label "noguru" at bounding box center [417, 302] width 418 height 22
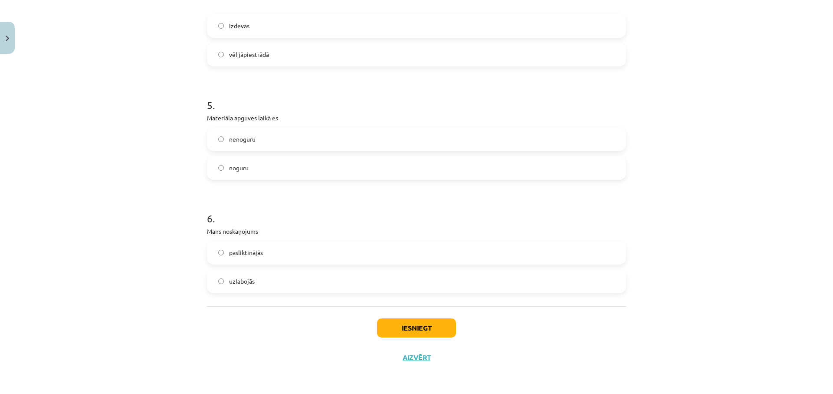
click at [265, 279] on label "uzlabojās" at bounding box center [417, 281] width 418 height 22
click at [422, 329] on button "Iesniegt" at bounding box center [416, 327] width 79 height 19
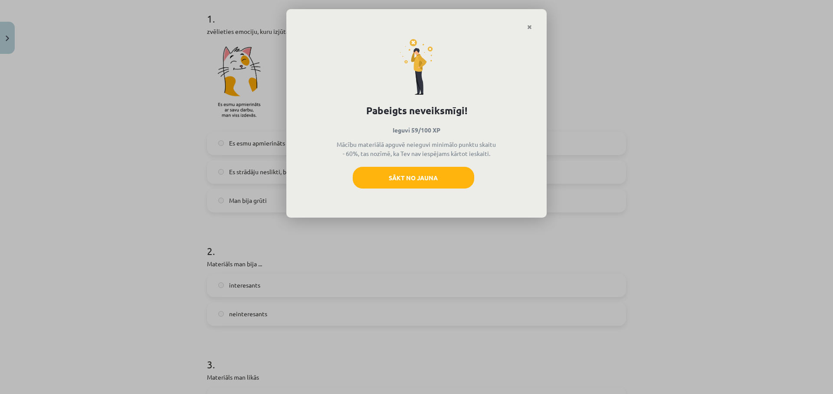
scroll to position [425, 0]
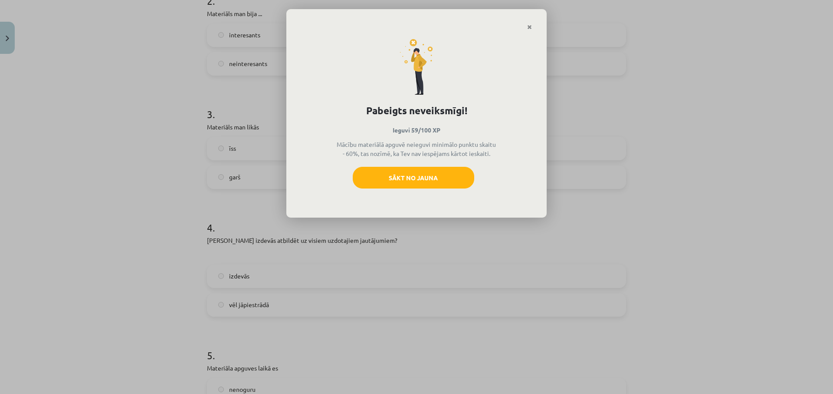
click at [438, 165] on div "Pabeigts neveiksmīgi! Ieguvi 59/100 XP Mācību materiālā apguvē neieguvi minimāl…" at bounding box center [416, 124] width 260 height 188
click at [440, 178] on button "Sākt no jauna" at bounding box center [414, 178] width 122 height 22
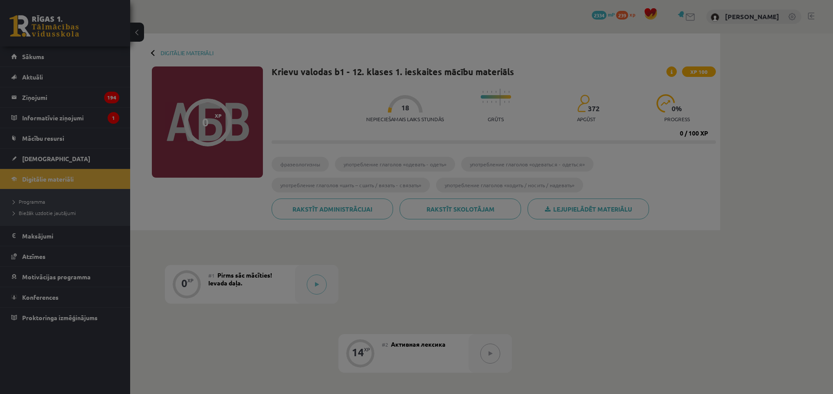
scroll to position [89, 0]
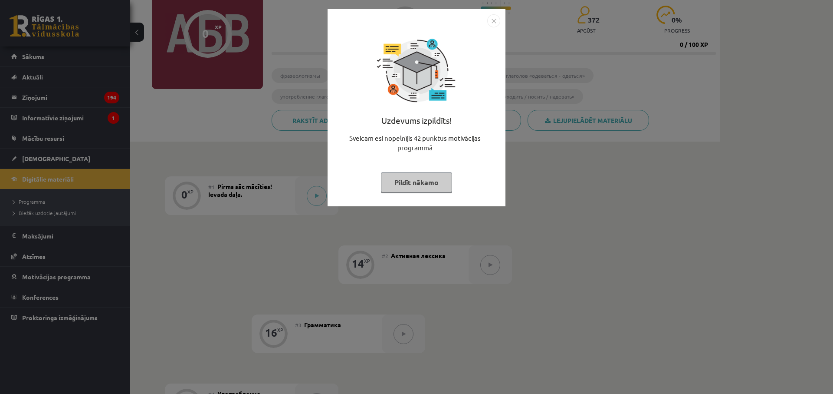
click at [485, 241] on div "Uzdevums izpildīts! Sveicam esi nopelnījis 42 punktus motivācijas programmā Pil…" at bounding box center [416, 197] width 833 height 394
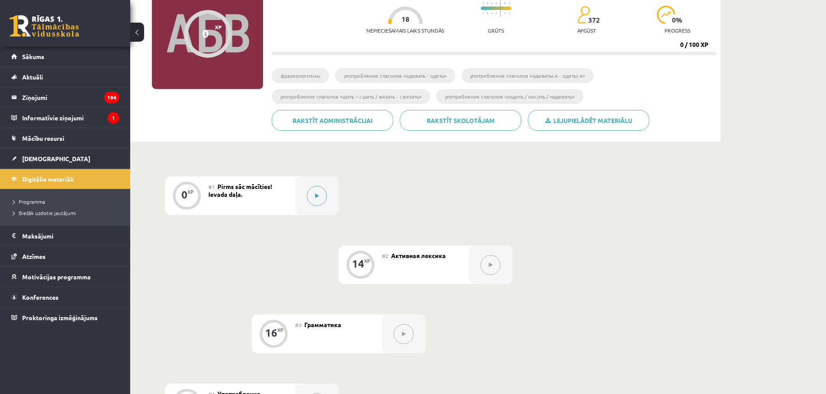
click at [315, 194] on button at bounding box center [317, 196] width 20 height 20
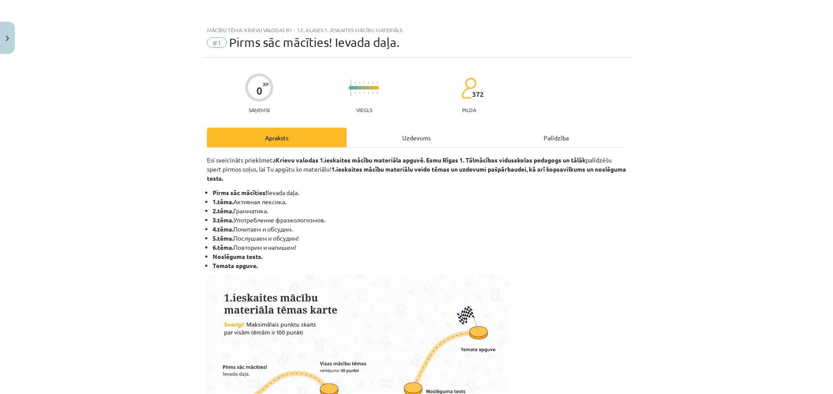
scroll to position [425, 0]
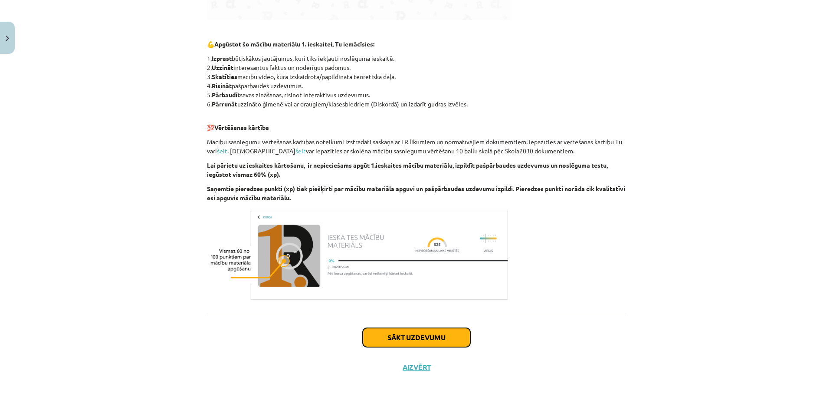
click at [420, 337] on button "Sākt uzdevumu" at bounding box center [417, 337] width 108 height 19
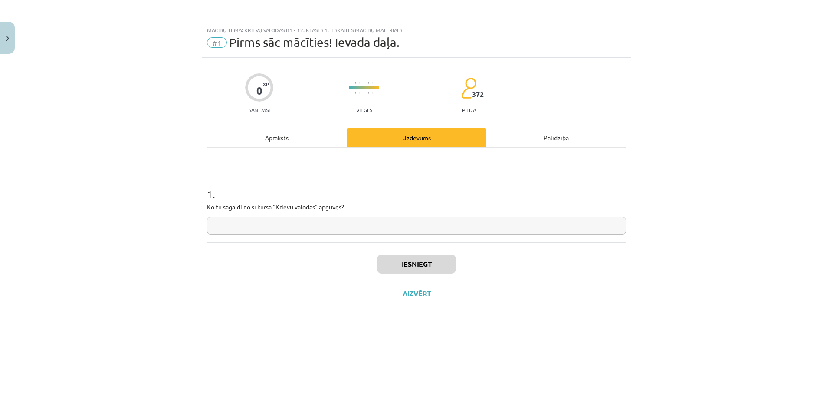
scroll to position [0, 0]
click at [311, 222] on input "text" at bounding box center [416, 226] width 419 height 18
type input "*********"
click at [420, 270] on button "Iesniegt" at bounding box center [416, 263] width 79 height 19
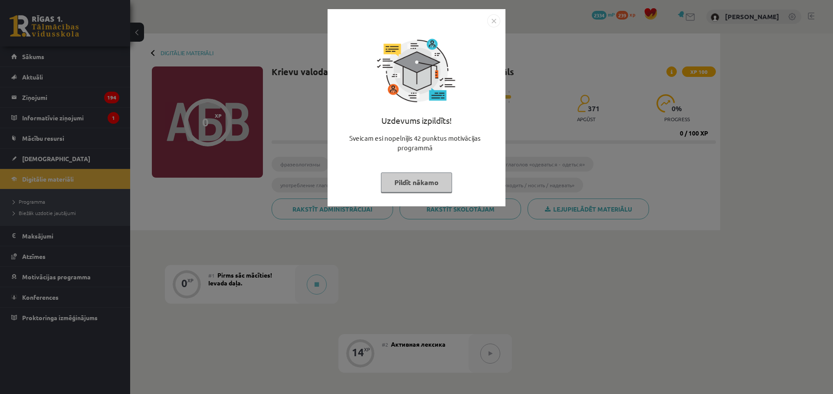
drag, startPoint x: 388, startPoint y: 248, endPoint x: 382, endPoint y: 247, distance: 5.7
click at [385, 247] on div "Uzdevums izpildīts! Sveicam esi nopelnījis 42 punktus motivācijas programmā Pil…" at bounding box center [416, 197] width 833 height 394
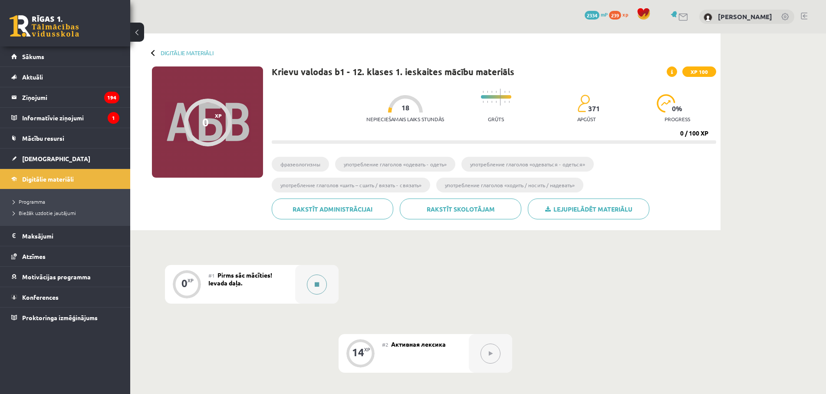
click at [311, 278] on button at bounding box center [317, 284] width 20 height 20
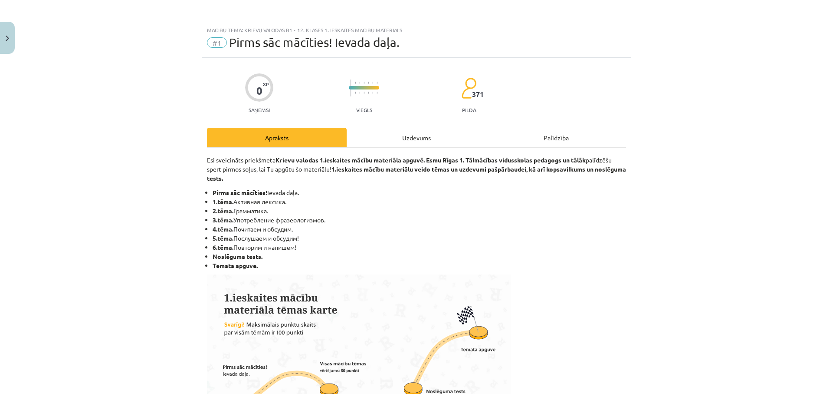
click at [319, 285] on div "Mācību tēma: Krievu valodas b1 - 12. klases 1. ieskaites mācību materiāls #1 Pi…" at bounding box center [416, 197] width 833 height 394
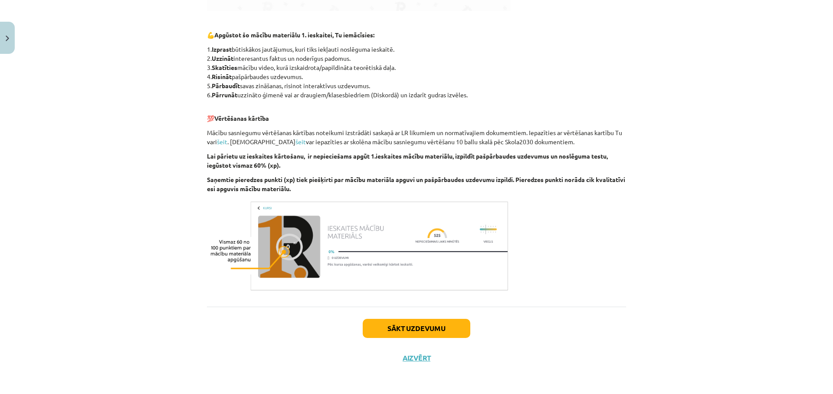
scroll to position [435, 0]
click at [399, 326] on button "Sākt uzdevumu" at bounding box center [417, 327] width 108 height 19
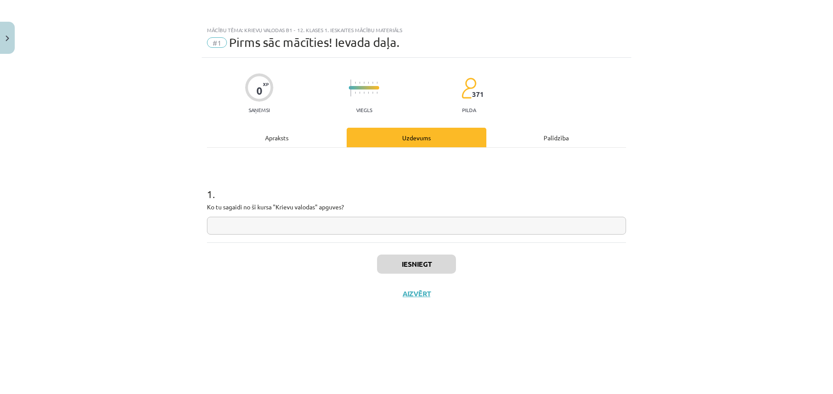
click at [387, 230] on input "text" at bounding box center [416, 226] width 419 height 18
type input "*********"
click at [408, 255] on button "Iesniegt" at bounding box center [416, 263] width 79 height 19
click at [414, 296] on button "Nākamā nodarbība" at bounding box center [416, 299] width 85 height 20
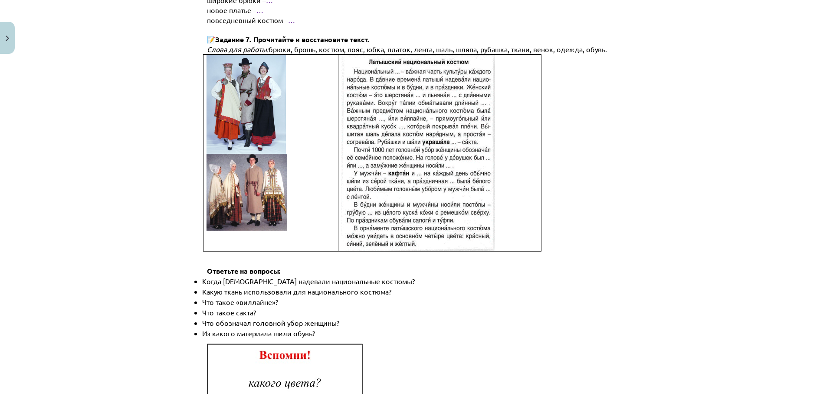
scroll to position [1197, 0]
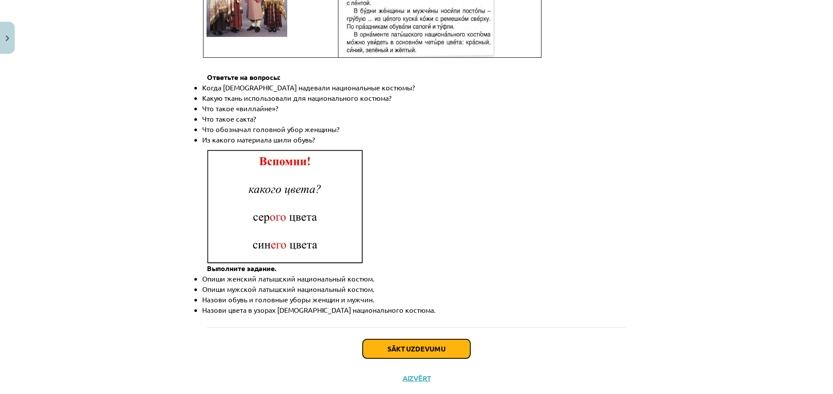
click at [387, 339] on button "Sākt uzdevumu" at bounding box center [417, 348] width 108 height 19
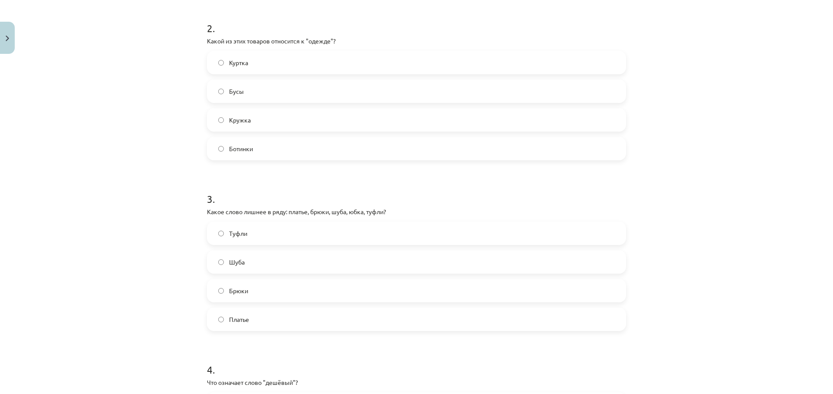
scroll to position [86, 0]
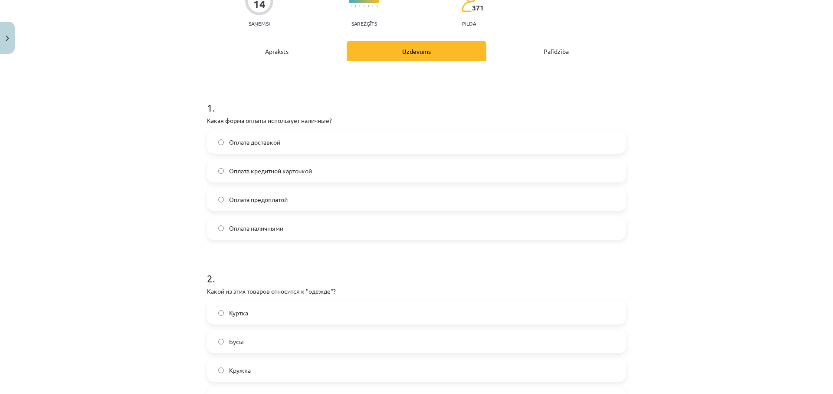
click at [270, 223] on label "Оплата наличными" at bounding box center [417, 228] width 418 height 22
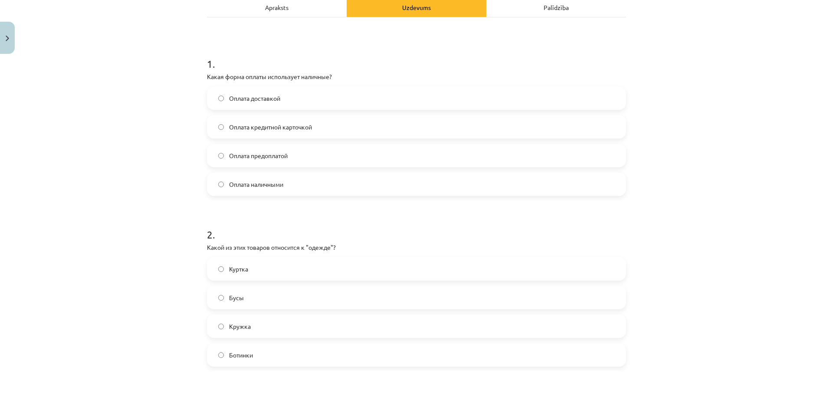
scroll to position [170, 0]
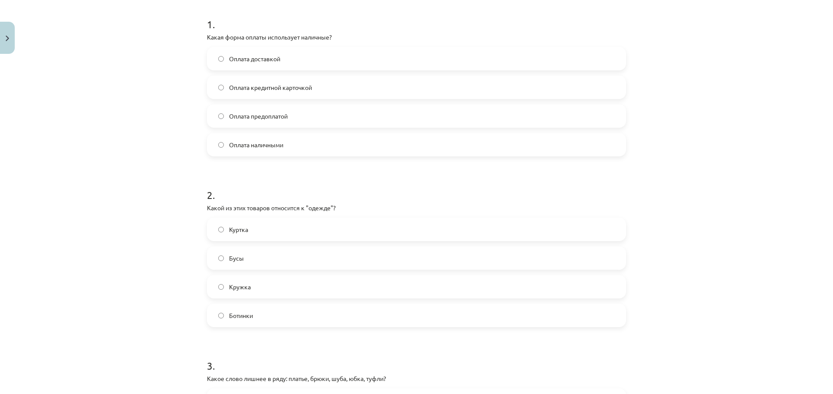
click at [256, 227] on label "Куртка" at bounding box center [417, 229] width 418 height 22
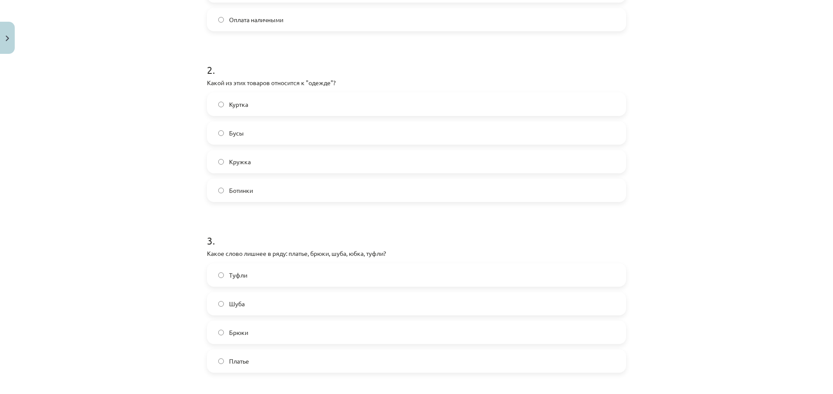
scroll to position [336, 0]
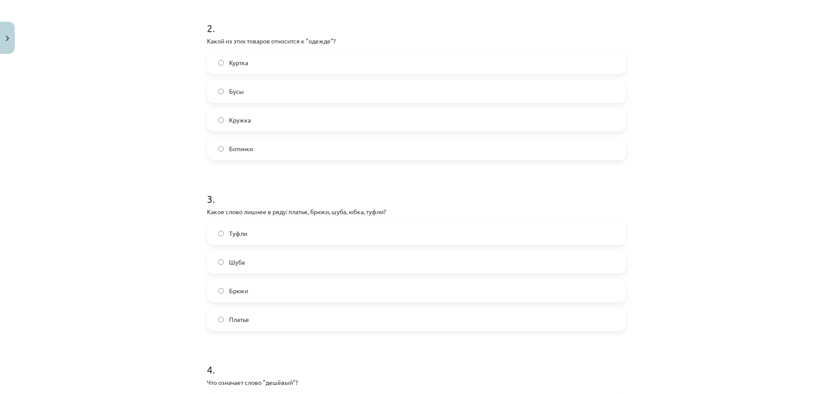
click at [244, 227] on label "Туфли" at bounding box center [417, 233] width 418 height 22
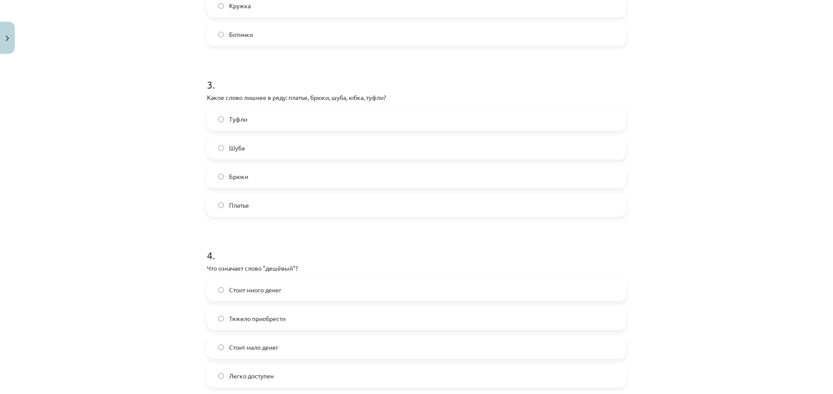
scroll to position [545, 0]
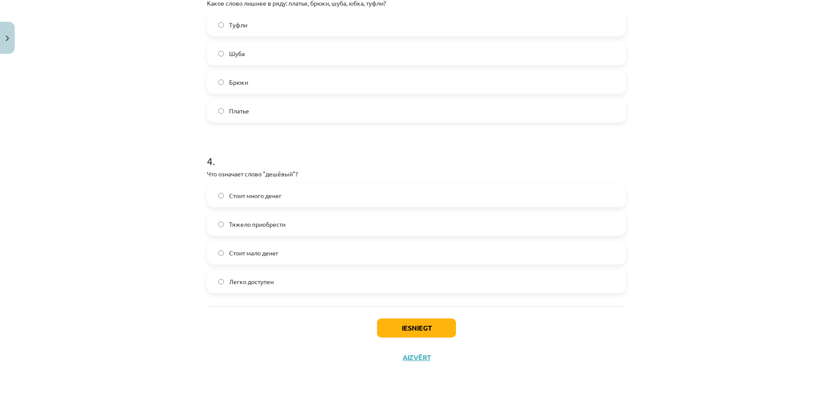
click at [246, 257] on span "Стоит мало денег" at bounding box center [253, 252] width 49 height 9
click at [399, 328] on button "Iesniegt" at bounding box center [416, 327] width 79 height 19
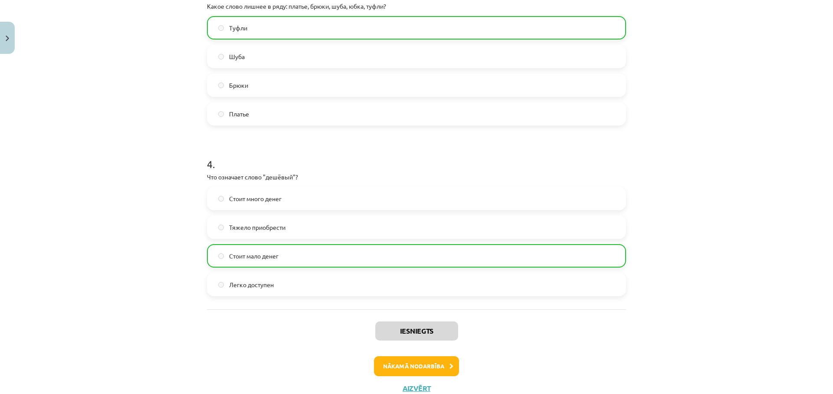
scroll to position [572, 0]
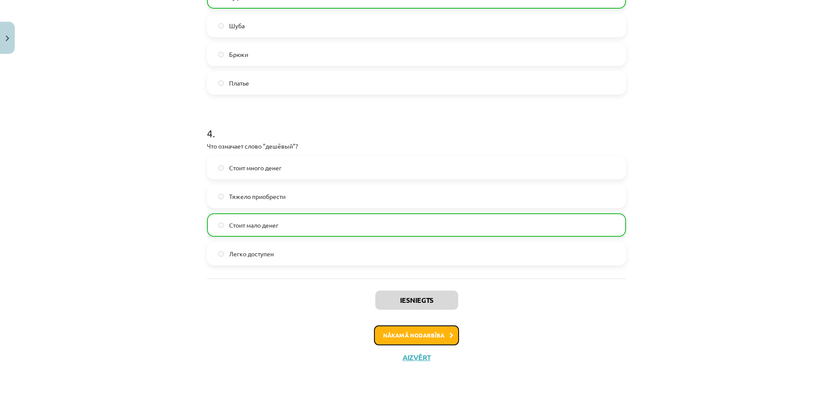
click at [382, 332] on button "Nākamā nodarbība" at bounding box center [416, 335] width 85 height 20
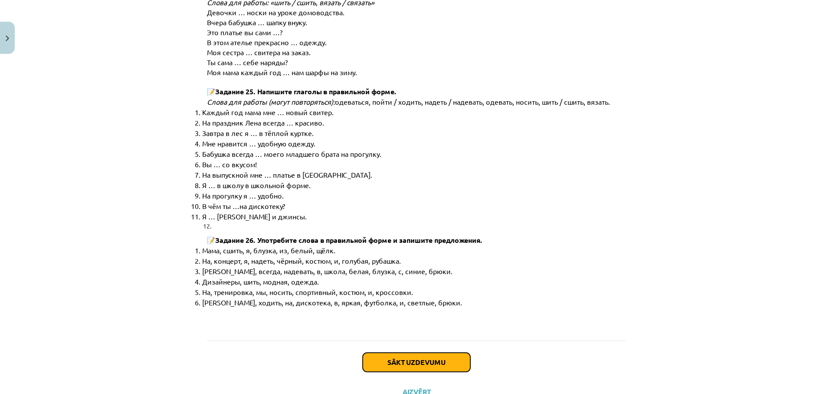
click at [424, 352] on button "Sākt uzdevumu" at bounding box center [417, 361] width 108 height 19
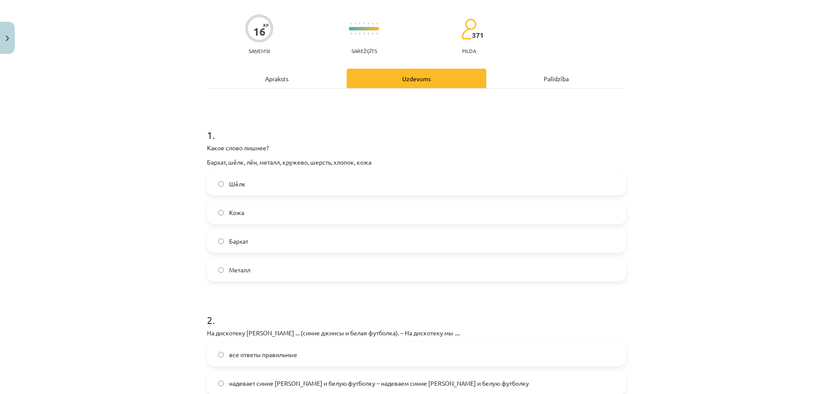
scroll to position [17, 0]
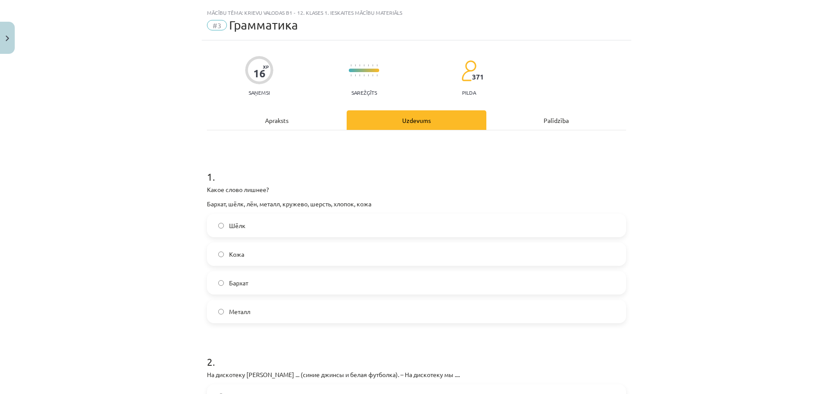
click at [255, 305] on label "Металл" at bounding box center [417, 311] width 418 height 22
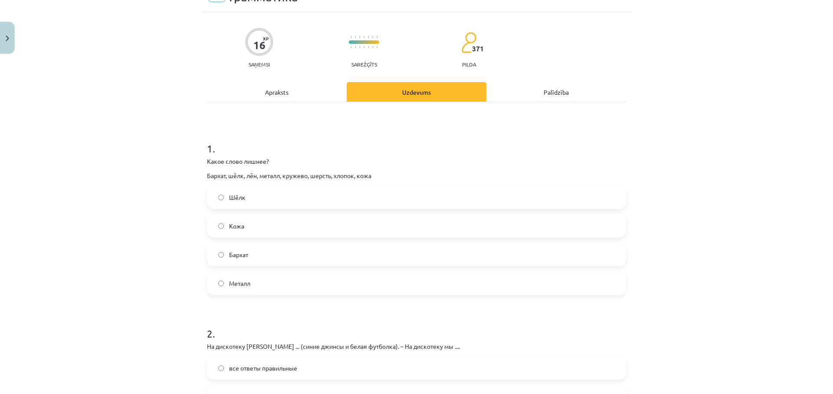
scroll to position [59, 0]
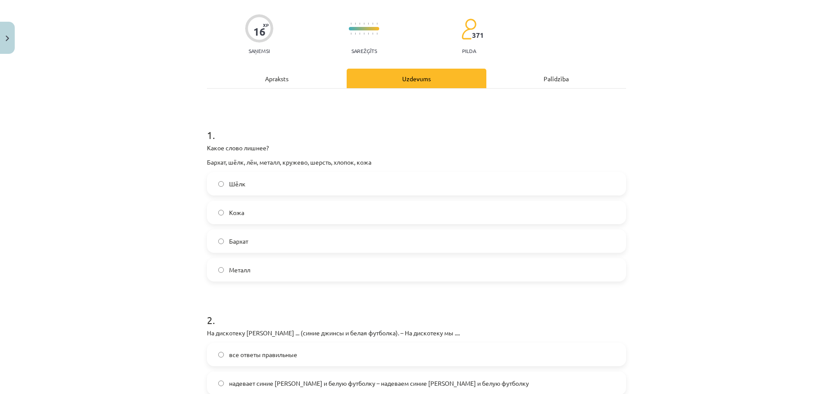
click at [225, 261] on label "Металл" at bounding box center [417, 270] width 418 height 22
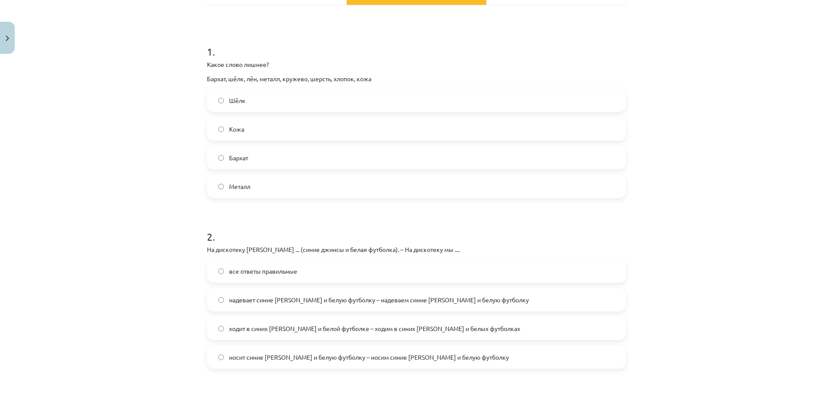
click at [277, 306] on label "надевает синие джинсы и белую футболку – надеваем синие джинсы и белую футболку" at bounding box center [417, 300] width 418 height 22
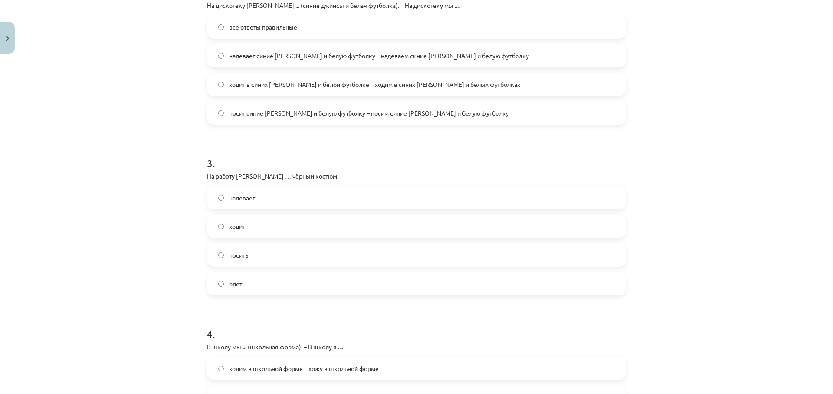
scroll to position [392, 0]
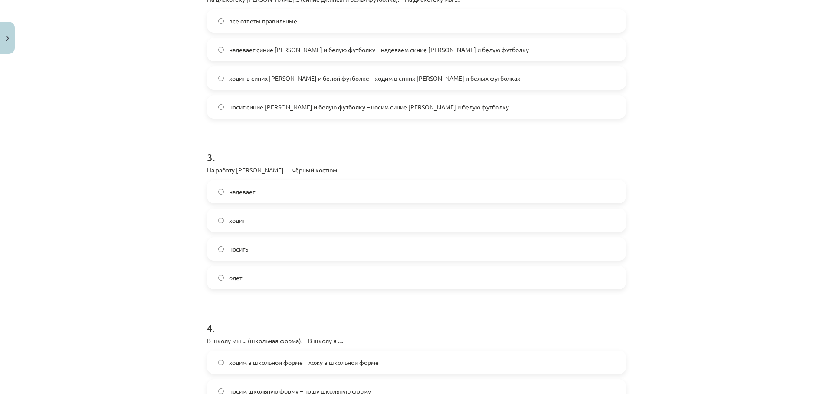
click at [268, 194] on label "надевает" at bounding box center [417, 192] width 418 height 22
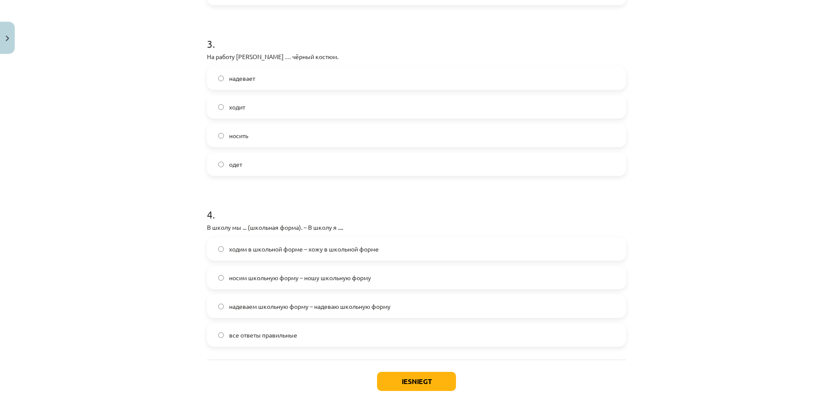
scroll to position [517, 0]
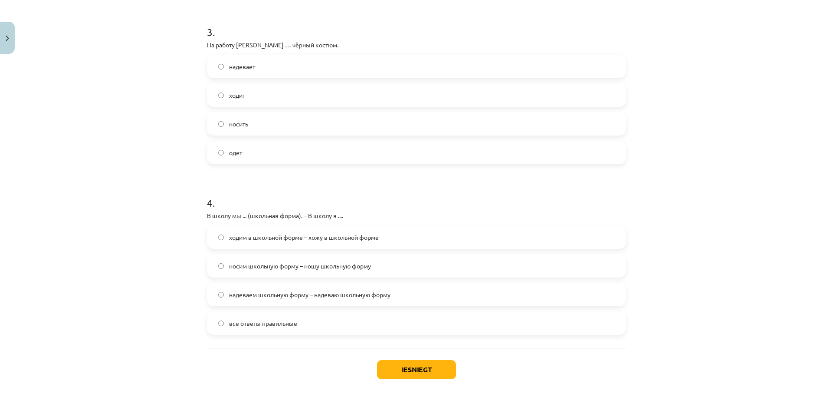
click at [312, 318] on label "все ответы правильные" at bounding box center [417, 323] width 418 height 22
click at [440, 369] on button "Iesniegt" at bounding box center [416, 369] width 79 height 19
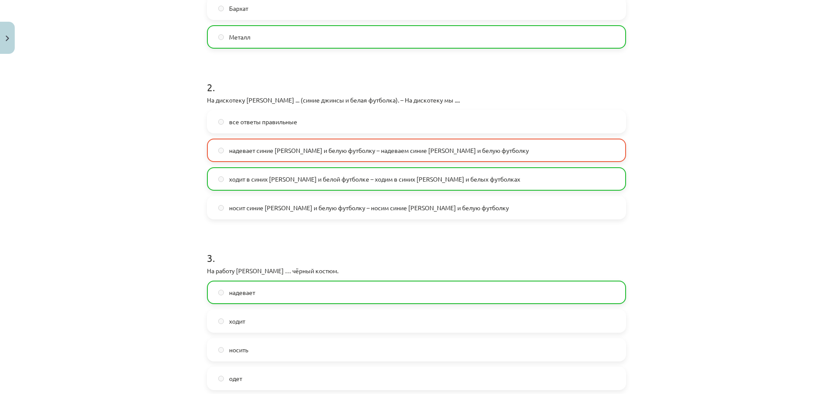
scroll to position [542, 0]
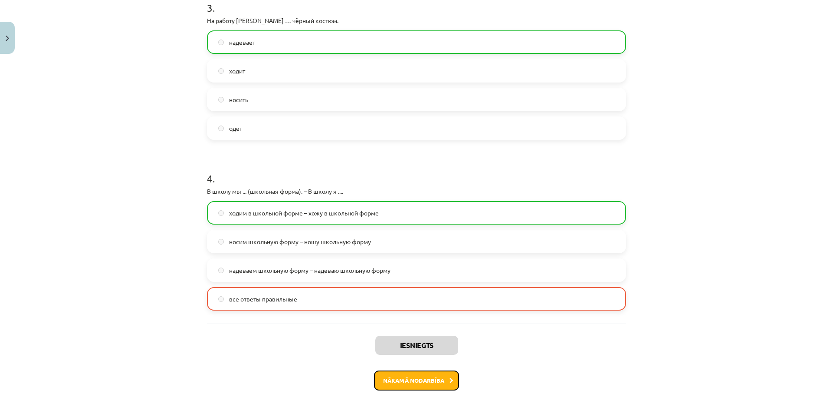
click at [404, 378] on button "Nākamā nodarbība" at bounding box center [416, 380] width 85 height 20
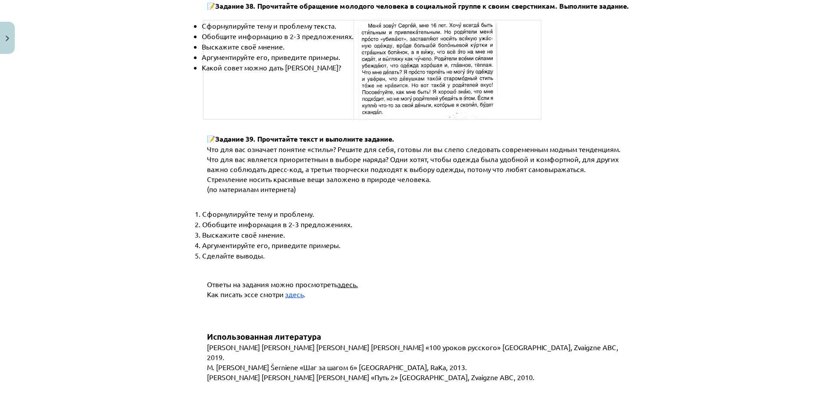
scroll to position [3253, 0]
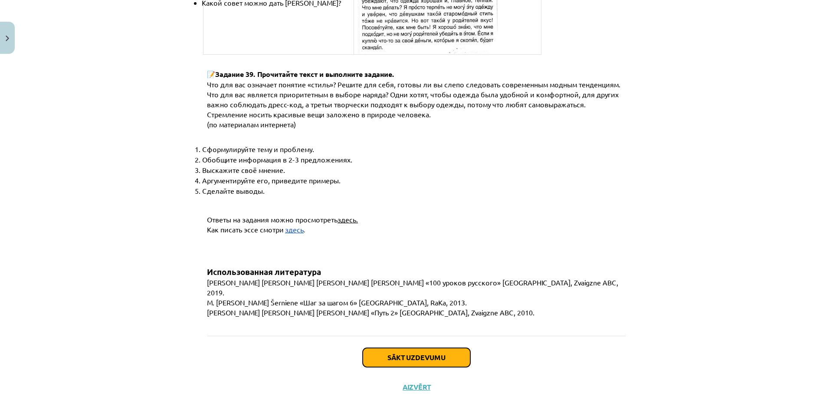
click at [378, 348] on button "Sākt uzdevumu" at bounding box center [417, 357] width 108 height 19
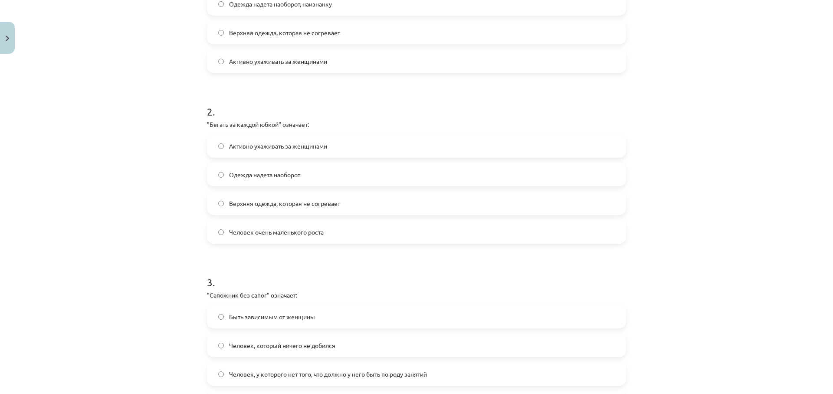
scroll to position [3, 0]
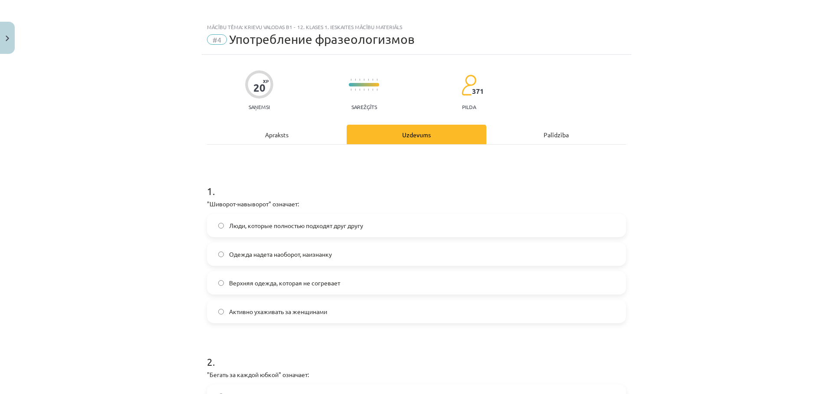
click at [237, 259] on label "Одежда надета наоборот, наизнанку" at bounding box center [417, 254] width 418 height 22
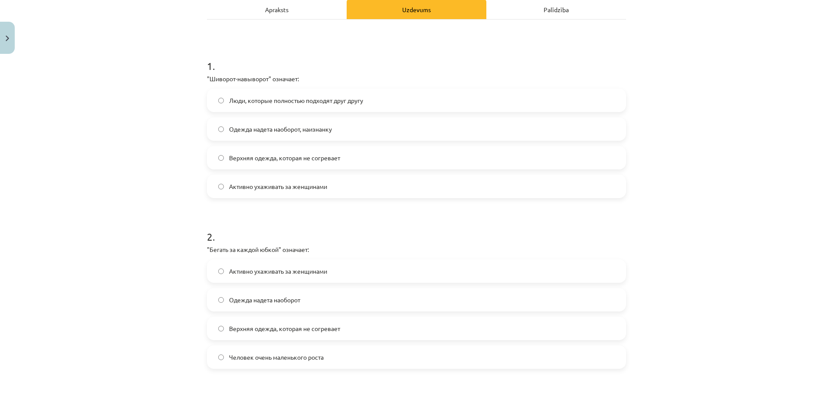
click at [265, 276] on label "Активно ухаживать за женщинами" at bounding box center [417, 271] width 418 height 22
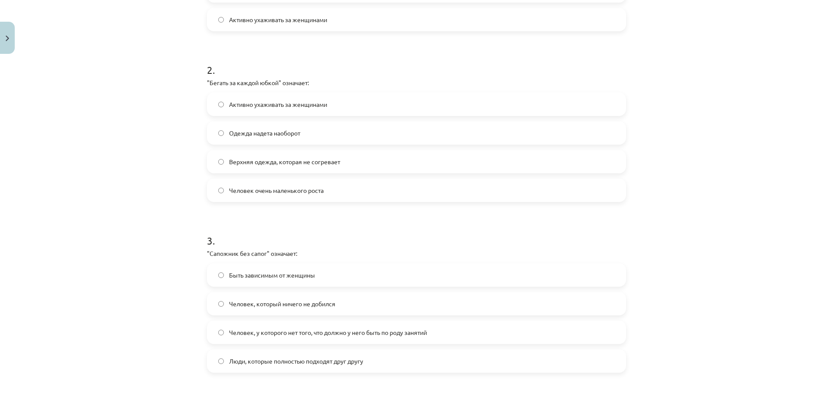
scroll to position [336, 0]
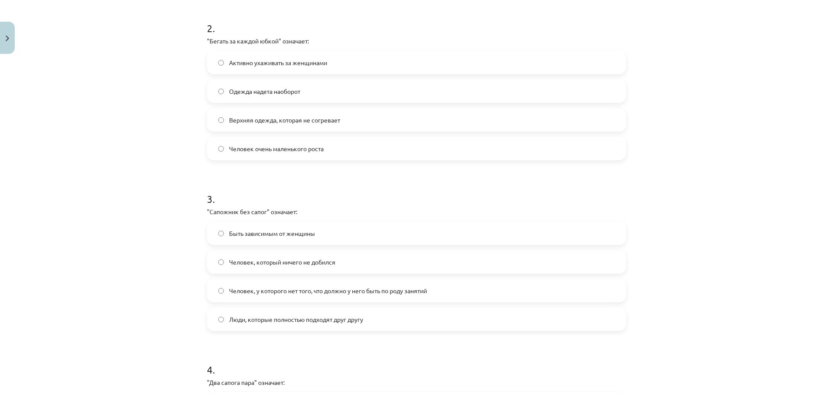
click at [270, 289] on span "Человек, у которого нет того, что должно у него быть по роду занятий" at bounding box center [328, 290] width 198 height 9
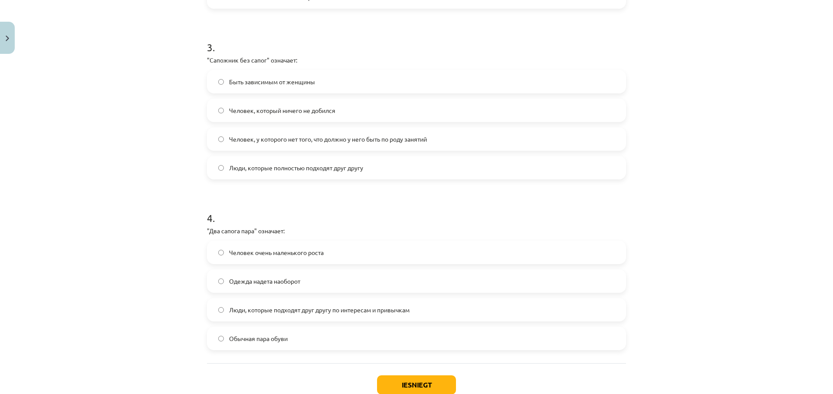
scroll to position [503, 0]
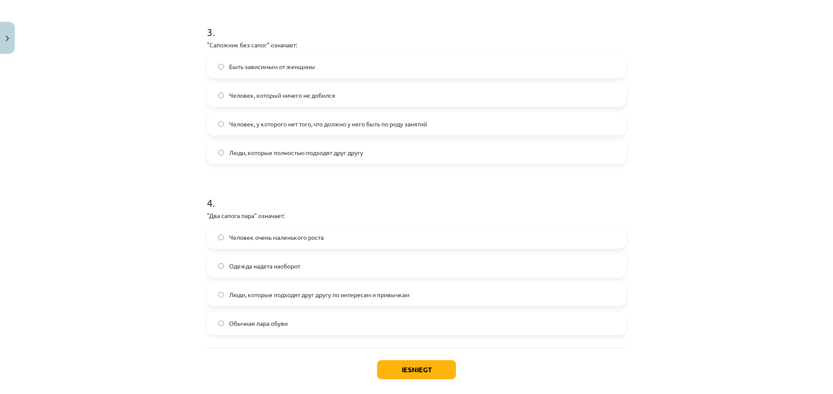
click at [270, 297] on span "Люди, которые подходят друг другу по интересам и привычкам" at bounding box center [319, 294] width 181 height 9
click at [425, 368] on button "Iesniegt" at bounding box center [416, 369] width 79 height 19
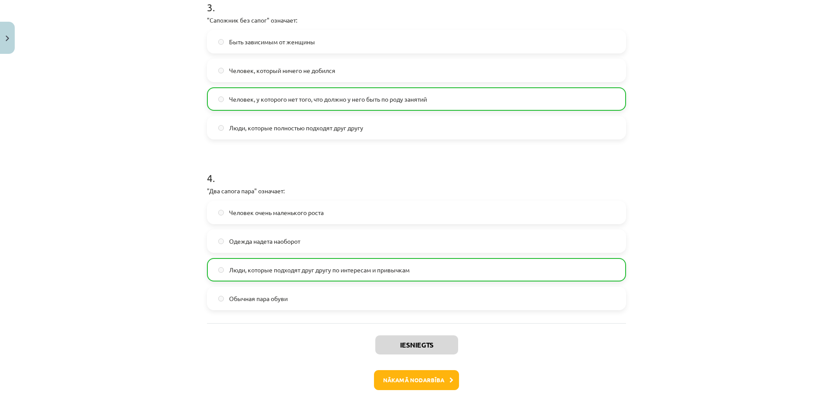
scroll to position [572, 0]
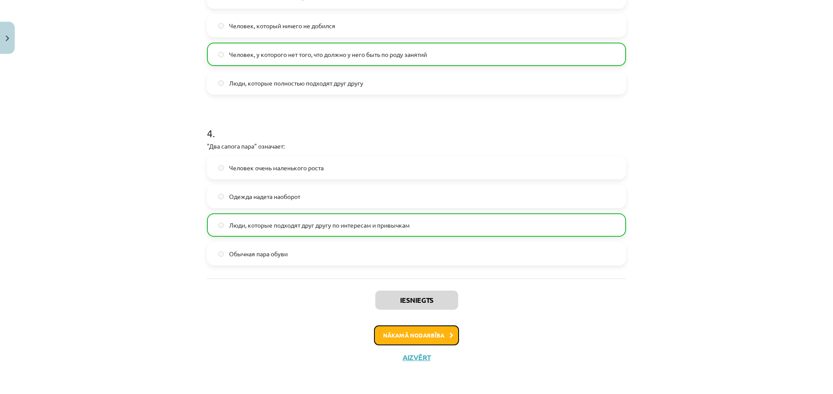
click at [407, 339] on button "Nākamā nodarbība" at bounding box center [416, 335] width 85 height 20
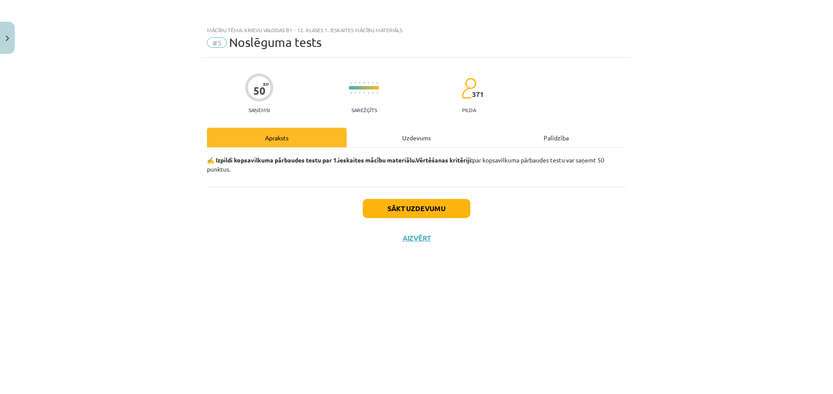
scroll to position [0, 0]
click at [418, 207] on button "Sākt uzdevumu" at bounding box center [417, 208] width 108 height 19
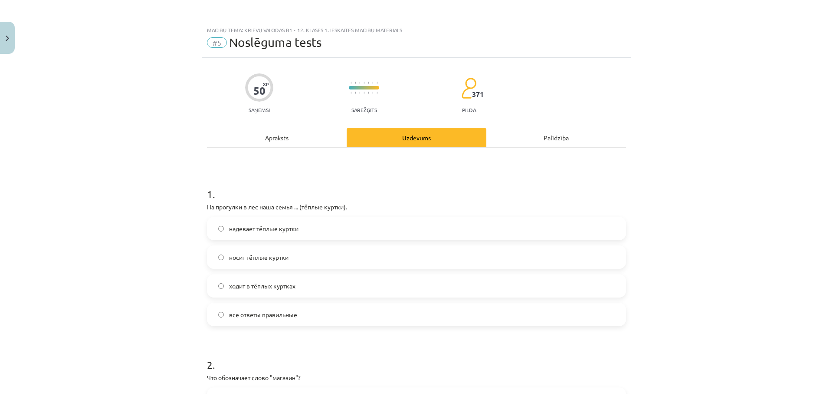
scroll to position [83, 0]
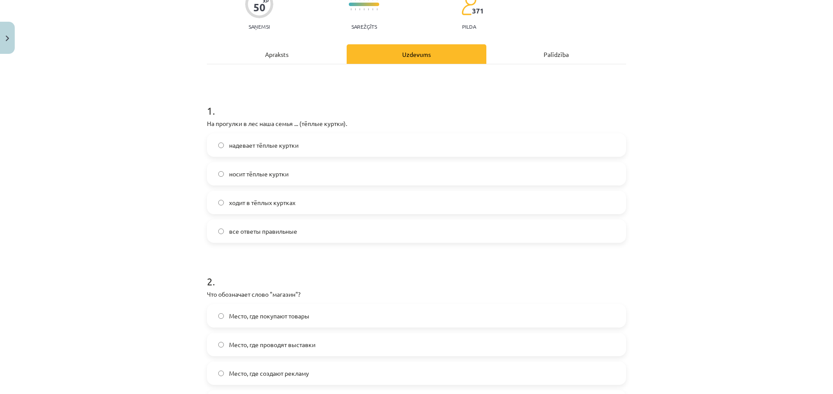
click at [251, 240] on label "все ответы правильные" at bounding box center [417, 231] width 418 height 22
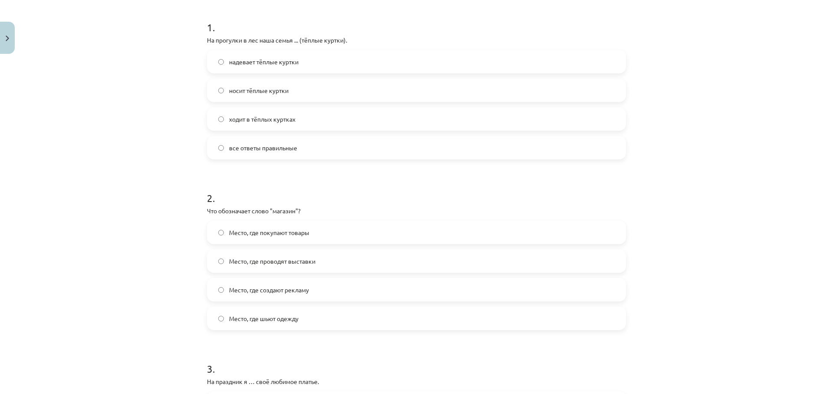
click at [271, 229] on span "Место, где покупают товары" at bounding box center [269, 232] width 80 height 9
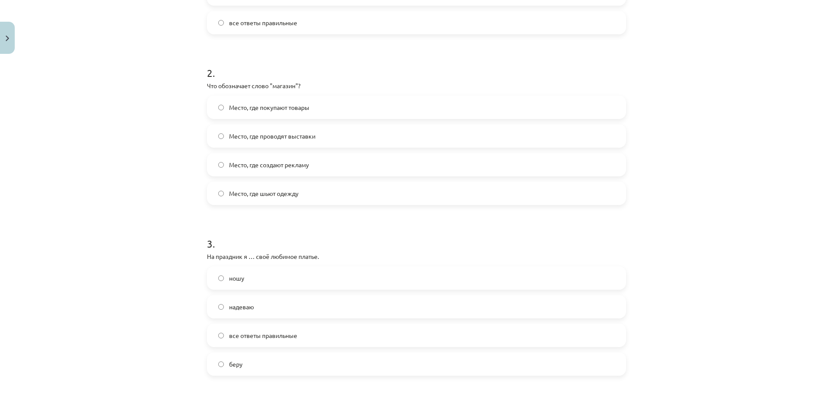
click at [249, 333] on span "все ответы правильные" at bounding box center [263, 335] width 68 height 9
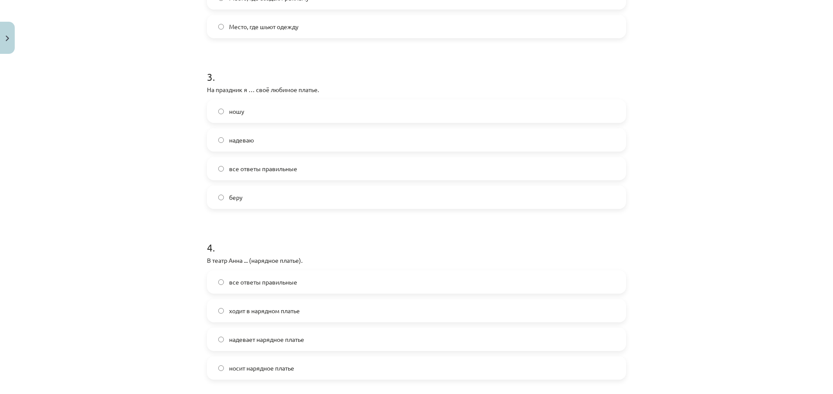
scroll to position [500, 0]
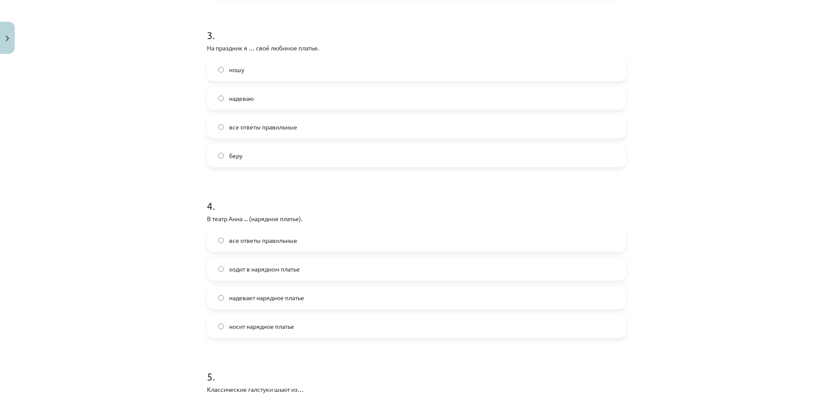
click at [260, 240] on span "все ответы правильные" at bounding box center [263, 240] width 68 height 9
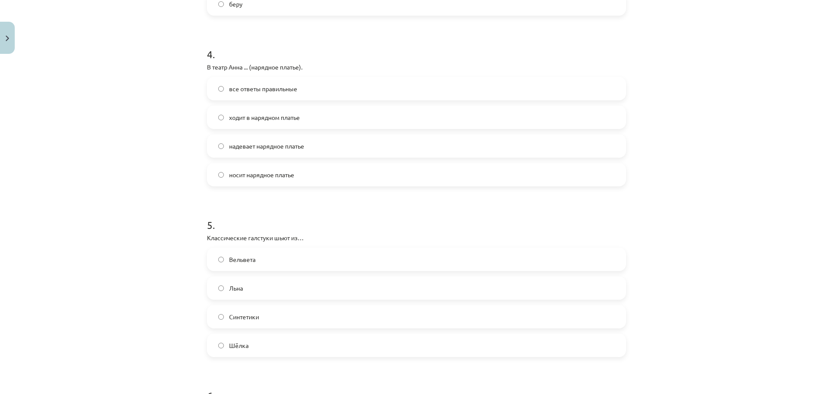
scroll to position [667, 0]
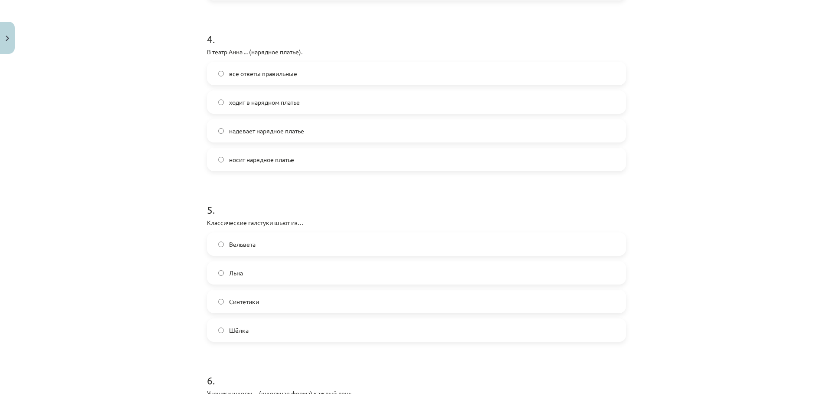
click at [316, 332] on label "Шёлка" at bounding box center [417, 330] width 418 height 22
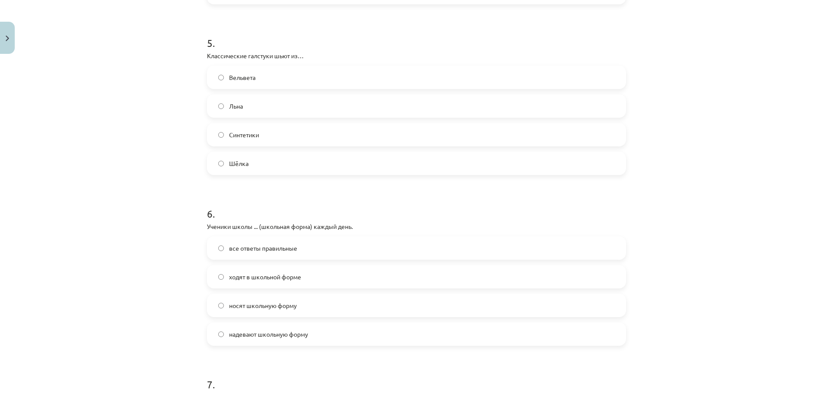
click at [270, 247] on span "все ответы правильные" at bounding box center [263, 247] width 68 height 9
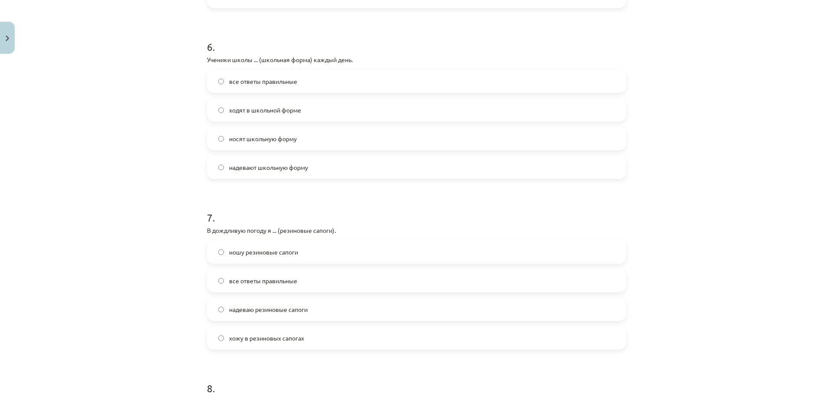
click at [261, 309] on span "надеваю резиновые сапоги" at bounding box center [268, 309] width 79 height 9
click at [248, 277] on span "все ответы правильные" at bounding box center [263, 280] width 68 height 9
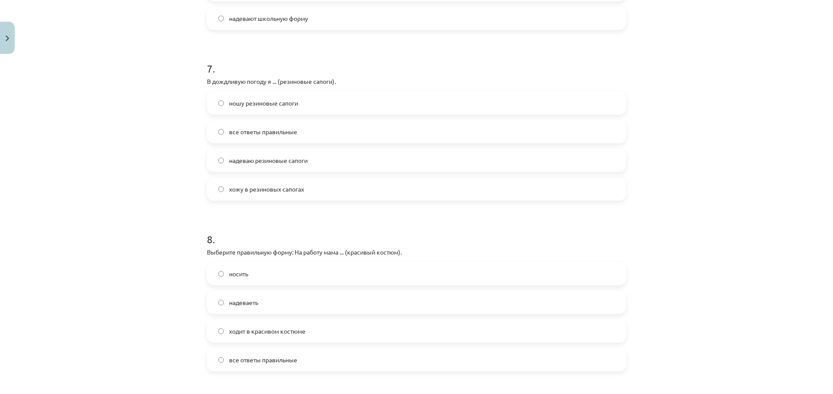
scroll to position [1167, 0]
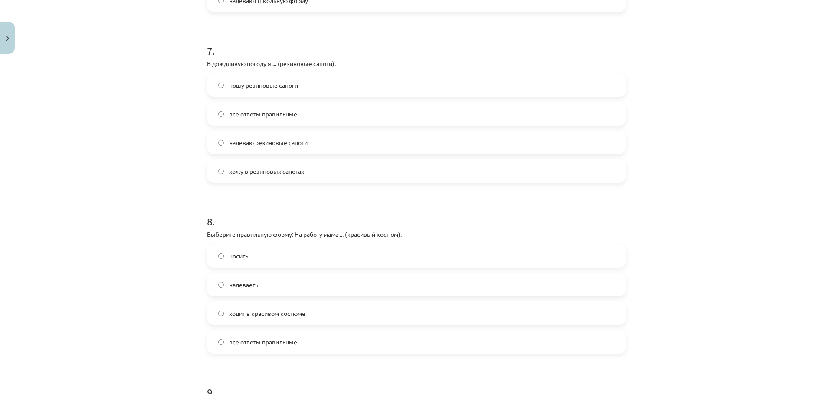
click at [274, 313] on span "ходит в красивом костюме" at bounding box center [267, 313] width 76 height 9
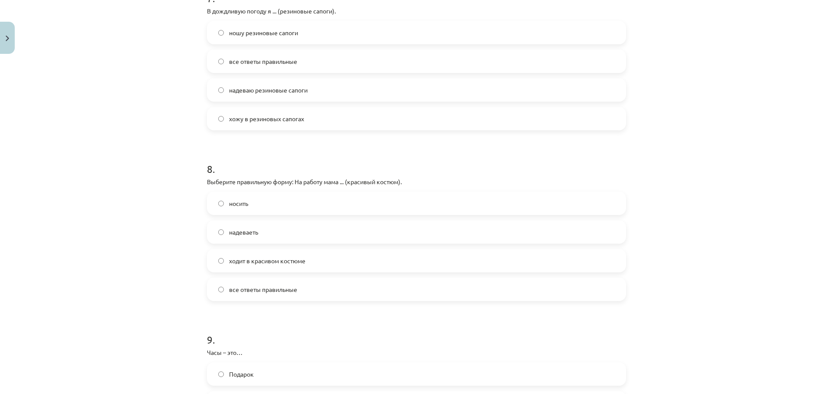
scroll to position [1333, 0]
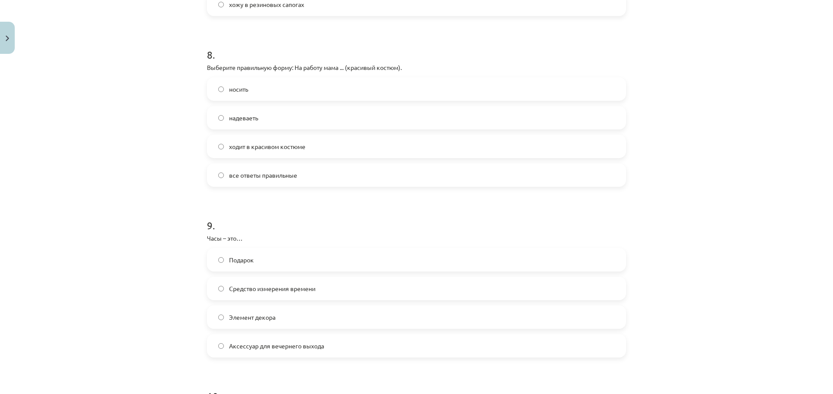
click at [252, 294] on label "Средство измерения времени" at bounding box center [417, 288] width 418 height 22
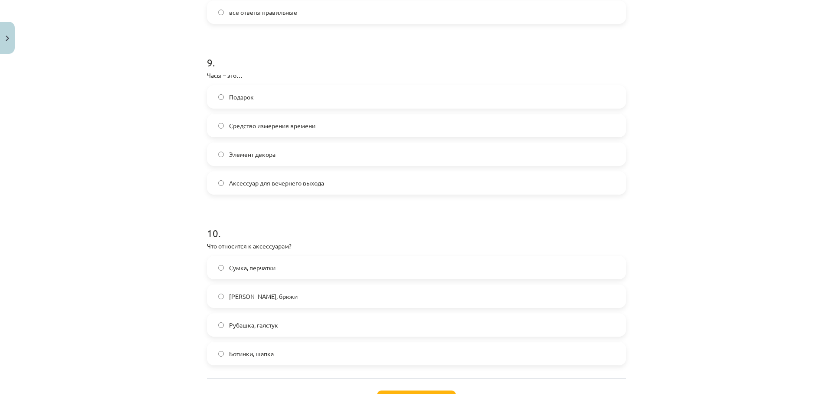
scroll to position [1500, 0]
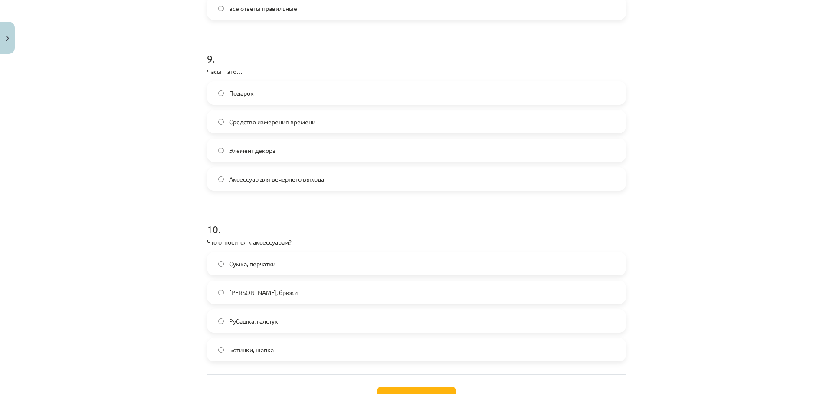
click at [288, 266] on label "Сумка, перчатки" at bounding box center [417, 264] width 418 height 22
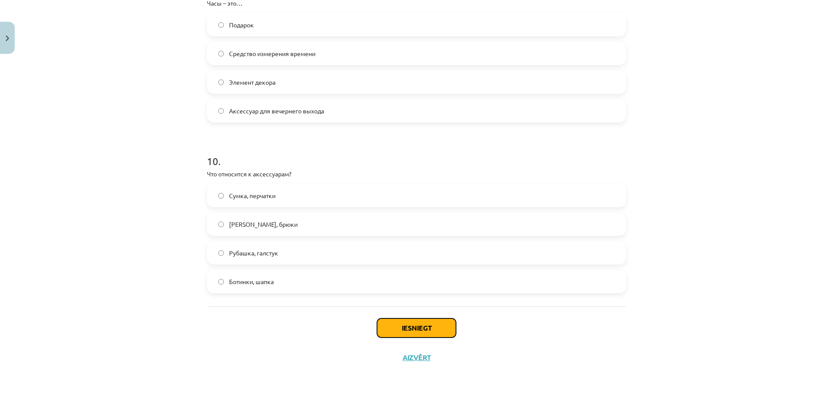
click at [392, 325] on button "Iesniegt" at bounding box center [416, 327] width 79 height 19
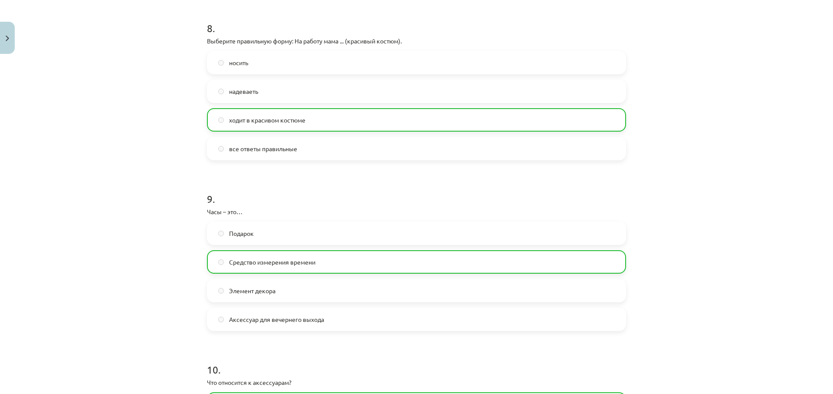
scroll to position [1596, 0]
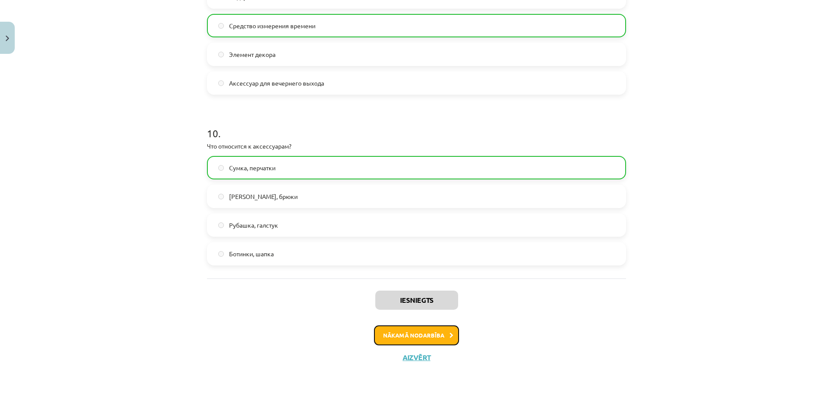
click at [410, 343] on button "Nākamā nodarbība" at bounding box center [416, 335] width 85 height 20
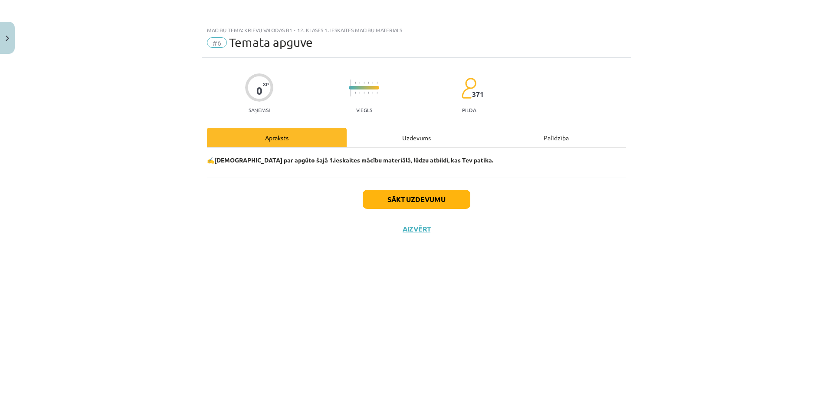
scroll to position [0, 0]
click at [425, 194] on button "Sākt uzdevumu" at bounding box center [417, 199] width 108 height 19
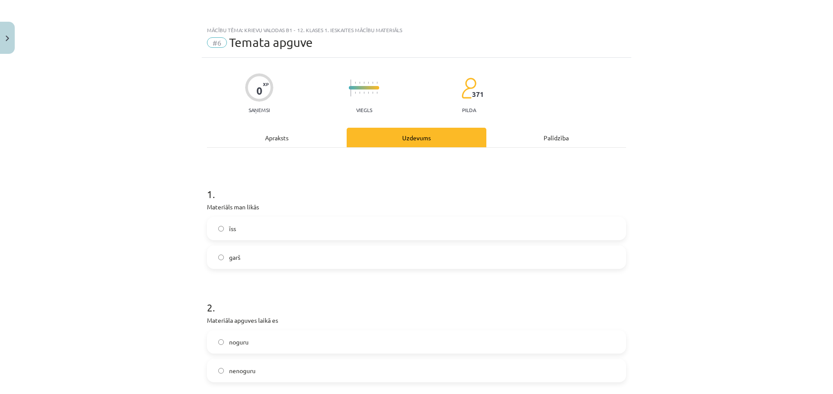
scroll to position [42, 0]
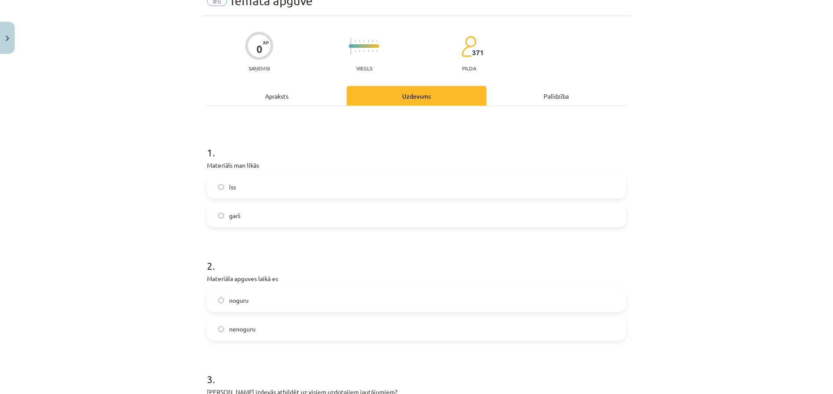
click at [257, 218] on label "garš" at bounding box center [417, 215] width 418 height 22
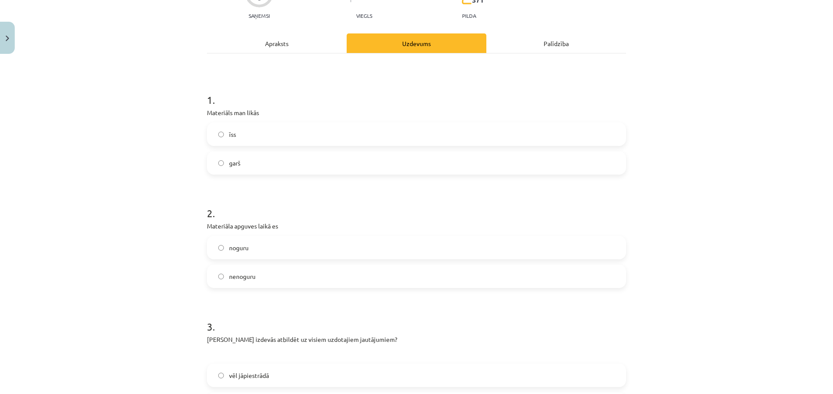
scroll to position [125, 0]
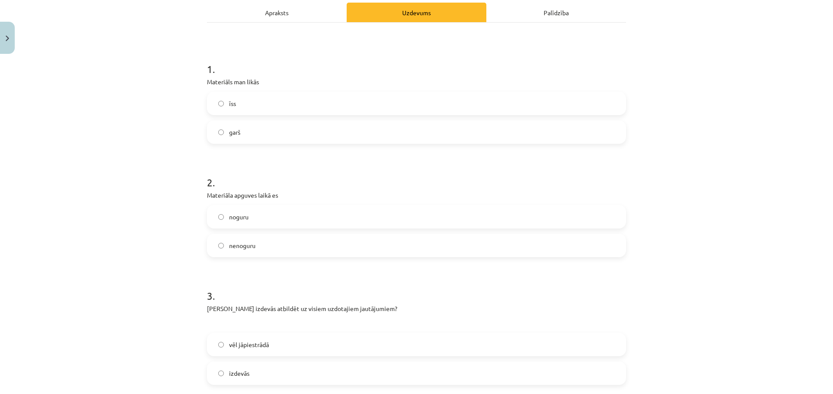
click at [256, 217] on label "noguru" at bounding box center [417, 217] width 418 height 22
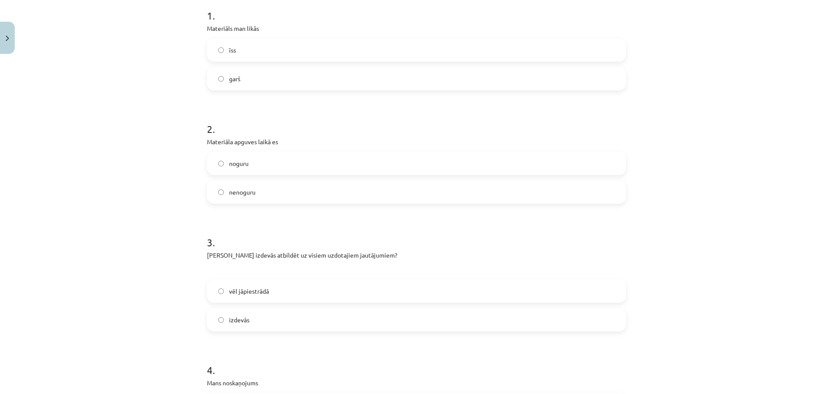
scroll to position [208, 0]
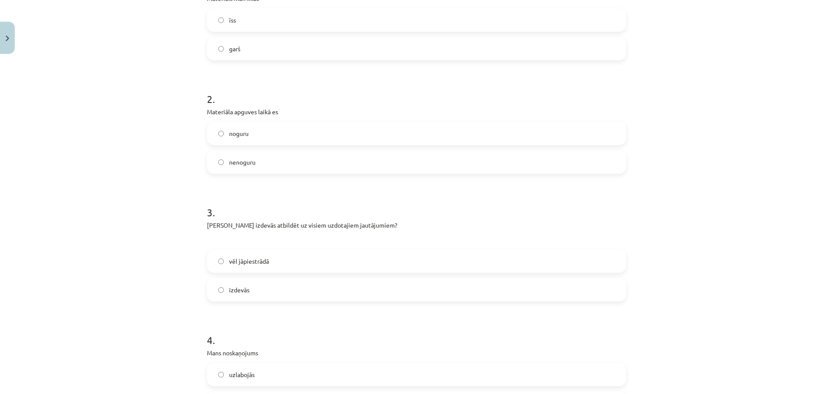
click at [260, 266] on label "vēl jāpiestrādā" at bounding box center [417, 261] width 418 height 22
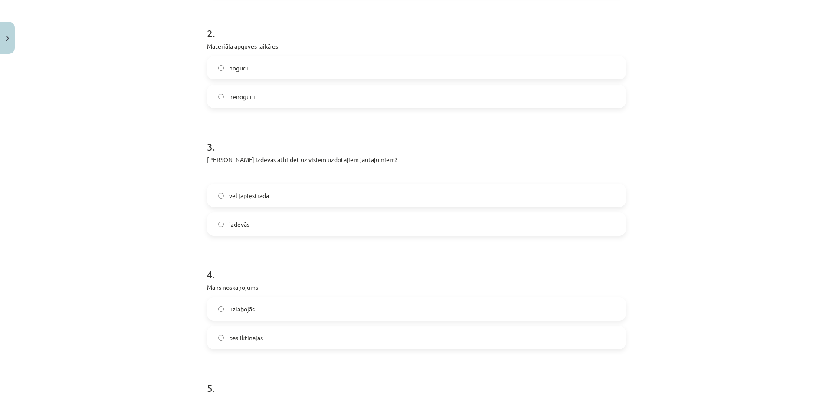
scroll to position [292, 0]
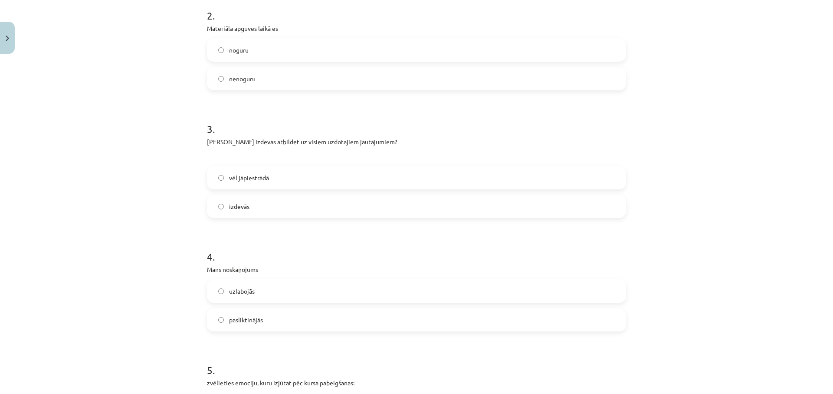
click at [230, 287] on span "uzlabojās" at bounding box center [242, 290] width 26 height 9
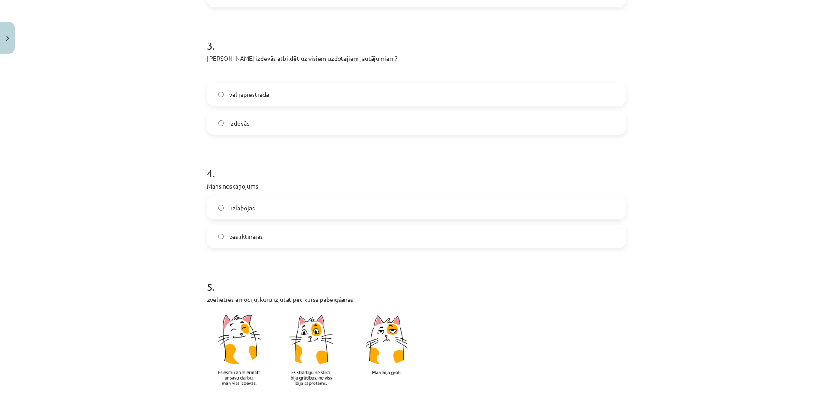
scroll to position [542, 0]
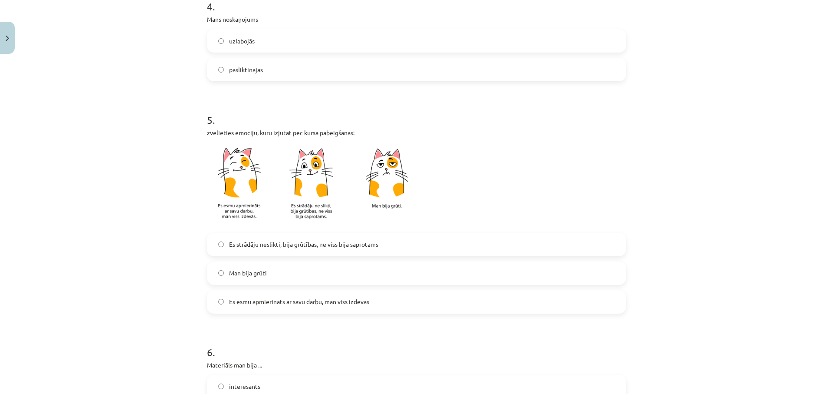
click at [334, 310] on label "Es esmu apmierināts ar savu darbu, man viss izdevās" at bounding box center [417, 302] width 418 height 22
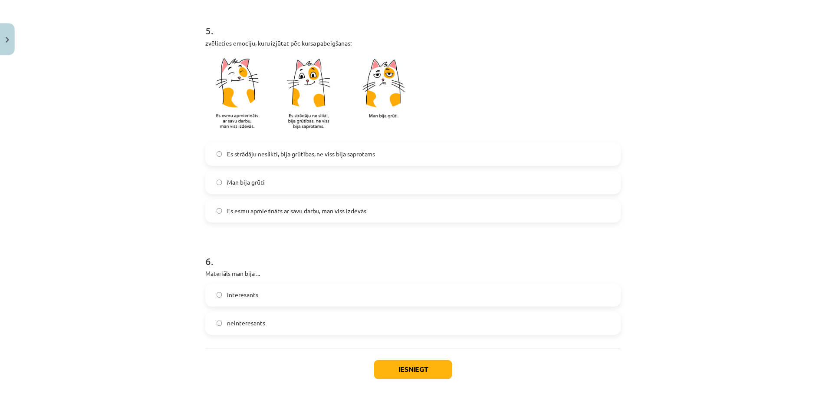
scroll to position [675, 0]
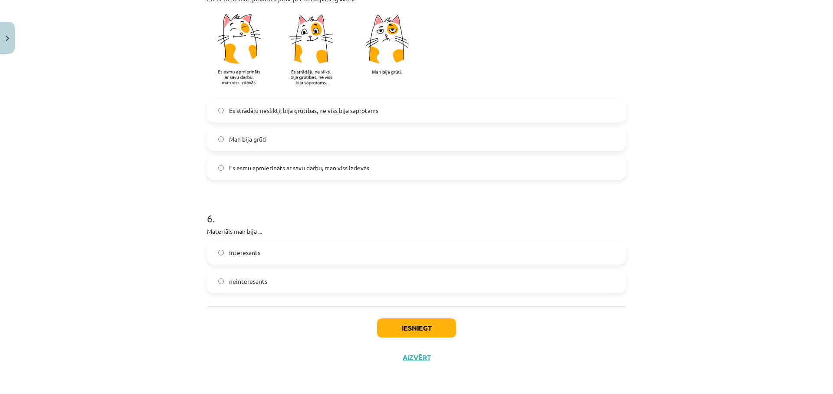
click at [266, 116] on label "Es strādāju neslikti, bija grūtības, ne viss bija saprotams" at bounding box center [417, 111] width 418 height 22
click at [261, 259] on label "interesants" at bounding box center [417, 253] width 418 height 22
click at [429, 332] on button "Iesniegt" at bounding box center [416, 327] width 79 height 19
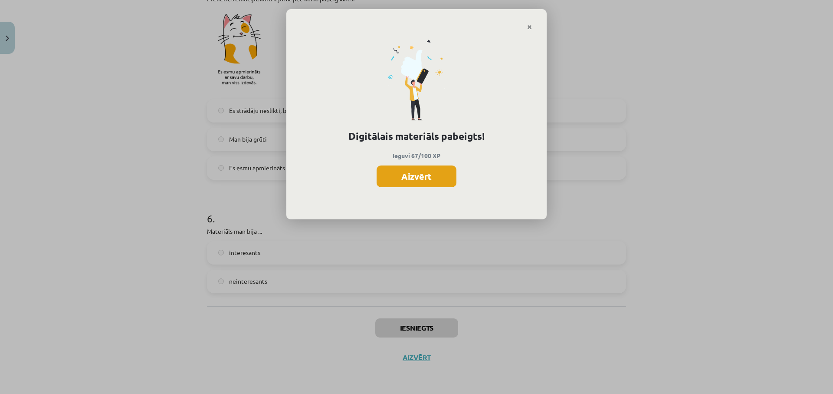
click at [431, 176] on button "Aizvērt" at bounding box center [417, 176] width 80 height 22
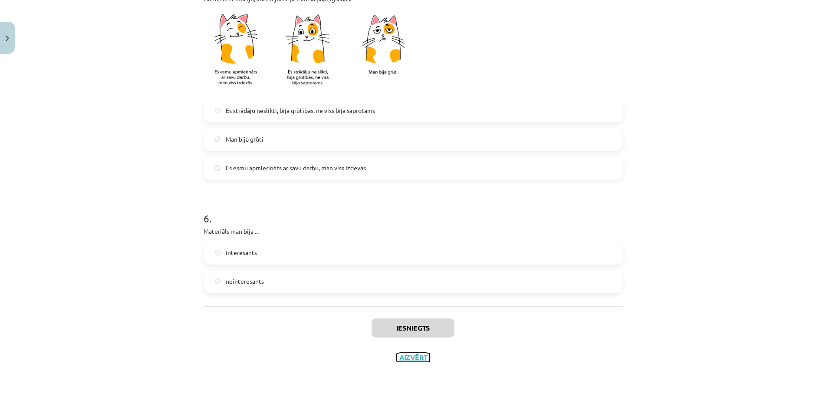
click at [408, 356] on button "Aizvērt" at bounding box center [413, 357] width 33 height 9
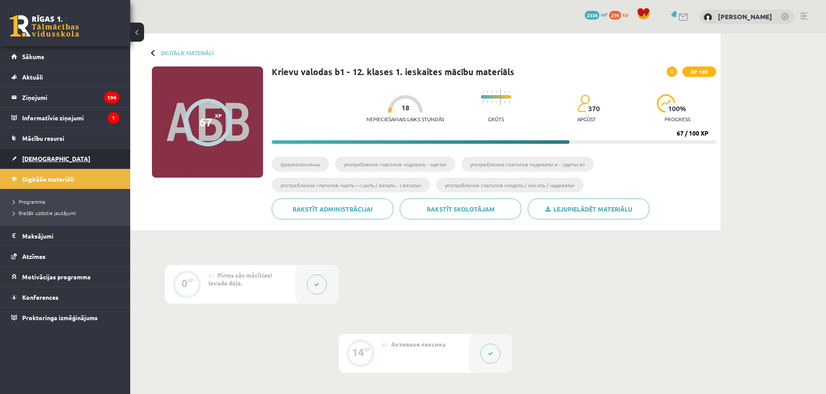
click at [40, 162] on link "[DEMOGRAPHIC_DATA]" at bounding box center [65, 158] width 108 height 20
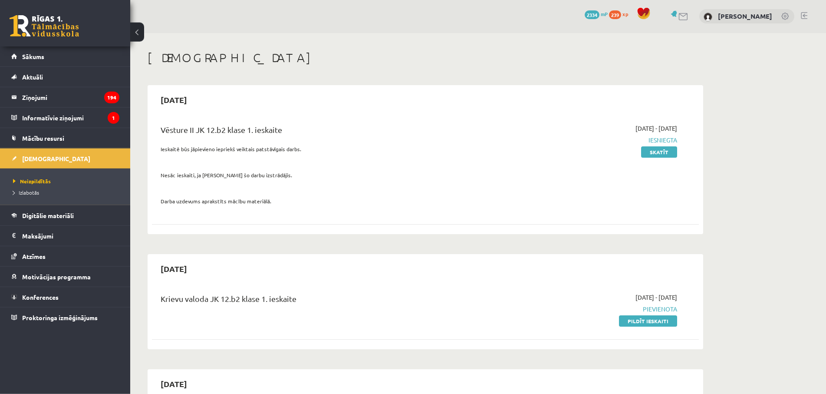
scroll to position [89, 0]
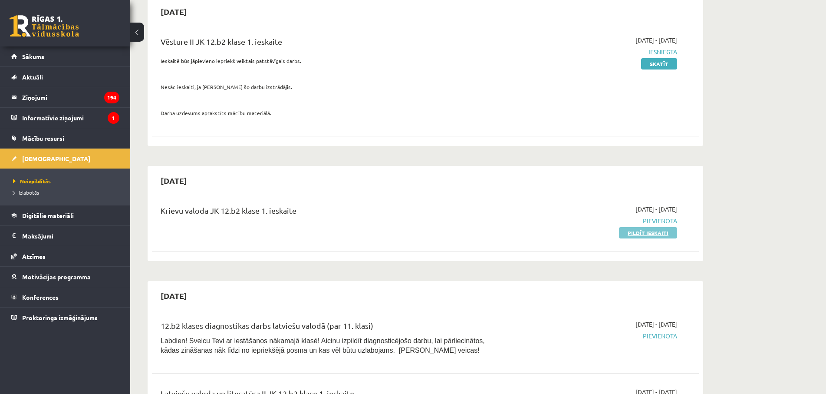
click at [656, 233] on link "Pildīt ieskaiti" at bounding box center [648, 232] width 58 height 11
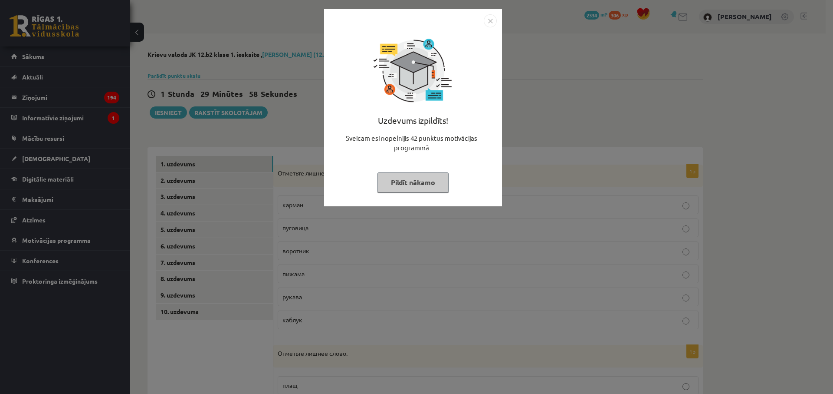
click at [184, 273] on div "Uzdevums izpildīts! Sveicam esi nopelnījis 42 punktus motivācijas programmā Pil…" at bounding box center [416, 197] width 833 height 394
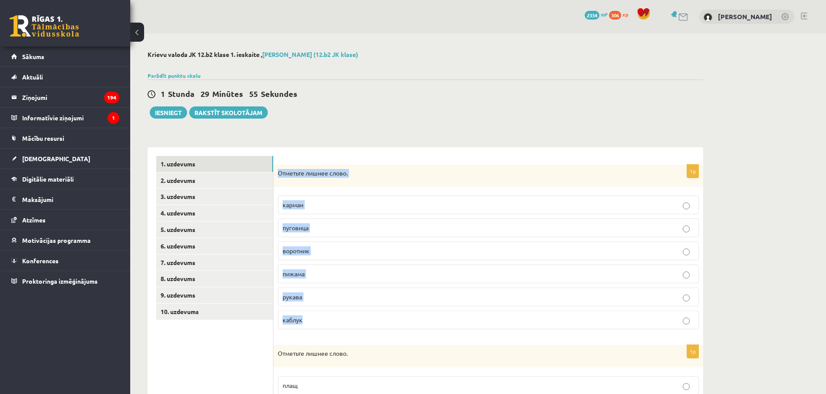
drag, startPoint x: 278, startPoint y: 174, endPoint x: 408, endPoint y: 316, distance: 192.7
click at [408, 187] on div "Отметьте лишнее слово." at bounding box center [488, 175] width 430 height 23
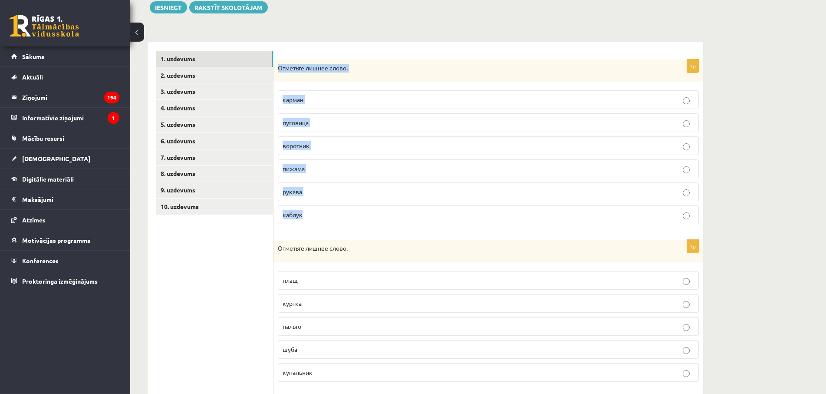
scroll to position [85, 0]
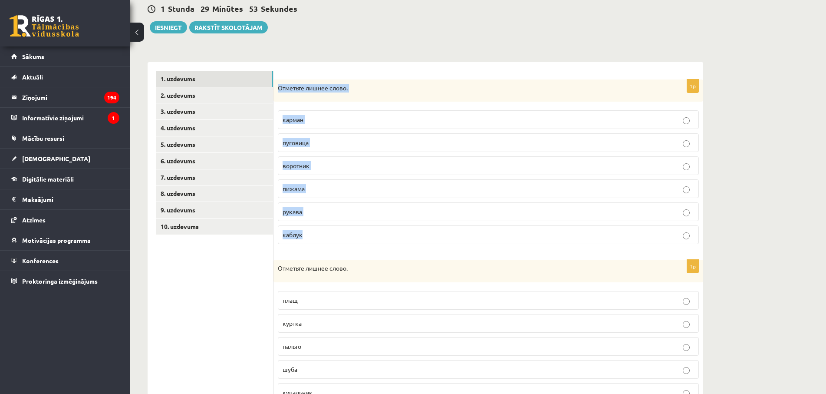
copy div "Отметьте лишнее слово. карман пуговица воротник пижама рукава каблук"
click at [329, 185] on p "пижама" at bounding box center [488, 188] width 411 height 9
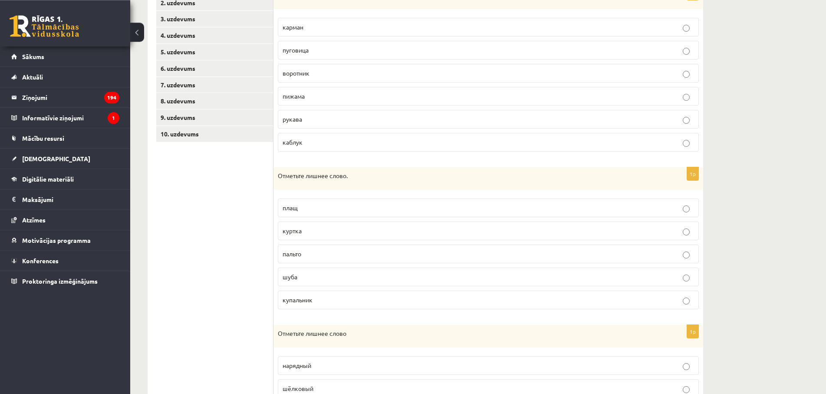
scroll to position [218, 0]
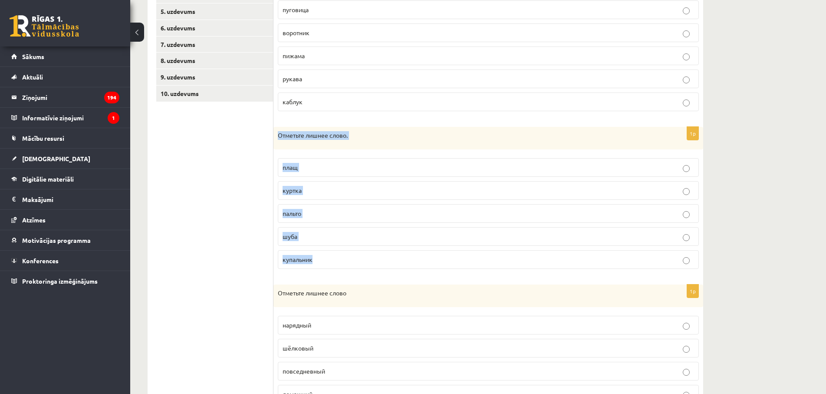
drag, startPoint x: 276, startPoint y: 135, endPoint x: 430, endPoint y: 254, distance: 194.4
click at [430, 149] on div "Отметьте лишнее слово." at bounding box center [488, 138] width 430 height 23
copy div "Отметьте лишнее слово. плащ куртка пальто шуба купальник"
click at [297, 259] on span "купальник" at bounding box center [298, 259] width 30 height 8
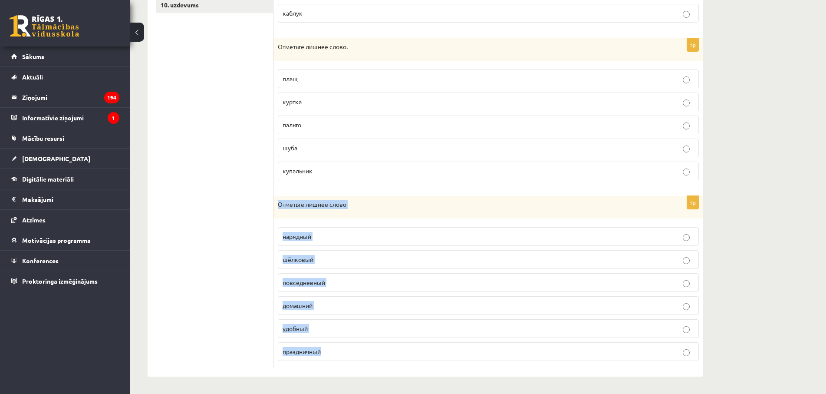
drag, startPoint x: 275, startPoint y: 205, endPoint x: 371, endPoint y: 363, distance: 184.8
click at [371, 218] on div "Отметьте лишнее слово" at bounding box center [488, 207] width 430 height 23
copy div "Отметьте лишнее слово нарядный шёлковый повседневный домашний удобный праздничн…"
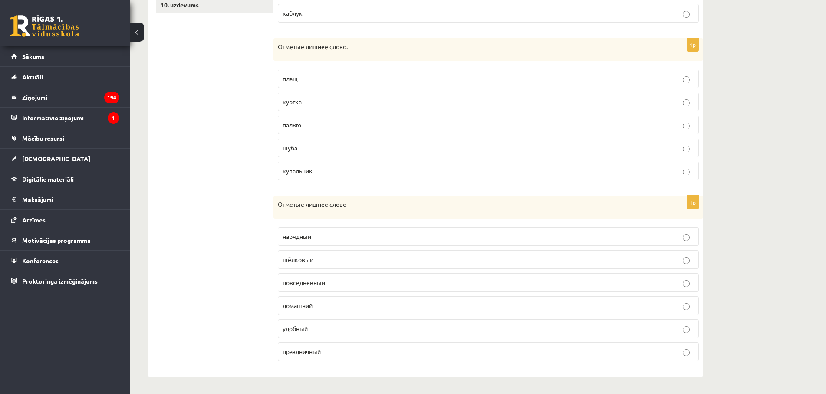
drag, startPoint x: 205, startPoint y: 248, endPoint x: 378, endPoint y: 274, distance: 174.3
click at [206, 248] on ul "1. uzdevums 2. uzdevums 3. uzdevums 4. uzdevums 5. uzdevums 6. uzdevums 7. uzde…" at bounding box center [214, 108] width 117 height 518
click at [375, 261] on p "шёлковый" at bounding box center [488, 259] width 411 height 9
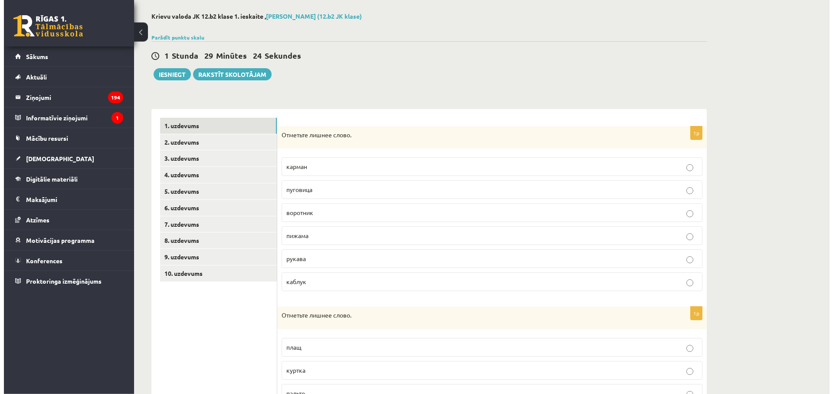
scroll to position [0, 0]
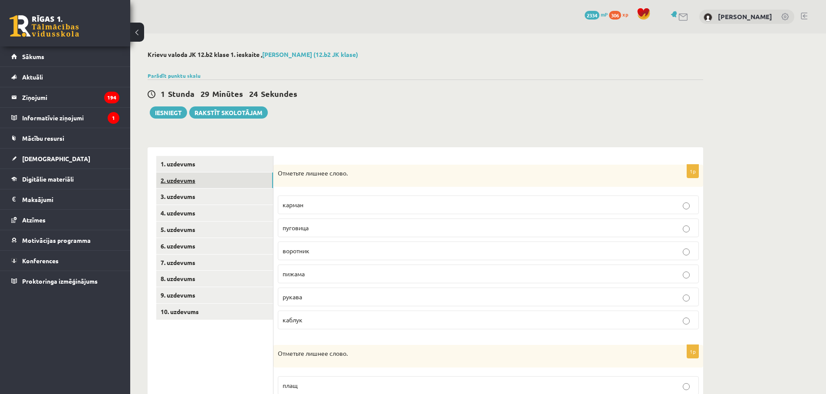
click at [191, 180] on link "2. uzdevums" at bounding box center [214, 180] width 117 height 16
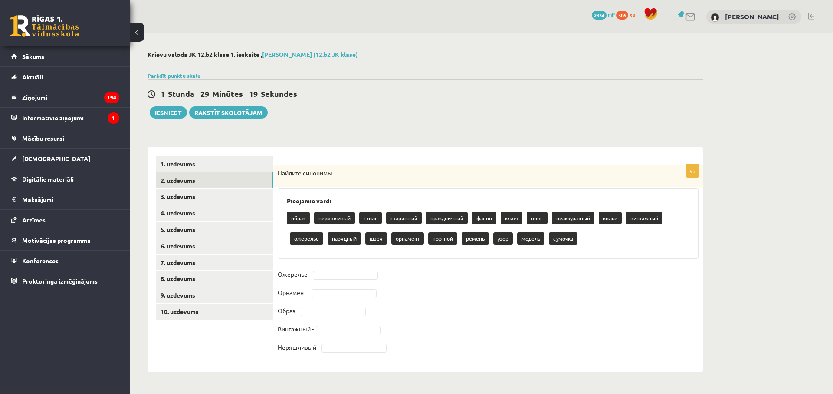
click at [326, 279] on body "0 Dāvanas 2334 mP 306 xp [PERSON_NAME] Sākums Aktuāli Kā mācīties eSKOLĀ Kontak…" at bounding box center [416, 197] width 833 height 394
click at [599, 326] on body "0 Dāvanas 2334 mP 306 xp [PERSON_NAME] Sākums Aktuāli Kā mācīties eSKOLĀ Kontak…" at bounding box center [416, 197] width 833 height 394
drag, startPoint x: 287, startPoint y: 218, endPoint x: 421, endPoint y: 274, distance: 144.7
click at [421, 274] on div "5p Найдите синонимы Pieejamie vārdi образ неряшливый стиль старинный праздничны…" at bounding box center [488, 263] width 430 height 198
click at [422, 281] on fieldset "Ожерелье - Орнамент - Образ - Винтажный - Неряшливый -" at bounding box center [488, 312] width 421 height 91
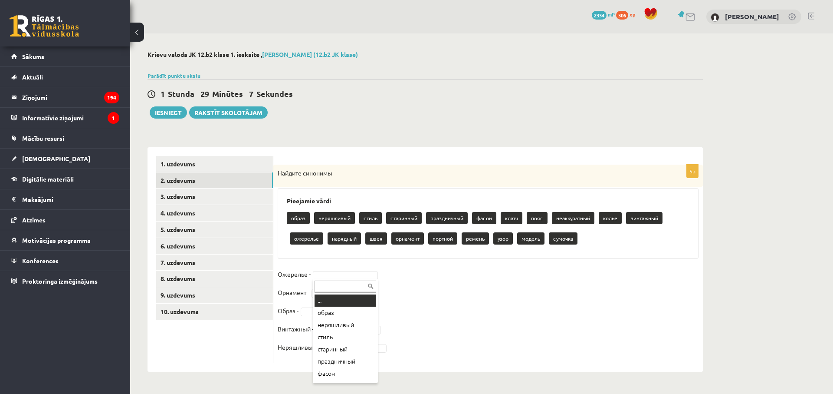
click at [336, 276] on body "0 Dāvanas 2334 mP 306 xp [PERSON_NAME] Sākums Aktuāli Kā mācīties eSKOLĀ Kontak…" at bounding box center [416, 197] width 833 height 394
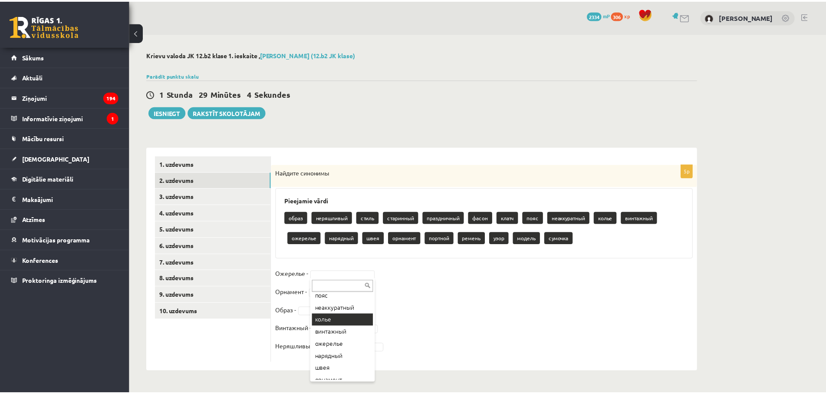
scroll to position [108, 0]
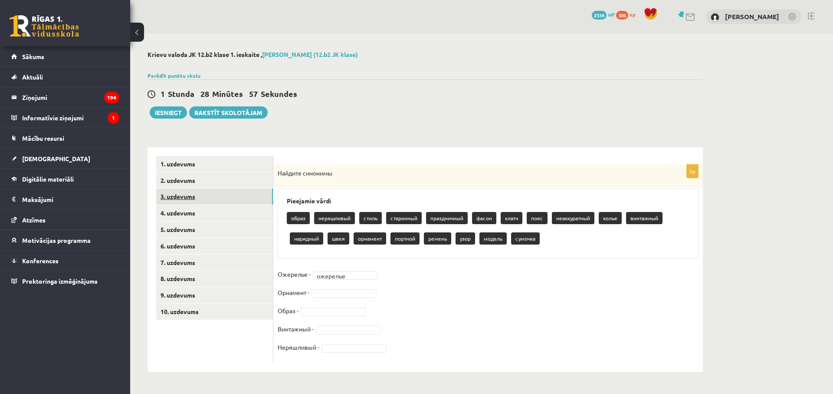
click at [196, 200] on link "3. uzdevums" at bounding box center [214, 196] width 117 height 16
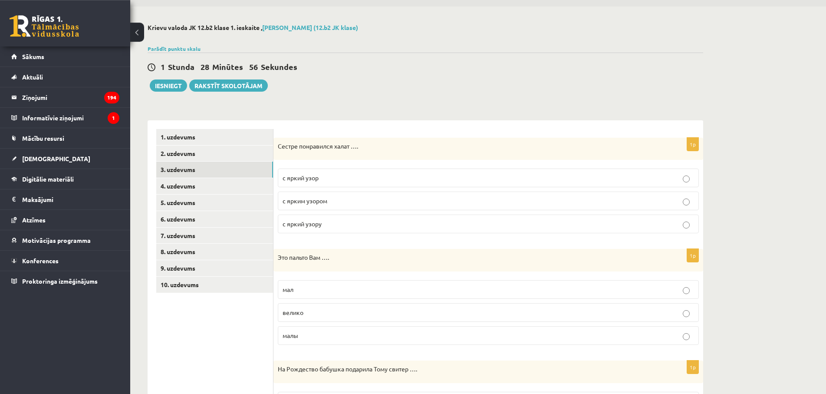
scroll to position [44, 0]
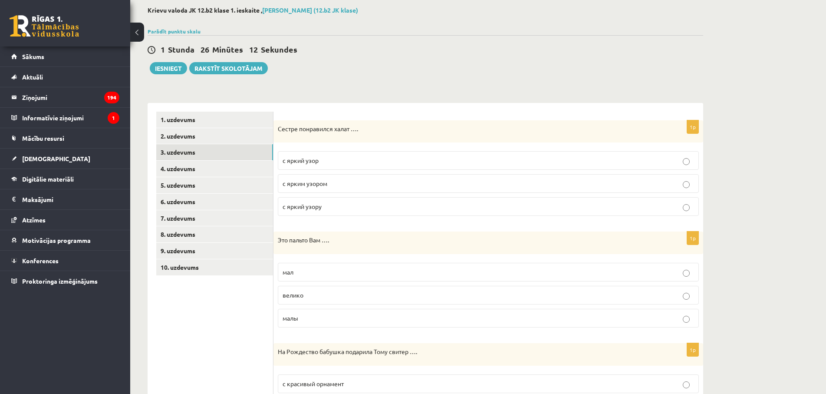
click at [342, 190] on label "с ярким узором" at bounding box center [488, 183] width 421 height 19
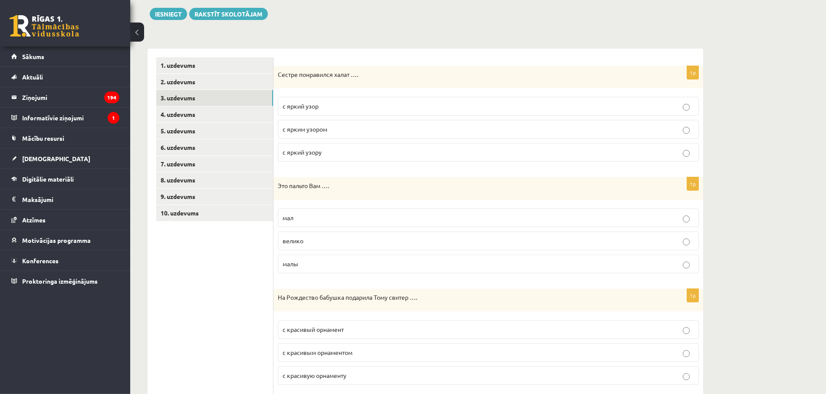
scroll to position [133, 0]
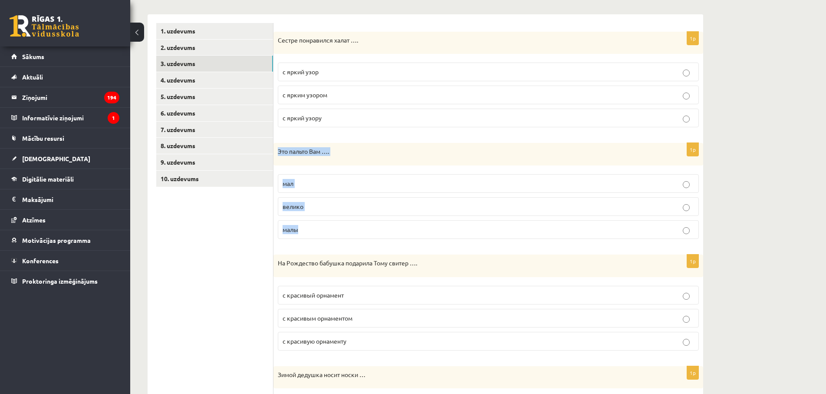
drag, startPoint x: 278, startPoint y: 149, endPoint x: 345, endPoint y: 225, distance: 101.8
click at [345, 165] on div "Это пальто Вам …." at bounding box center [488, 154] width 430 height 23
copy div "Это пальто Вам …. мал велико малы"
click at [374, 204] on p "велико" at bounding box center [488, 206] width 411 height 9
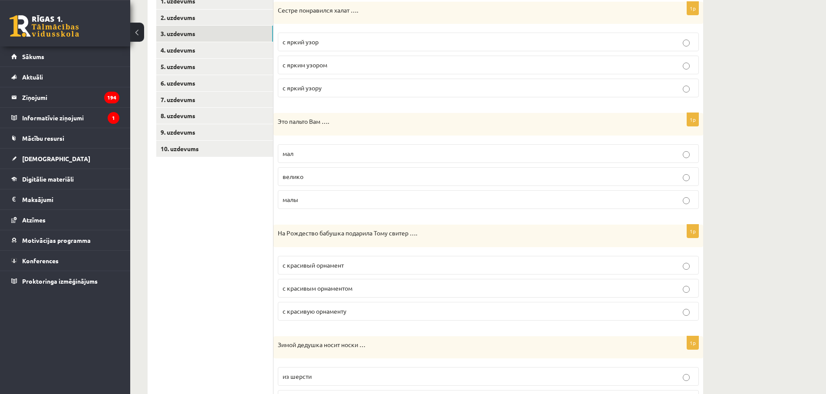
scroll to position [177, 0]
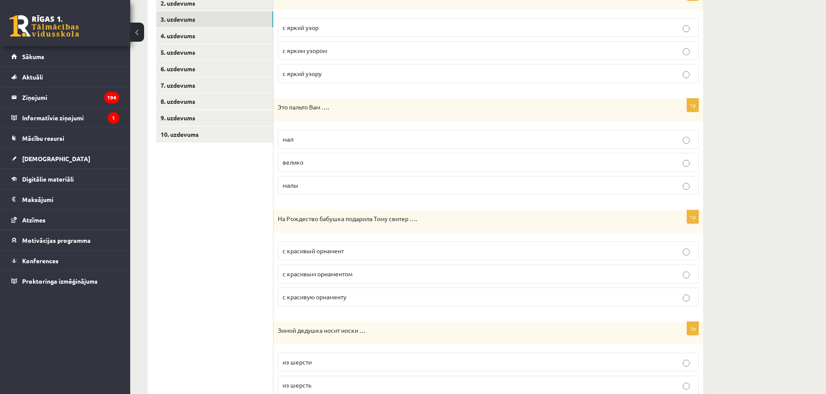
click at [342, 280] on label "с красивым орнаментом" at bounding box center [488, 273] width 421 height 19
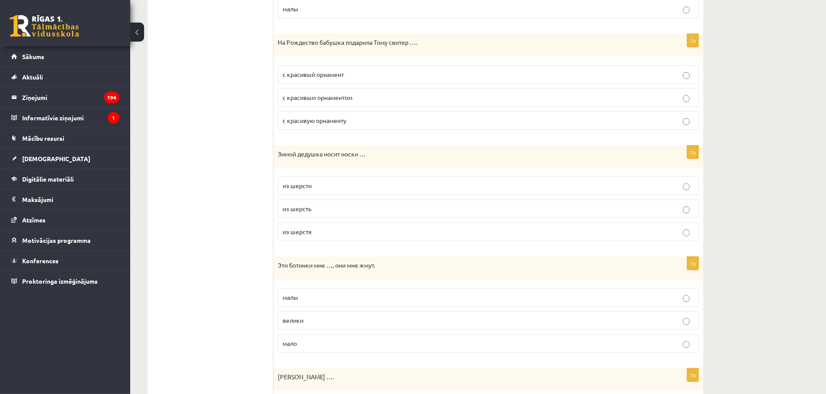
scroll to position [354, 0]
click at [311, 179] on label "из шерсти" at bounding box center [488, 184] width 421 height 19
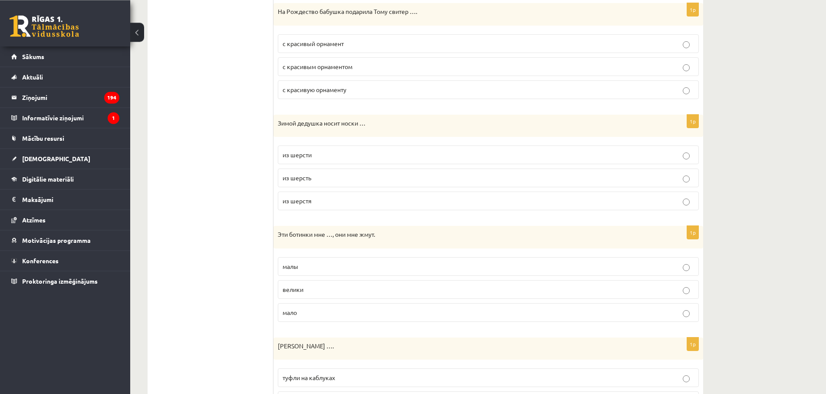
scroll to position [398, 0]
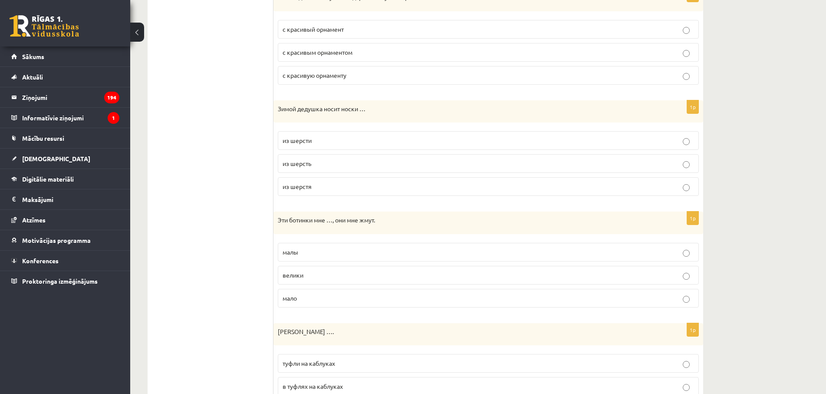
click at [312, 256] on p "малы" at bounding box center [488, 251] width 411 height 9
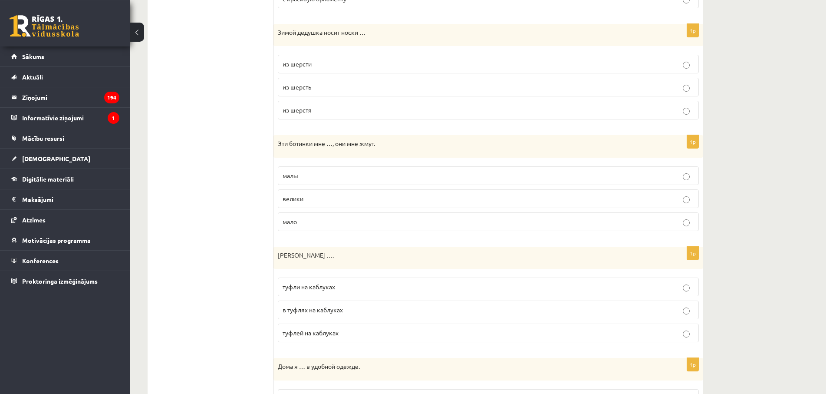
scroll to position [531, 0]
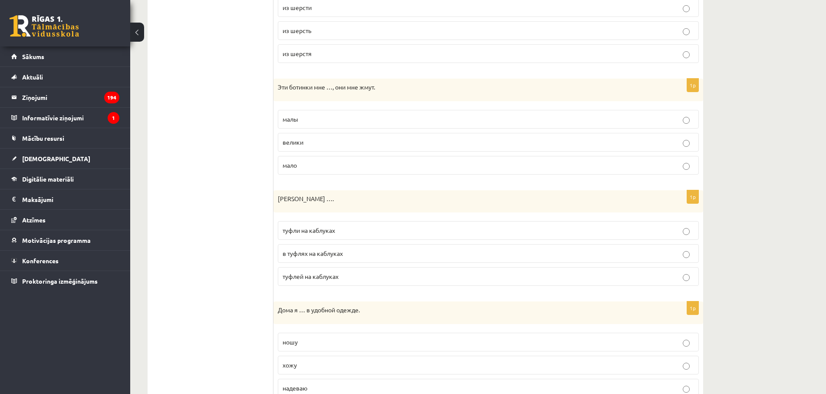
click at [349, 232] on p "туфли на каблуках" at bounding box center [488, 230] width 411 height 9
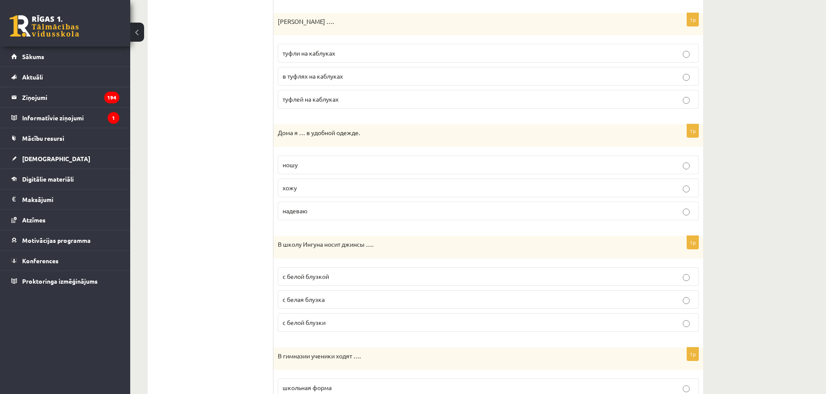
click at [313, 186] on p "хожу" at bounding box center [488, 187] width 411 height 9
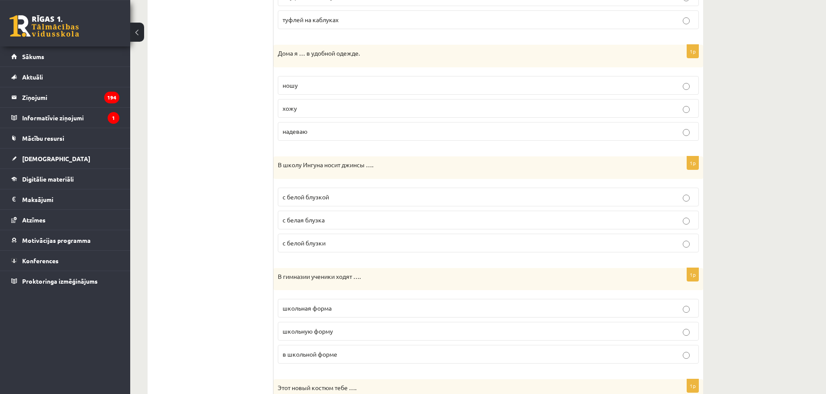
scroll to position [797, 0]
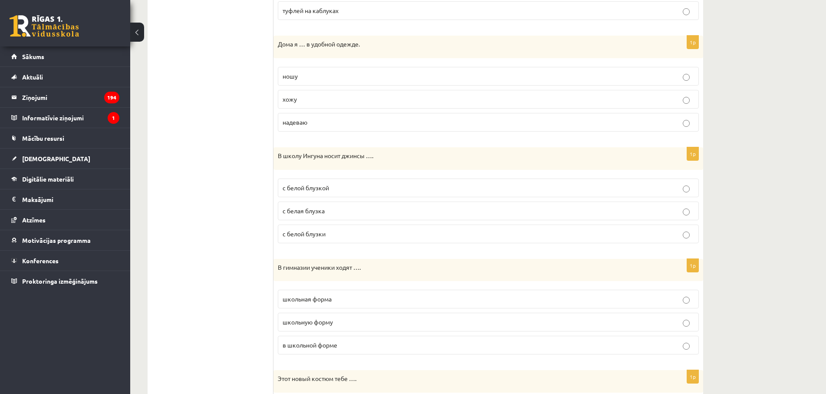
click at [324, 192] on p "с белой блузкой" at bounding box center [488, 187] width 411 height 9
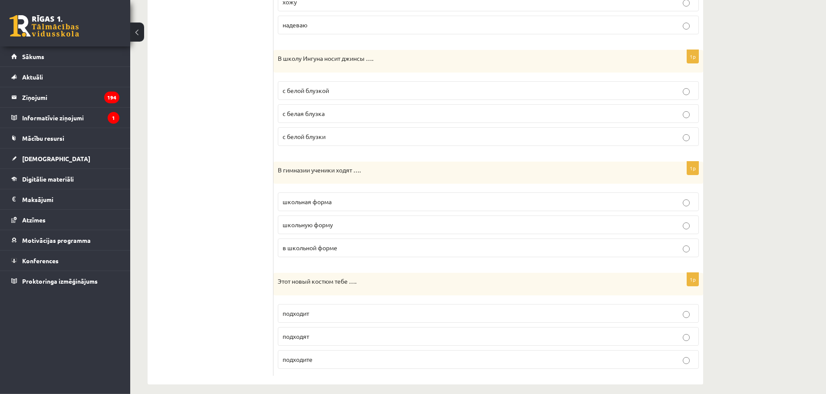
scroll to position [902, 0]
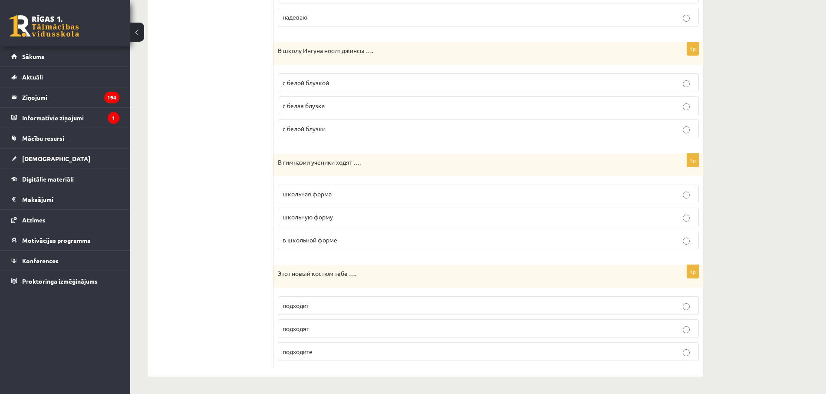
click at [328, 241] on span "в школьной форме" at bounding box center [310, 240] width 55 height 8
click at [337, 312] on label "подходит" at bounding box center [488, 305] width 421 height 19
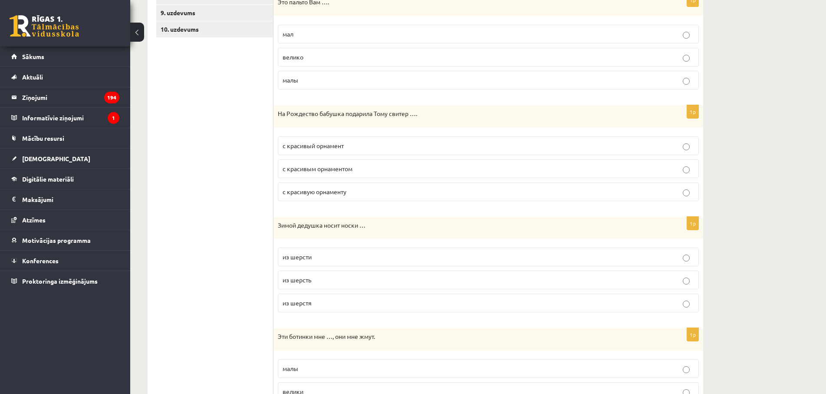
scroll to position [61, 0]
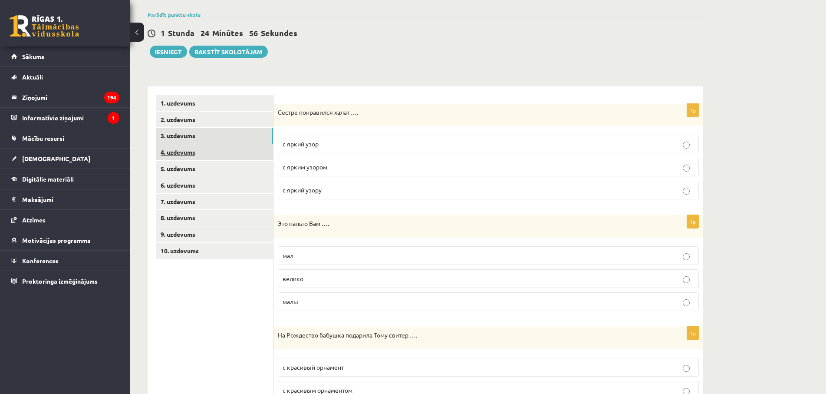
click at [200, 151] on link "4. uzdevums" at bounding box center [214, 152] width 117 height 16
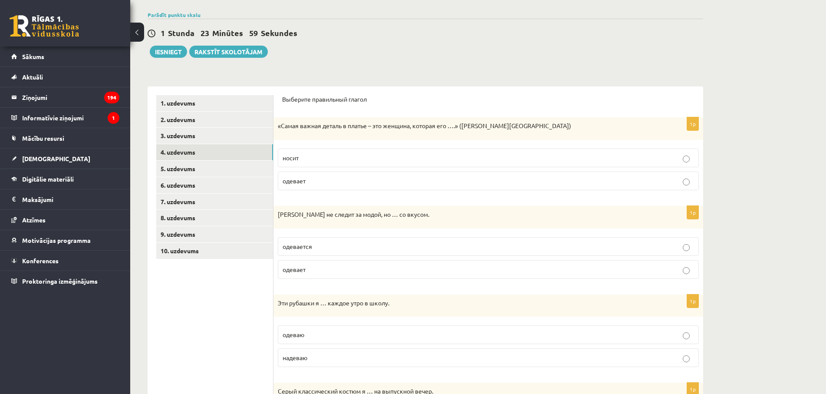
click at [312, 159] on p "носит" at bounding box center [488, 157] width 411 height 9
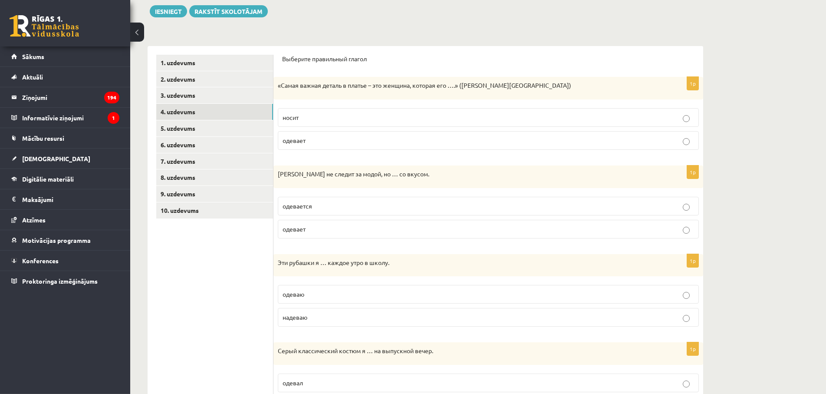
scroll to position [149, 0]
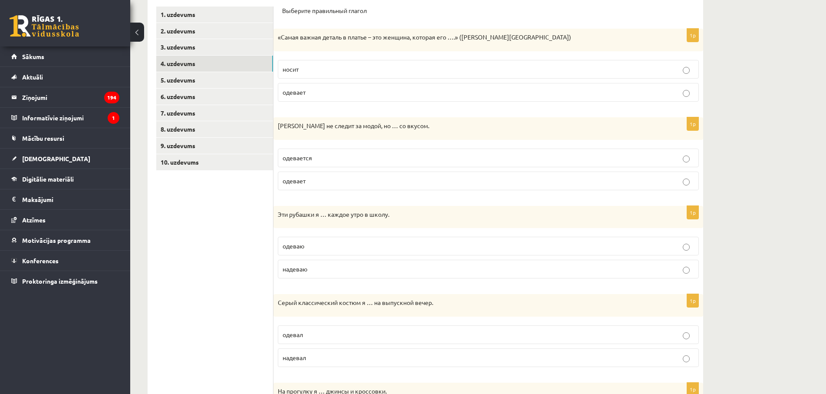
click at [336, 161] on p "одевается" at bounding box center [488, 157] width 411 height 9
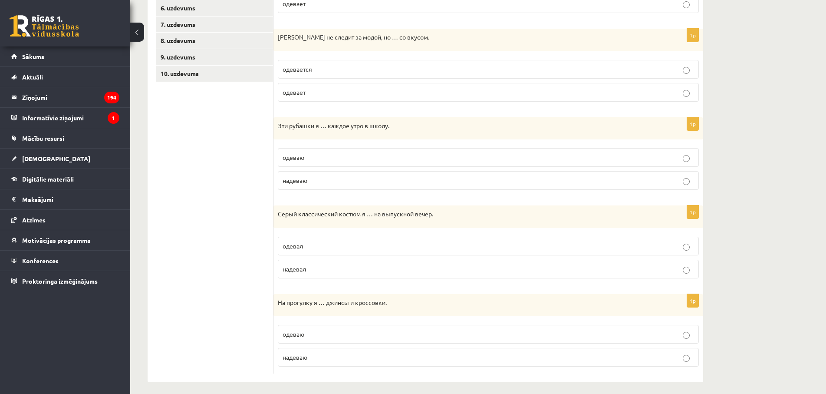
click at [313, 181] on p "надеваю" at bounding box center [488, 180] width 411 height 9
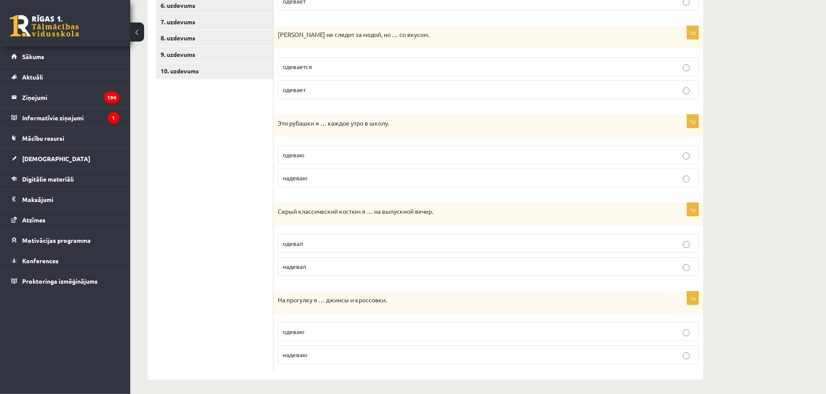
scroll to position [244, 0]
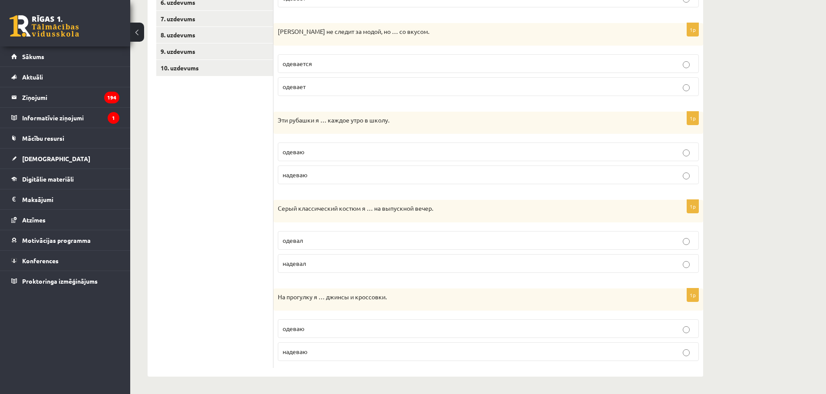
click at [294, 265] on span "надевал" at bounding box center [294, 263] width 23 height 8
click at [308, 326] on p "одеваю" at bounding box center [488, 328] width 411 height 9
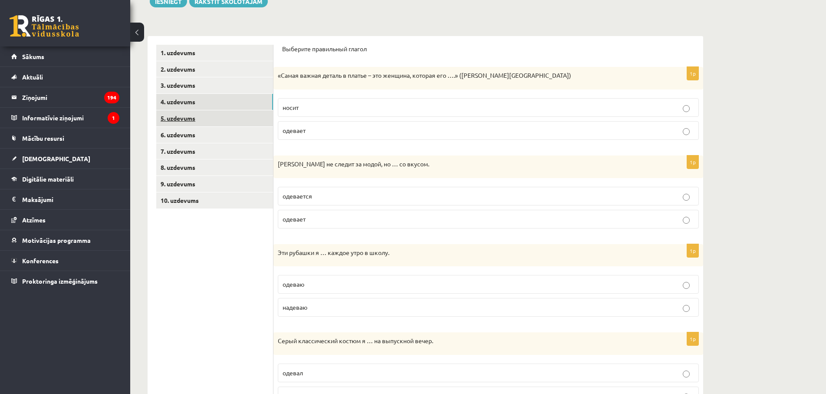
click at [211, 121] on link "5. uzdevums" at bounding box center [214, 118] width 117 height 16
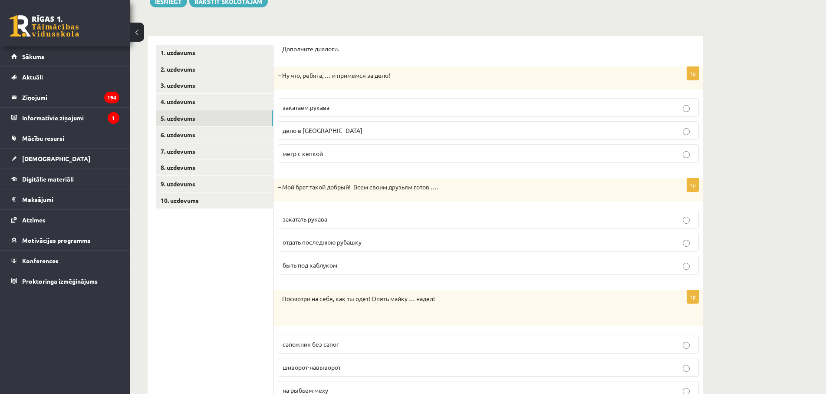
click at [334, 109] on p "закатаем рукава" at bounding box center [488, 107] width 411 height 9
click at [429, 245] on p "отдать последнюю рубашку" at bounding box center [488, 241] width 411 height 9
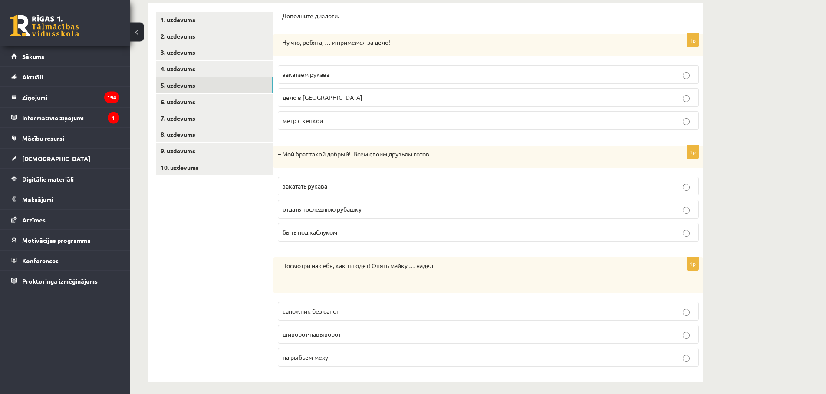
scroll to position [150, 0]
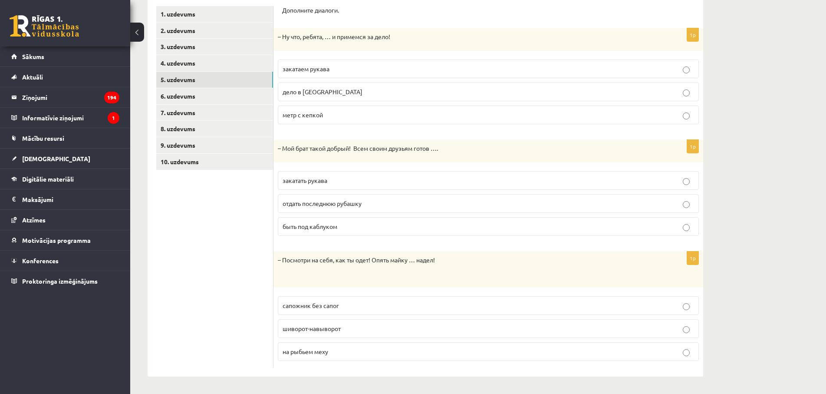
click at [296, 329] on span "шиворот-навыворот" at bounding box center [312, 328] width 58 height 8
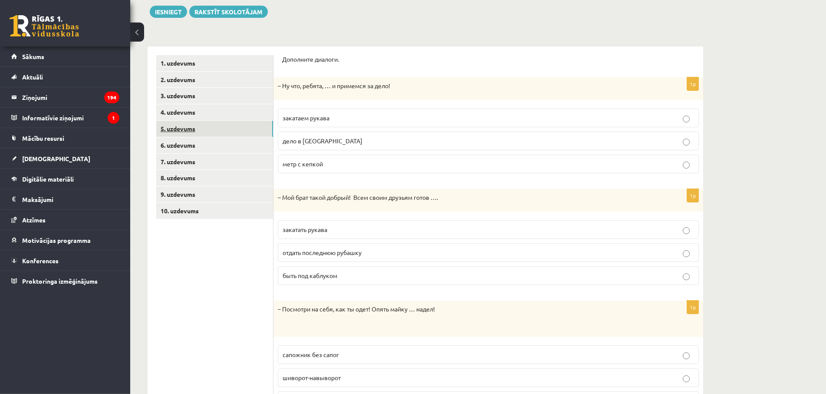
scroll to position [61, 0]
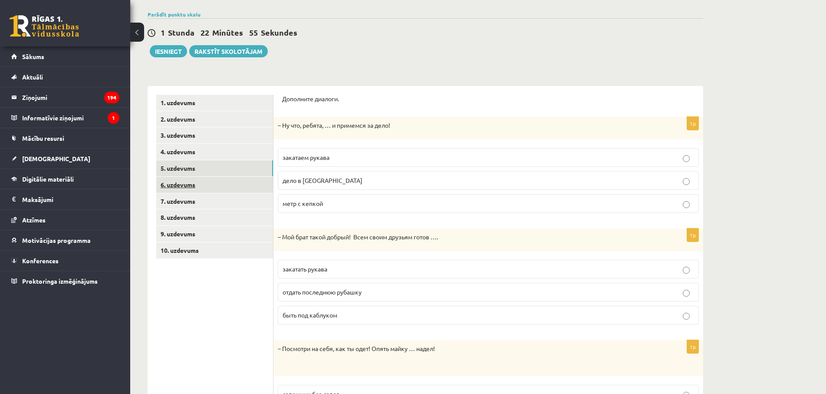
click at [175, 181] on link "6. uzdevums" at bounding box center [214, 185] width 117 height 16
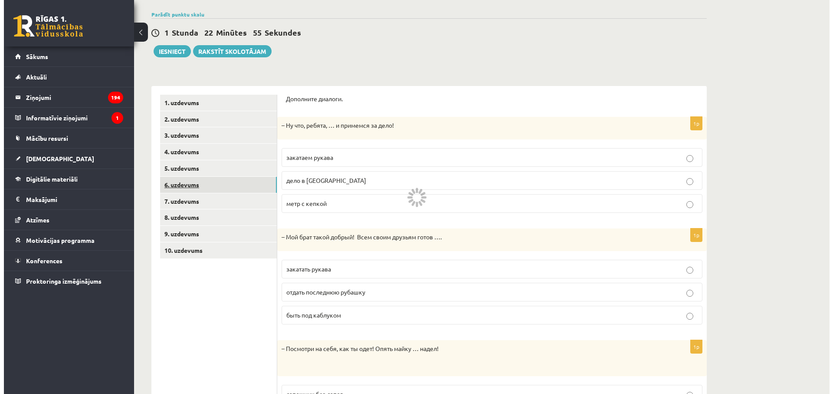
scroll to position [0, 0]
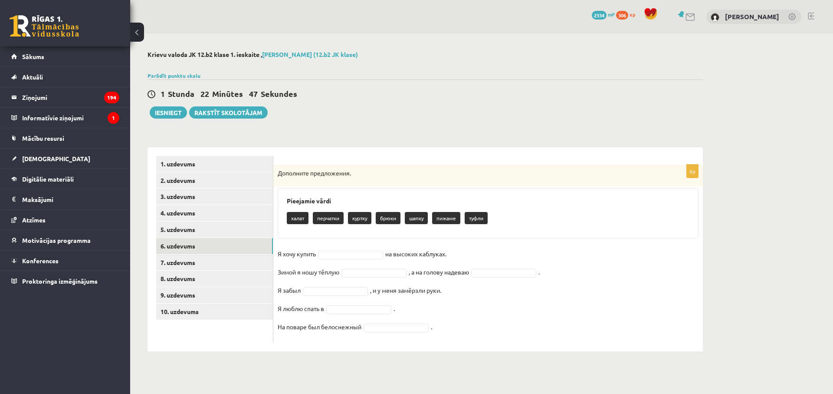
click at [352, 255] on body "0 Dāvanas 2334 mP 306 xp [PERSON_NAME] Sākums Aktuāli Kā mācīties eSKOLĀ Kontak…" at bounding box center [416, 197] width 833 height 394
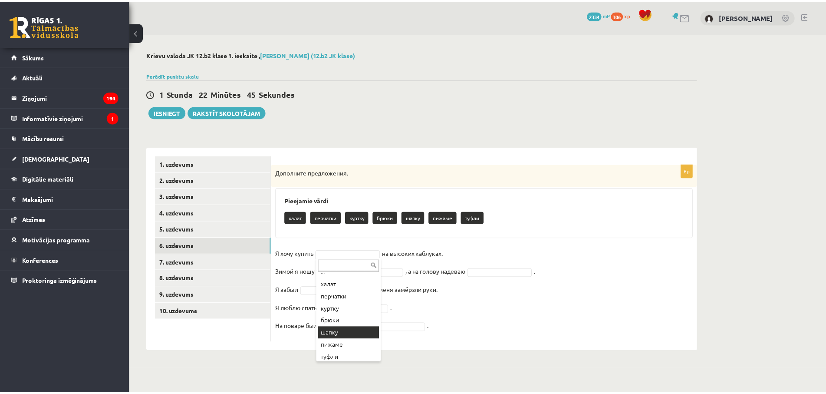
scroll to position [10, 0]
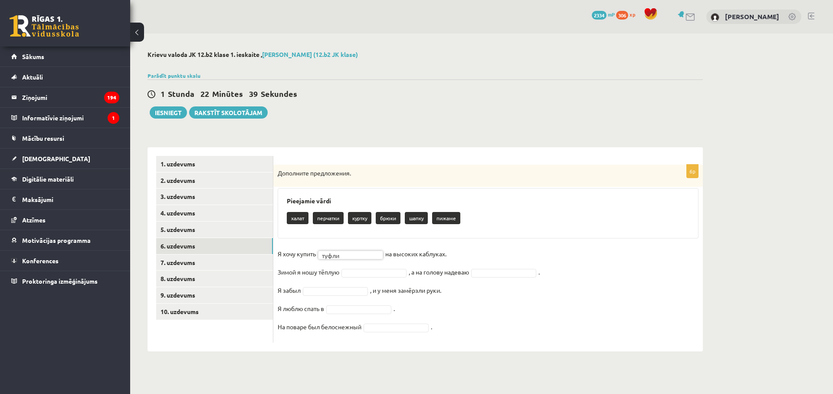
click at [361, 274] on body "0 Dāvanas 2334 mP 306 xp [PERSON_NAME] Sākums Aktuāli Kā mācīties eSKOLĀ Kontak…" at bounding box center [416, 197] width 833 height 394
click at [504, 277] on body "0 Dāvanas 2334 mP 306 xp [PERSON_NAME] Sākums Aktuāli Kā mācīties eSKOLĀ Kontak…" at bounding box center [416, 197] width 833 height 394
click at [327, 290] on body "0 Dāvanas 2334 mP 306 xp [PERSON_NAME] Sākums Aktuāli Kā mācīties eSKOLĀ Kontak…" at bounding box center [416, 197] width 833 height 394
click at [349, 303] on fieldset "Я хочу купить туфли ***** на высоких каблуках. Зимой я ношу тёплую куртку *****…" at bounding box center [488, 292] width 421 height 91
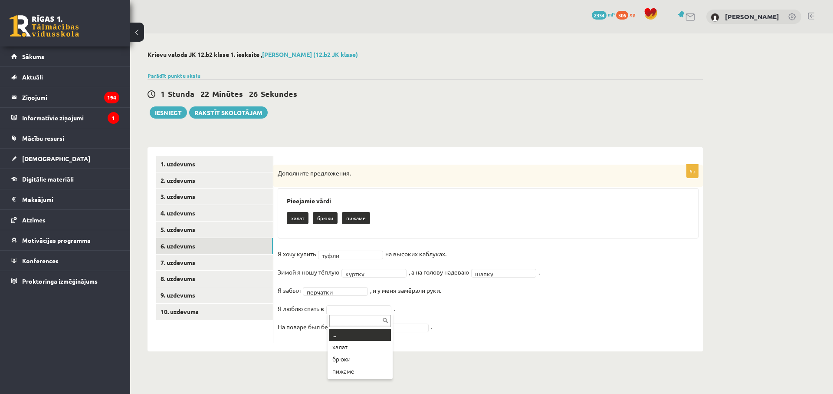
click at [349, 308] on body "0 Dāvanas 2334 mP 306 xp [PERSON_NAME] Sākums Aktuāli Kā mācīties eSKOLĀ Kontak…" at bounding box center [416, 197] width 833 height 394
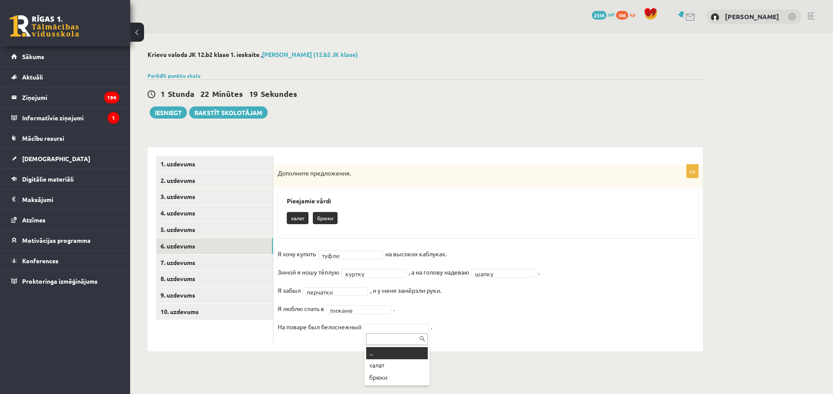
click at [387, 329] on body "0 Dāvanas 2334 mP 306 xp [PERSON_NAME] Sākums Aktuāli Kā mācīties eSKOLĀ Kontak…" at bounding box center [416, 197] width 833 height 394
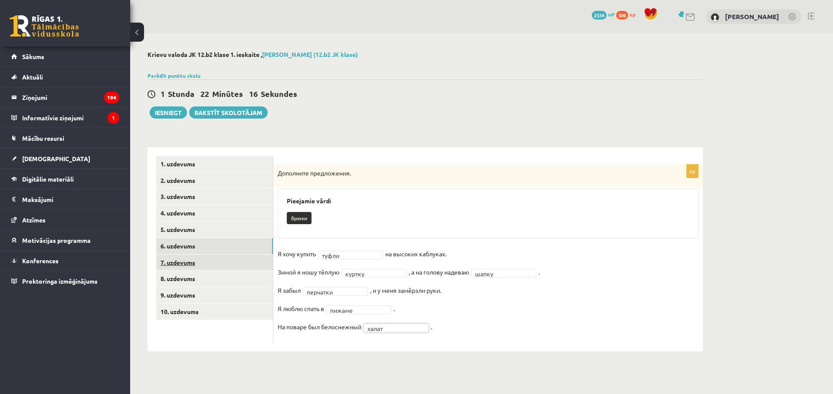
click at [231, 261] on link "7. uzdevums" at bounding box center [214, 262] width 117 height 16
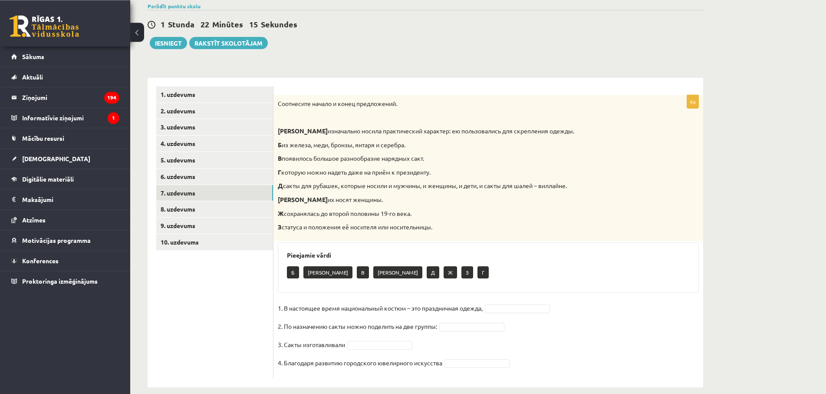
scroll to position [80, 0]
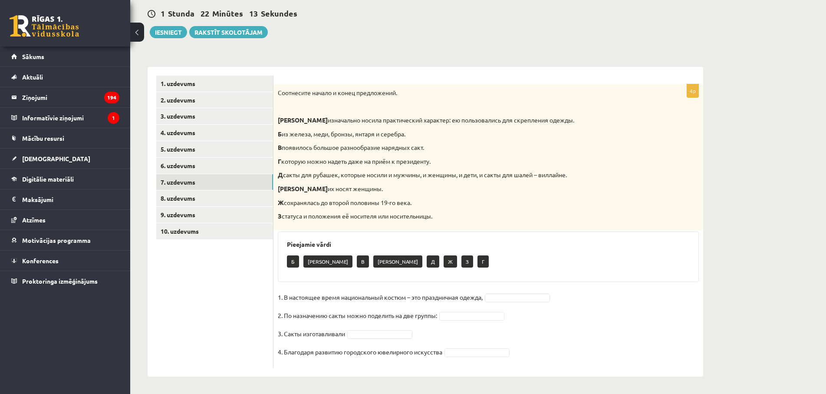
click at [497, 296] on body "0 Dāvanas 2334 mP 306 xp [PERSON_NAME] Sākums Aktuāli Kā mācīties eSKOLĀ Kontak…" at bounding box center [413, 117] width 826 height 394
click at [403, 254] on body "0 Dāvanas 2334 mP 306 xp Mārtiņš Kozars Sākums Aktuāli Kā mācīties eSKOLĀ Konta…" at bounding box center [413, 117] width 826 height 394
drag, startPoint x: 280, startPoint y: 93, endPoint x: 562, endPoint y: 370, distance: 395.6
click at [562, 230] on div "Соотнесите начало и конец предложений. А изначально носила практический характе…" at bounding box center [488, 157] width 430 height 146
copy link
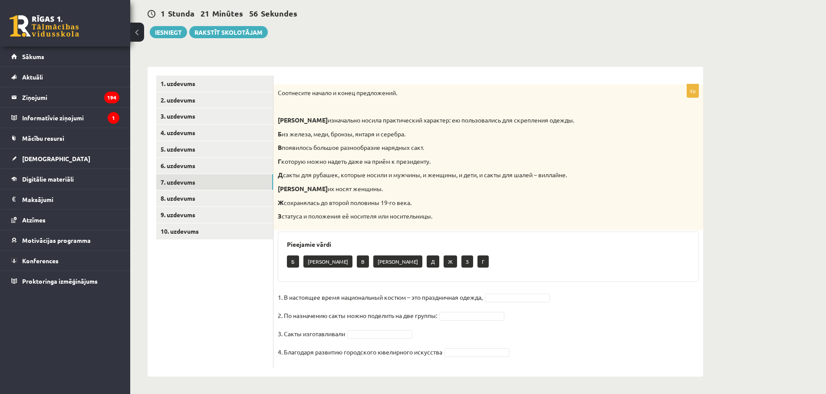
click at [535, 303] on fieldset "1. В настоящее время национальный костюм – это праздничная одежда, 2. По назнач…" at bounding box center [488, 326] width 421 height 73
click at [533, 299] on body "0 Dāvanas 2334 mP 306 xp Mārtiņš Kozars Sākums Aktuāli Kā mācīties eSKOLĀ Konta…" at bounding box center [413, 117] width 826 height 394
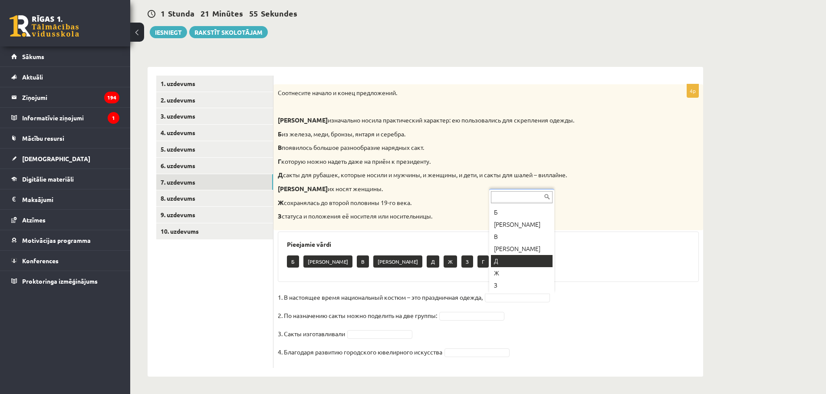
scroll to position [23, 0]
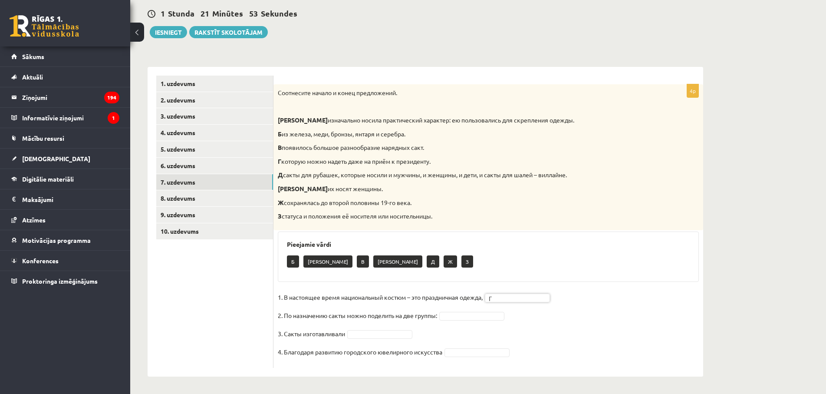
click at [488, 313] on body "0 Dāvanas 2334 mP 306 xp Mārtiņš Kozars Sākums Aktuāli Kā mācīties eSKOLĀ Konta…" at bounding box center [413, 117] width 826 height 394
click at [370, 313] on body "0 Dāvanas 2334 mP 306 xp Mārtiņš Kozars Sākums Aktuāli Kā mācīties eSKOLĀ Konta…" at bounding box center [413, 117] width 826 height 394
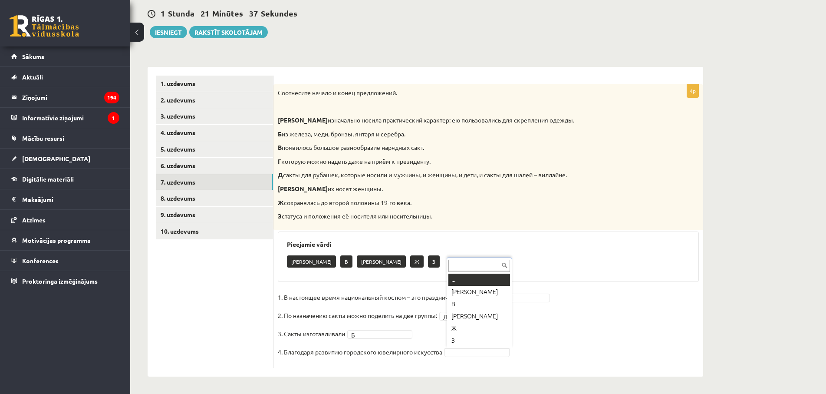
click at [492, 313] on body "0 Dāvanas 2334 mP 306 xp Mārtiņš Kozars Sākums Aktuāli Kā mācīties eSKOLĀ Konta…" at bounding box center [413, 117] width 826 height 394
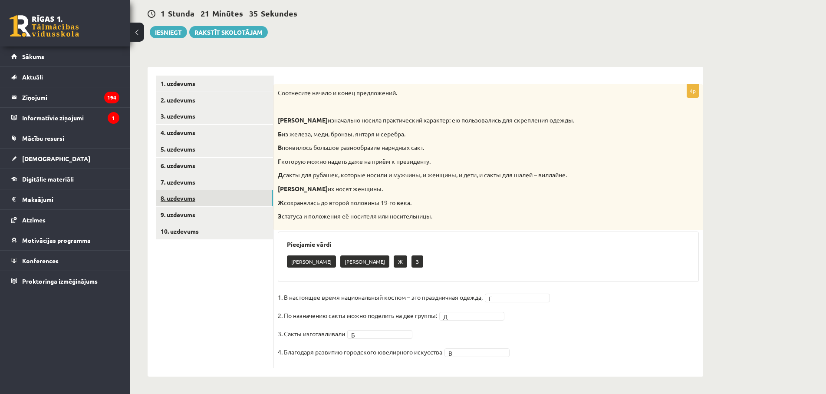
click at [216, 201] on link "8. uzdevums" at bounding box center [214, 198] width 117 height 16
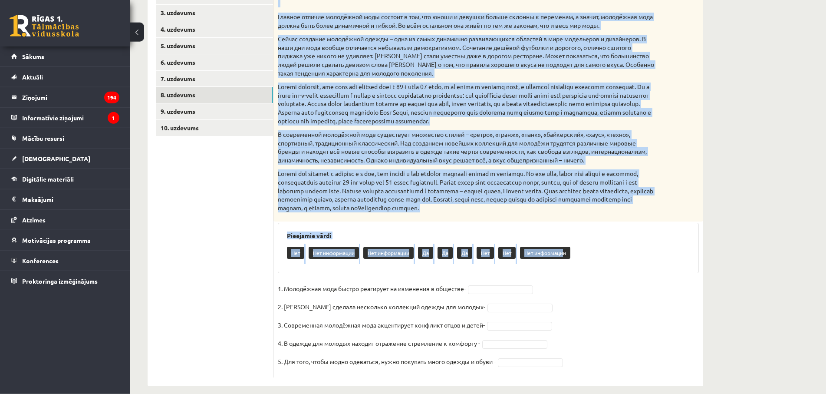
scroll to position [194, 0]
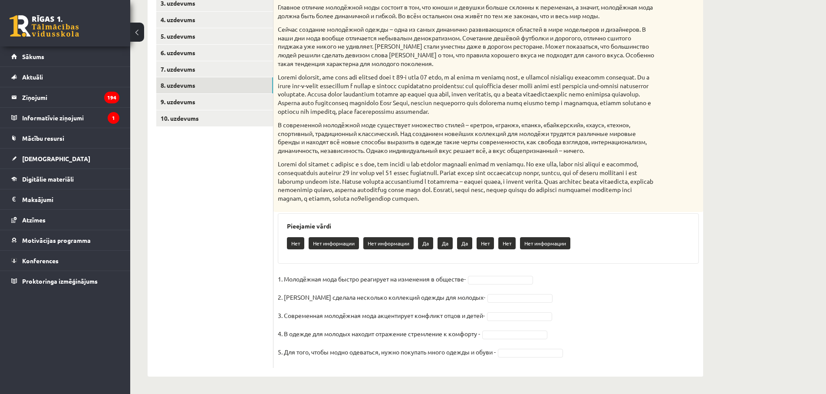
drag, startPoint x: 283, startPoint y: 68, endPoint x: 567, endPoint y: 372, distance: 416.4
click at [567, 212] on div "Прочитайте текст и выполните задание. Главное отличие молодёжной моды состоит в…" at bounding box center [488, 91] width 430 height 241
copy link
click at [495, 201] on body "0 Dāvanas 2334 mP 306 xp Mārtiņš Kozars Sākums Aktuāli Kā mācīties eSKOLĀ Konta…" at bounding box center [413, 4] width 826 height 394
drag, startPoint x: 510, startPoint y: 375, endPoint x: 507, endPoint y: 362, distance: 14.2
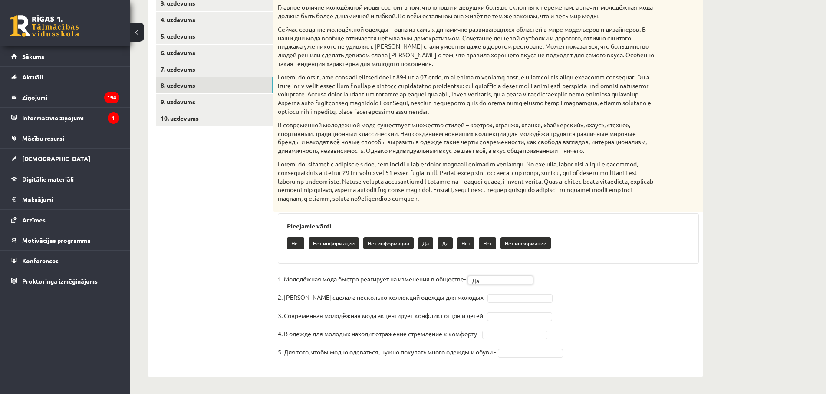
drag, startPoint x: 486, startPoint y: 293, endPoint x: 487, endPoint y: 298, distance: 5.4
click at [486, 294] on fieldset "1. Молодёжная мода быстро реагирует на изменения в обществе- Да ** 2. Коко Шане…" at bounding box center [488, 317] width 421 height 91
click at [487, 201] on body "0 Dāvanas 2334 mP 306 xp Mārtiņš Kozars Sākums Aktuāli Kā mācīties eSKOLĀ Konta…" at bounding box center [413, 4] width 826 height 394
click at [509, 308] on fieldset "**********" at bounding box center [488, 317] width 421 height 91
click at [509, 311] on fieldset "**********" at bounding box center [488, 317] width 421 height 91
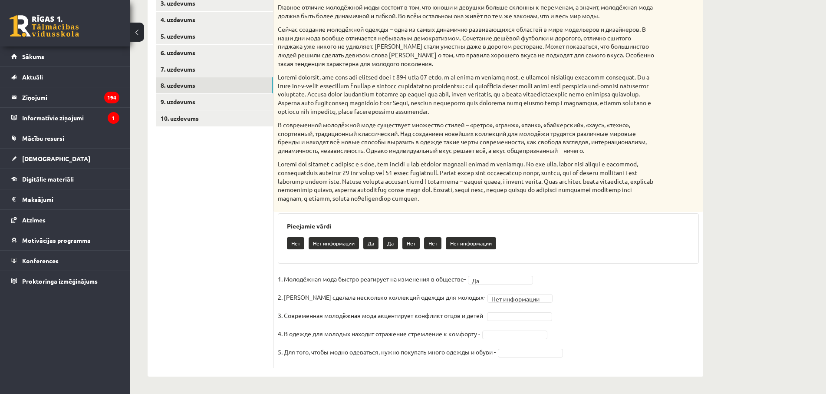
click at [511, 201] on body "0 Dāvanas 2334 mP 306 xp Mārtiņš Kozars Sākums Aktuāli Kā mācīties eSKOLĀ Konta…" at bounding box center [413, 4] width 826 height 394
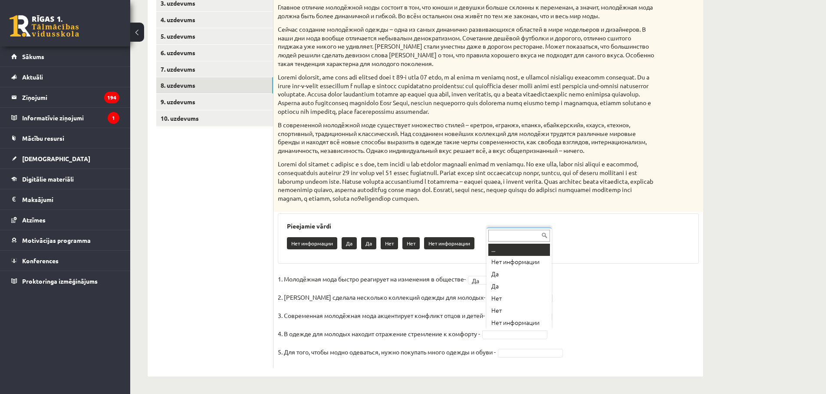
click at [504, 201] on body "0 Dāvanas 2334 mP 306 xp Mārtiņš Kozars Sākums Aktuāli Kā mācīties eSKOLĀ Konta…" at bounding box center [413, 4] width 826 height 394
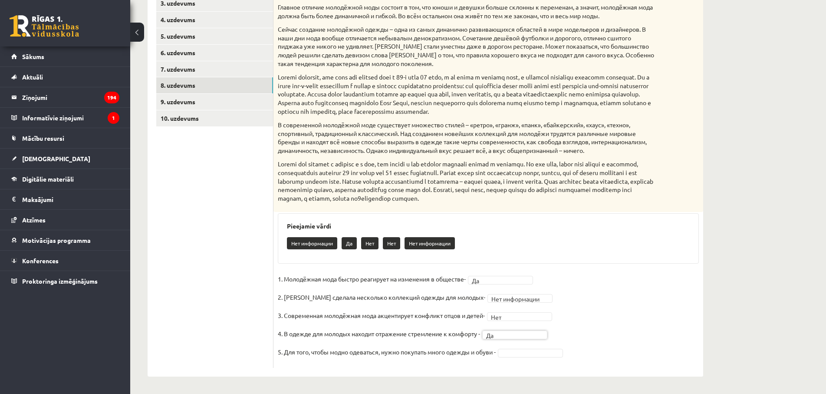
click at [519, 201] on body "0 Dāvanas 2334 mP 306 xp Mārtiņš Kozars Sākums Aktuāli Kā mācīties eSKOLĀ Konta…" at bounding box center [413, 4] width 826 height 394
click at [183, 106] on link "9. uzdevums" at bounding box center [214, 102] width 117 height 16
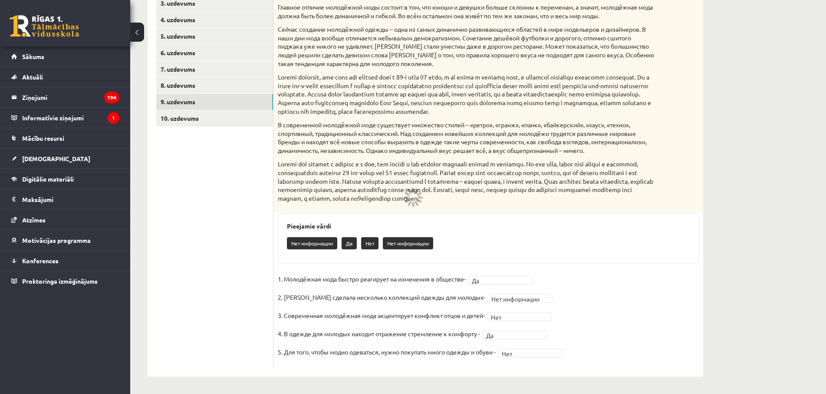
scroll to position [109, 0]
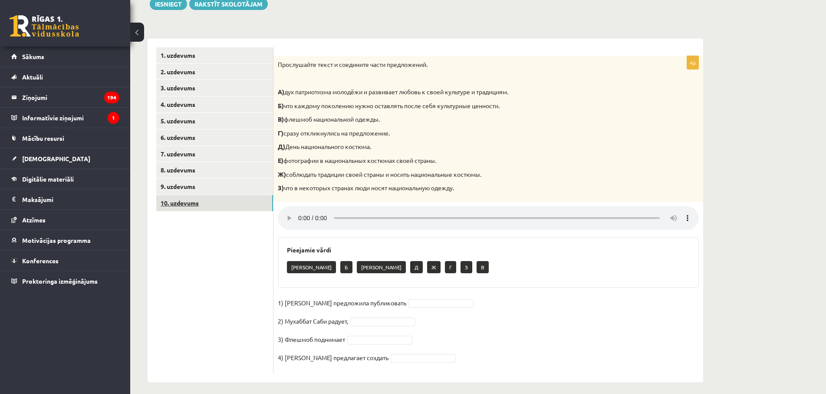
click at [208, 206] on link "10. uzdevums" at bounding box center [214, 203] width 117 height 16
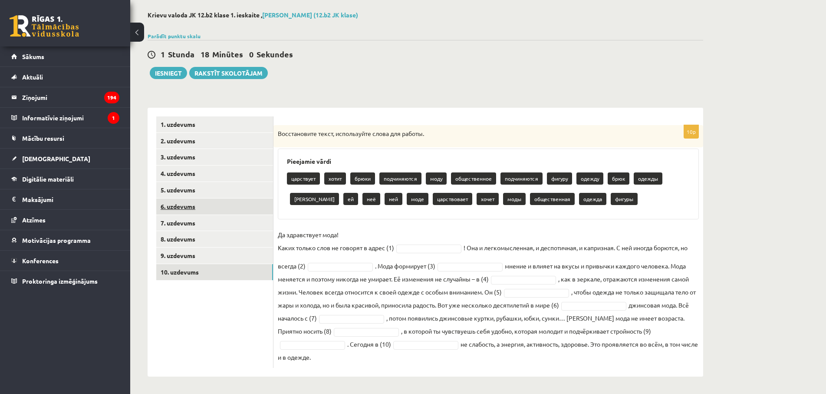
scroll to position [40, 0]
drag, startPoint x: 278, startPoint y: 134, endPoint x: 606, endPoint y: 357, distance: 396.5
click at [606, 148] on div "Восстановите текст, используйте слова для работы." at bounding box center [488, 136] width 430 height 23
copy fieldset "не слабость, а энергия, активность, здоровье. Это проявляется во всём, в том чи…"
click at [422, 247] on body "0 Dāvanas 2334 mP 306 xp Mārtiņš Kozars Sākums Aktuāli Kā mācīties eSKOLĀ Konta…" at bounding box center [413, 158] width 826 height 394
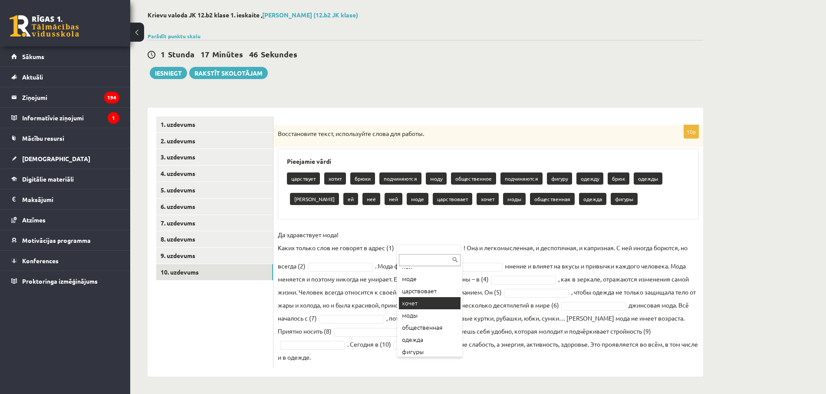
scroll to position [193, 0]
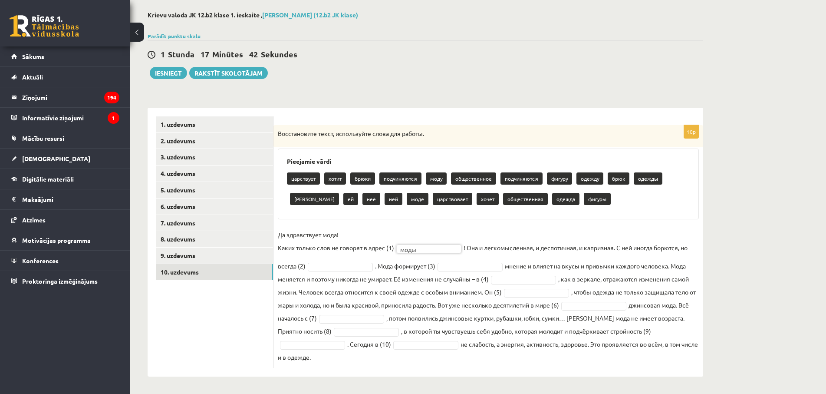
click at [347, 275] on fieldset "Да здравствует мода! Каких только слов не говорят в адрес (1) моды **** ! Она и…" at bounding box center [488, 295] width 421 height 135
click at [346, 269] on body "0 Dāvanas 2334 mP 306 xp Mārtiņš Kozars Sākums Aktuāli Kā mācīties eSKOLĀ Konta…" at bounding box center [413, 158] width 826 height 394
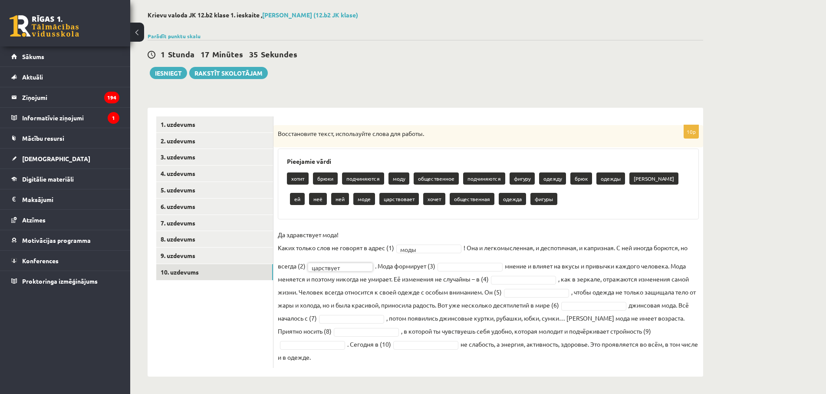
click at [474, 266] on body "0 Dāvanas 2334 mP 306 xp Mārtiņš Kozars Sākums Aktuāli Kā mācīties eSKOLĀ Konta…" at bounding box center [413, 158] width 826 height 394
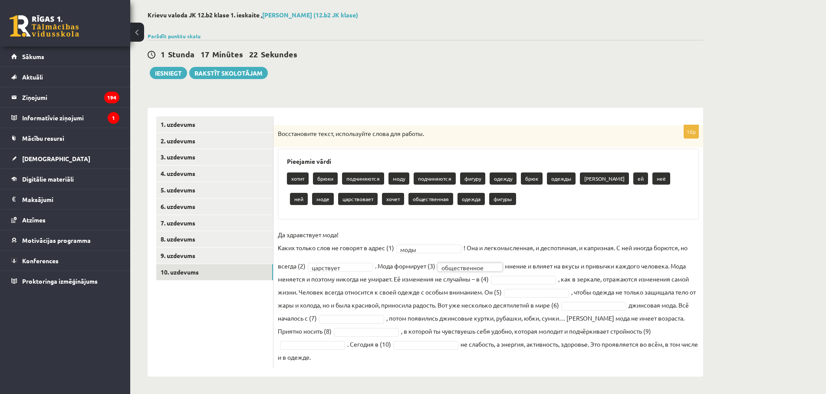
click at [529, 281] on body "0 Dāvanas 2334 mP 306 xp Mārtiņš Kozars Sākums Aktuāli Kā mācīties eSKOLĀ Konta…" at bounding box center [413, 158] width 826 height 394
click at [537, 298] on fieldset "**********" at bounding box center [488, 295] width 421 height 135
click at [536, 293] on body "0 Dāvanas 2334 mP 306 xp Mārtiņš Kozars Sākums Aktuāli Kā mācīties eSKOLĀ Konta…" at bounding box center [413, 158] width 826 height 394
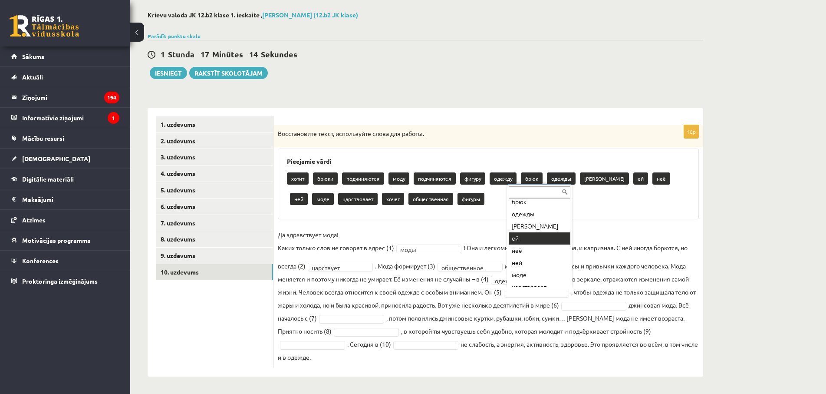
scroll to position [144, 0]
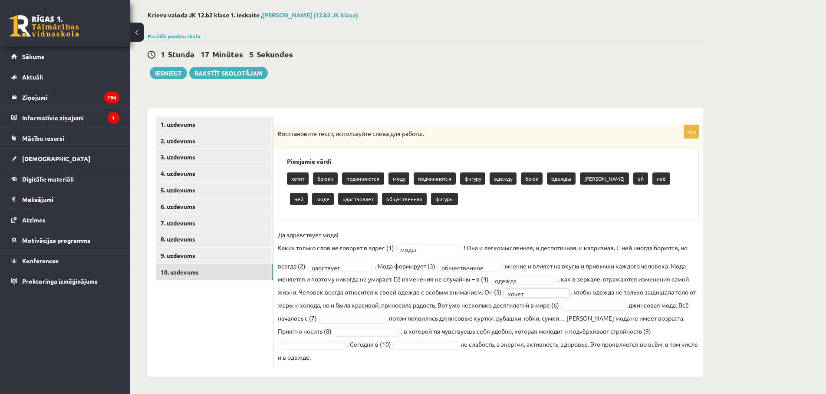
click at [609, 306] on body "0 Dāvanas 2334 mP 306 xp Mārtiņš Kozars Sākums Aktuāli Kā mācīties eSKOLĀ Konta…" at bounding box center [413, 158] width 826 height 394
click at [357, 312] on body "0 Dāvanas 2334 mP 306 xp Mārtiņš Kozars Sākums Aktuāli Kā mācīties eSKOLĀ Konta…" at bounding box center [413, 158] width 826 height 394
click at [612, 308] on body "0 Dāvanas 2334 mP 306 xp Mārtiņš Kozars Sākums Aktuāli Kā mācīties eSKOLĀ Konta…" at bounding box center [413, 158] width 826 height 394
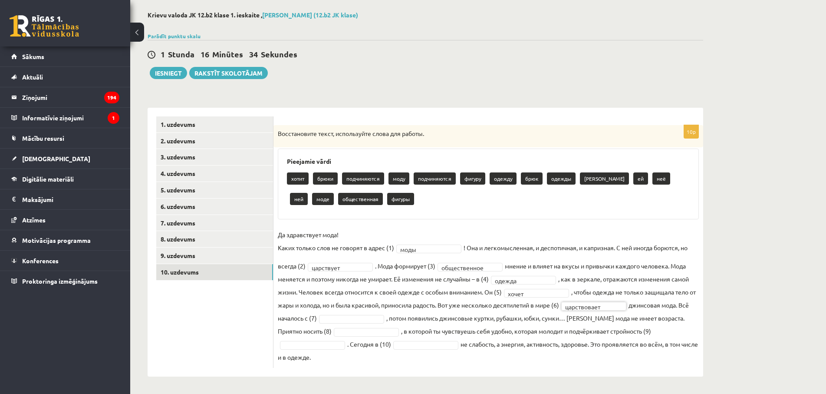
click at [344, 319] on body "0 Dāvanas 2334 mP 306 xp Mārtiņš Kozars Sākums Aktuāli Kā mācīties eSKOLĀ Konta…" at bounding box center [413, 158] width 826 height 394
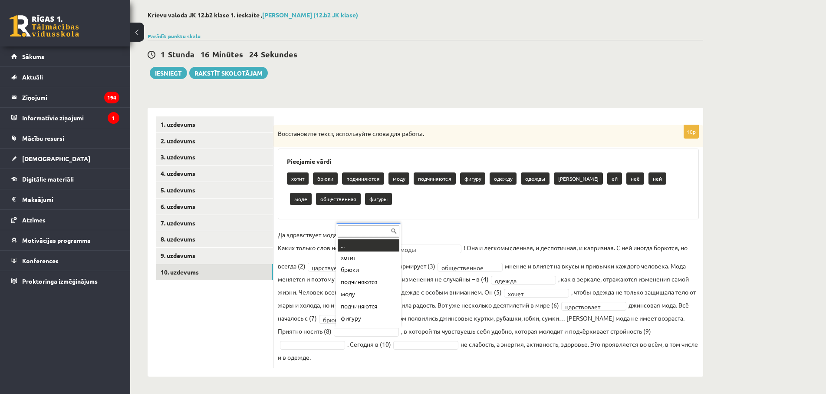
click at [344, 328] on body "0 Dāvanas 2334 mP 306 xp Mārtiņš Kozars Sākums Aktuāli Kā mācīties eSKOLĀ Konta…" at bounding box center [413, 158] width 826 height 394
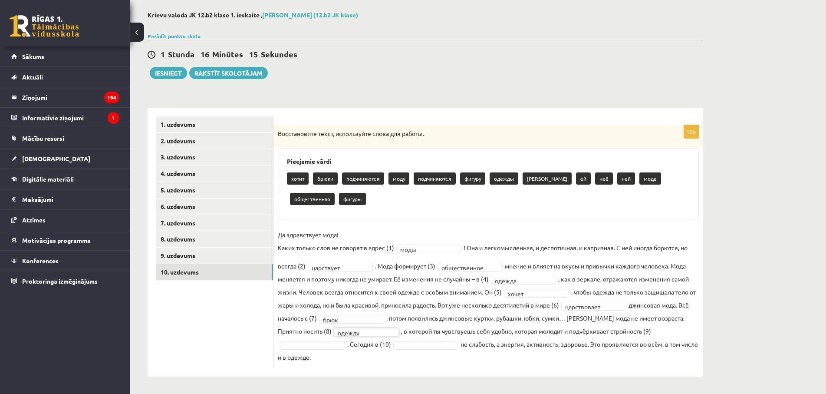
click at [318, 339] on fieldset "**********" at bounding box center [488, 295] width 421 height 135
click at [321, 344] on body "0 Dāvanas 2334 mP 306 xp Mārtiņš Kozars Sākums Aktuāli Kā mācīties eSKOLĀ Konta…" at bounding box center [413, 158] width 826 height 394
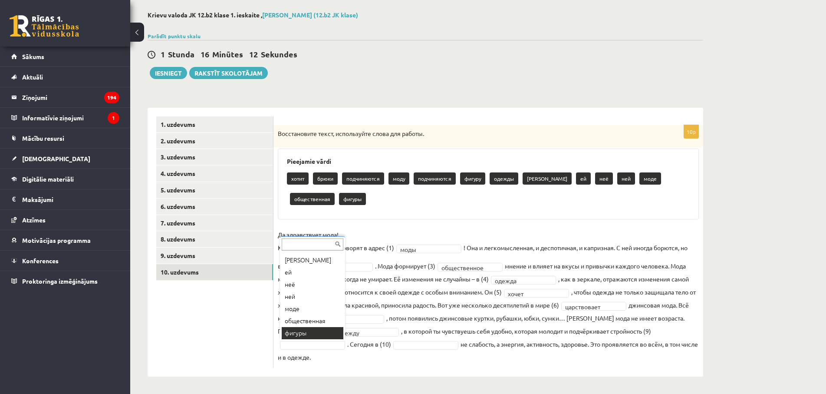
scroll to position [20, 0]
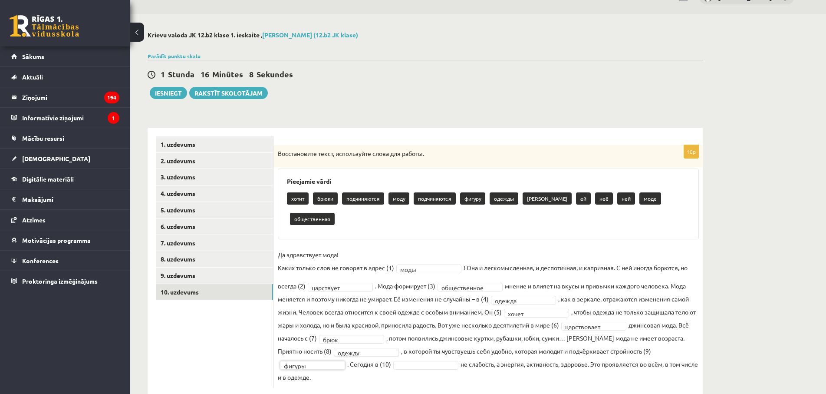
click at [421, 349] on fieldset "**********" at bounding box center [488, 315] width 421 height 135
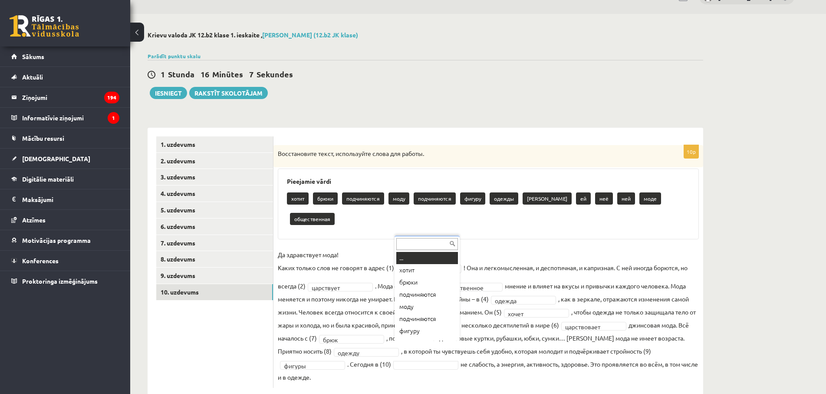
click at [421, 344] on body "0 Dāvanas 2334 mP 306 xp Mārtiņš Kozars Sākums Aktuāli Kā mācīties eSKOLĀ Konta…" at bounding box center [413, 177] width 826 height 394
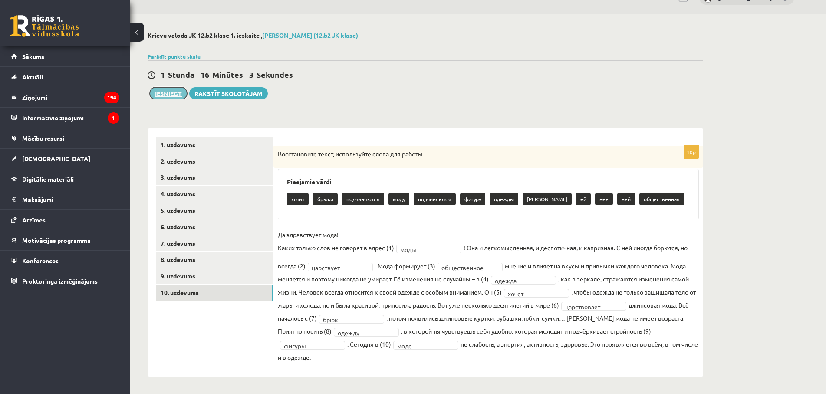
click at [168, 94] on button "Iesniegt" at bounding box center [168, 93] width 37 height 12
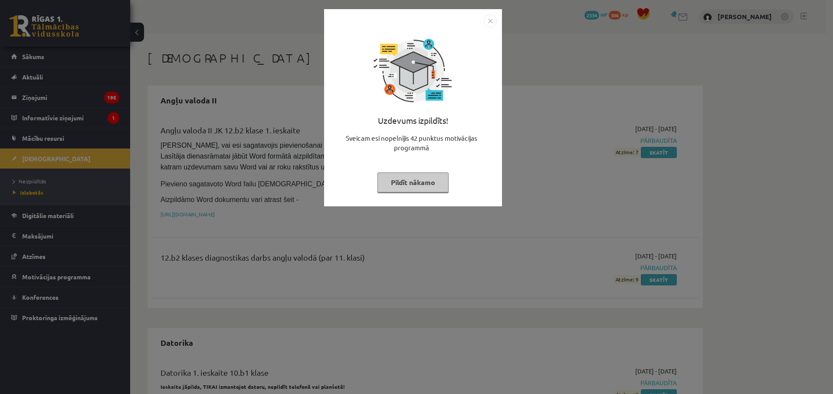
click at [482, 221] on div "Uzdevums izpildīts! Sveicam esi nopelnījis 42 punktus motivācijas programmā Pil…" at bounding box center [416, 197] width 833 height 394
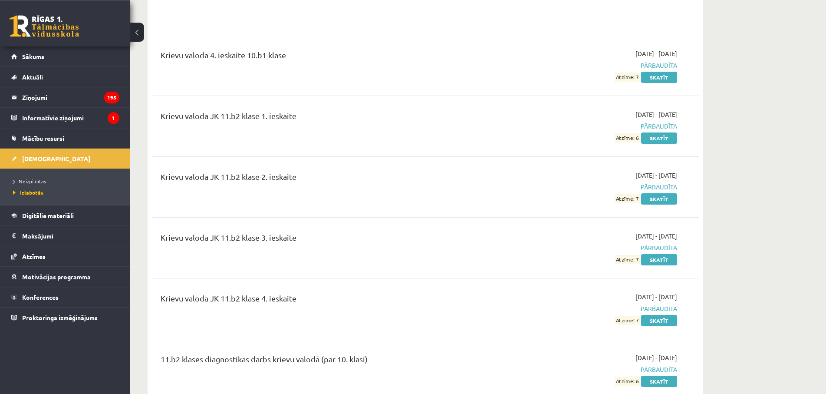
scroll to position [1240, 0]
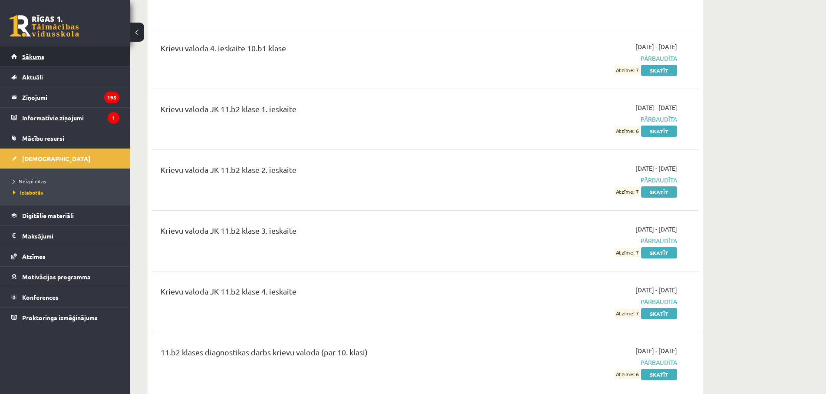
click at [26, 53] on span "Sākums" at bounding box center [33, 57] width 22 height 8
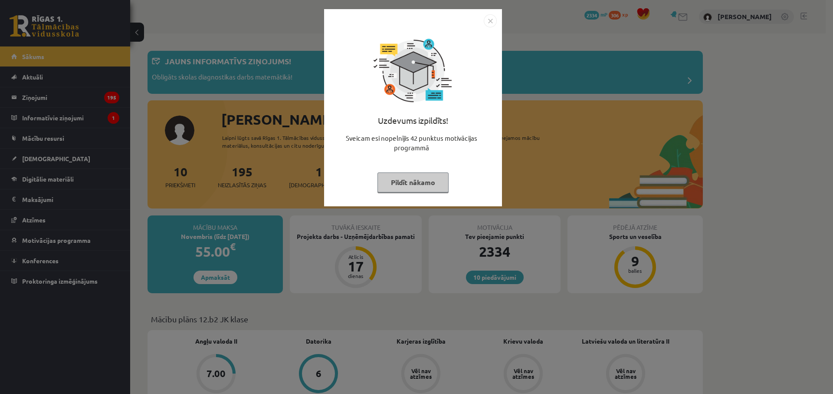
click at [451, 247] on div "Uzdevums izpildīts! Sveicam esi nopelnījis 42 punktus motivācijas programmā Pil…" at bounding box center [416, 197] width 833 height 394
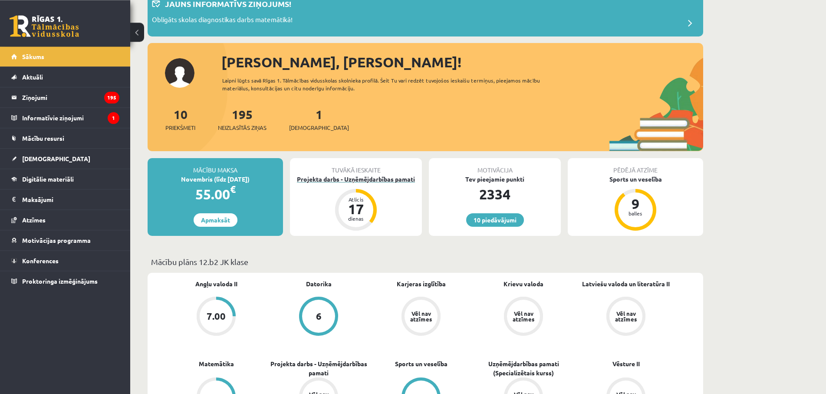
scroll to position [89, 0]
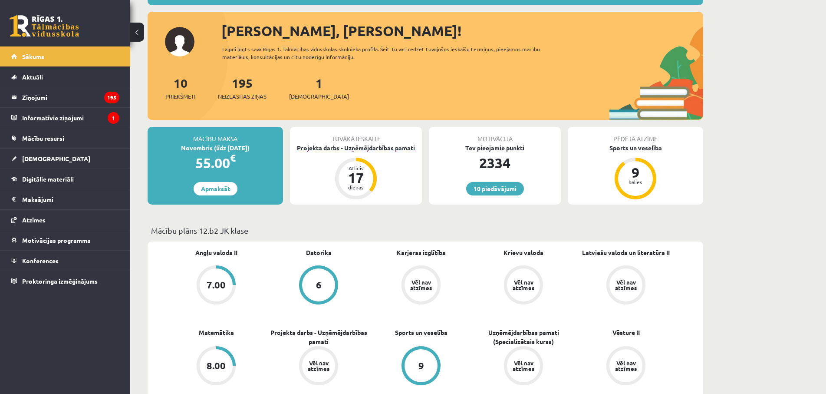
click at [364, 148] on div "Projekta darbs - Uzņēmējdarbības pamati" at bounding box center [356, 147] width 132 height 9
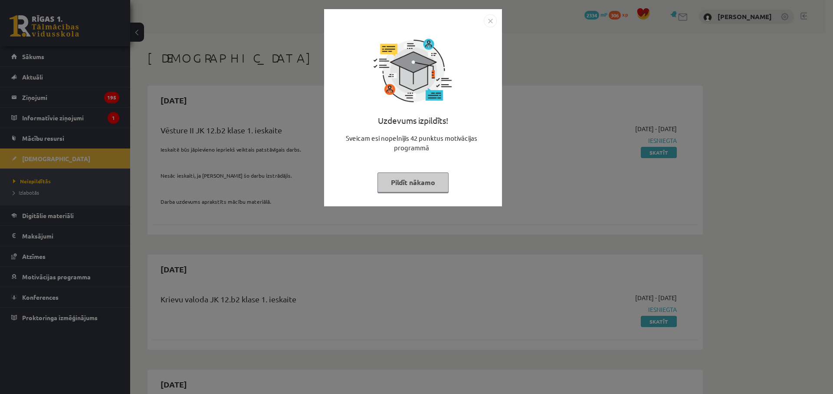
click at [343, 310] on div "Uzdevums izpildīts! Sveicam esi nopelnījis 42 punktus motivācijas programmā Pil…" at bounding box center [416, 197] width 833 height 394
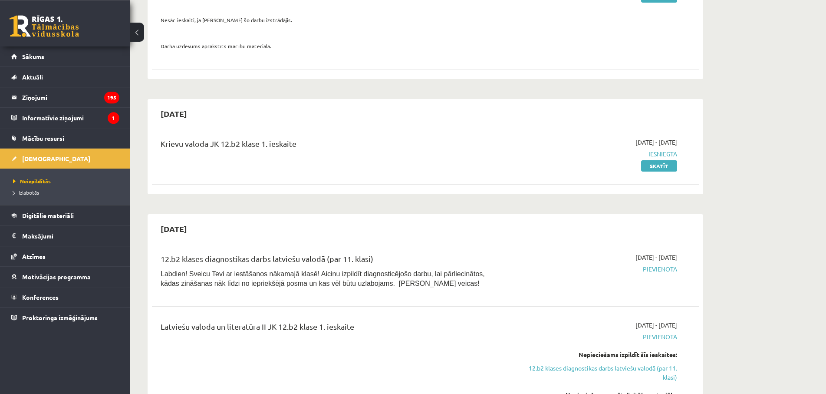
scroll to position [133, 0]
